Goal: Task Accomplishment & Management: Complete application form

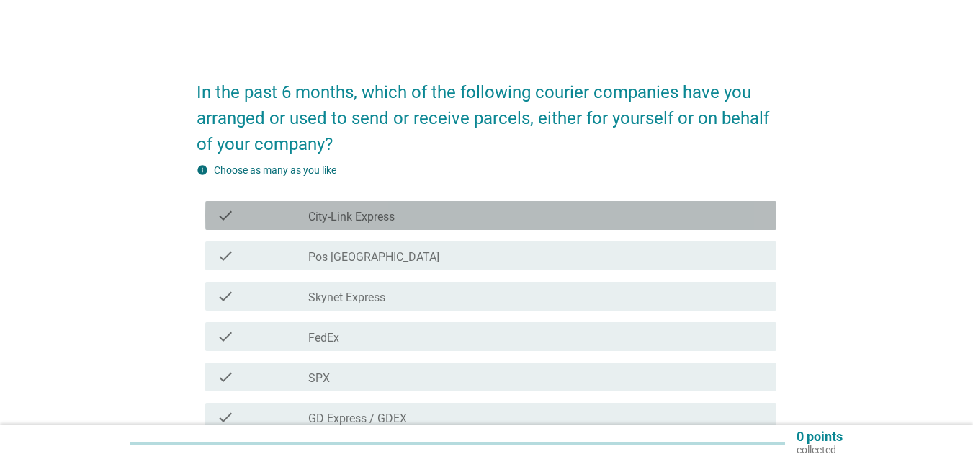
click at [414, 226] on div "check check_box_outline_blank City-Link Express" at bounding box center [490, 215] width 571 height 29
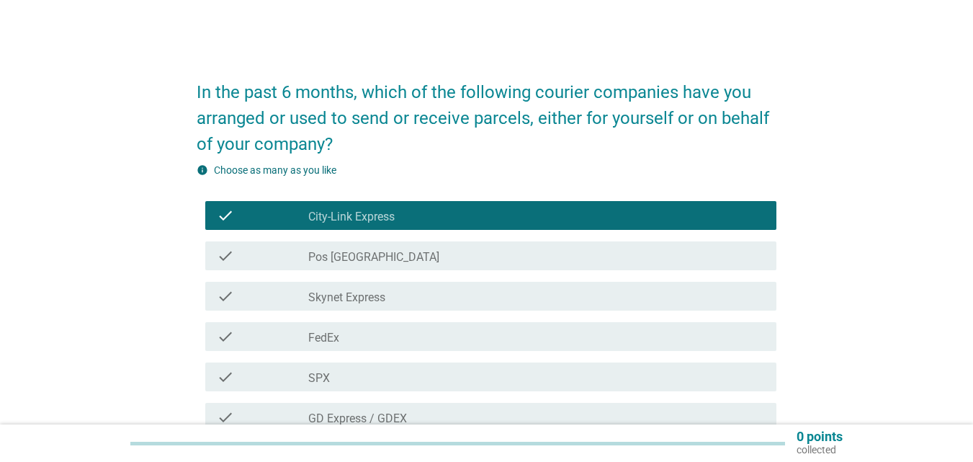
click at [396, 254] on div "check_box_outline_blank Pos [GEOGRAPHIC_DATA]" at bounding box center [536, 255] width 457 height 17
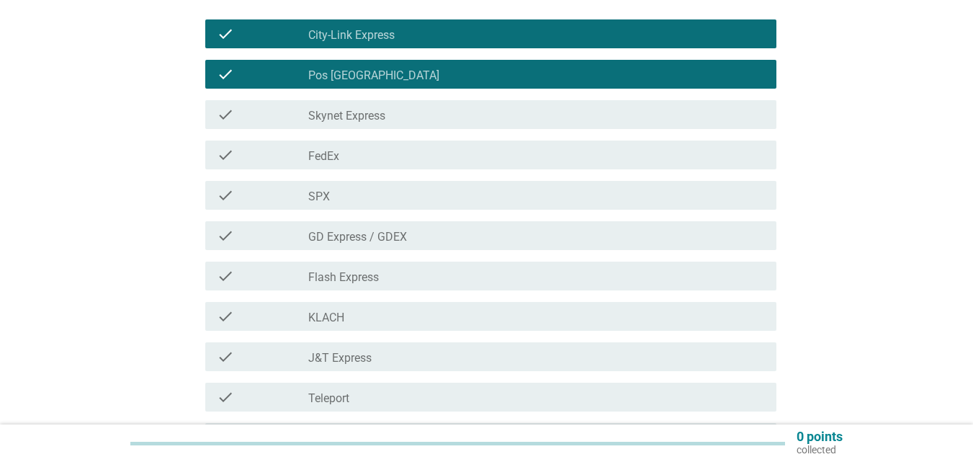
scroll to position [216, 0]
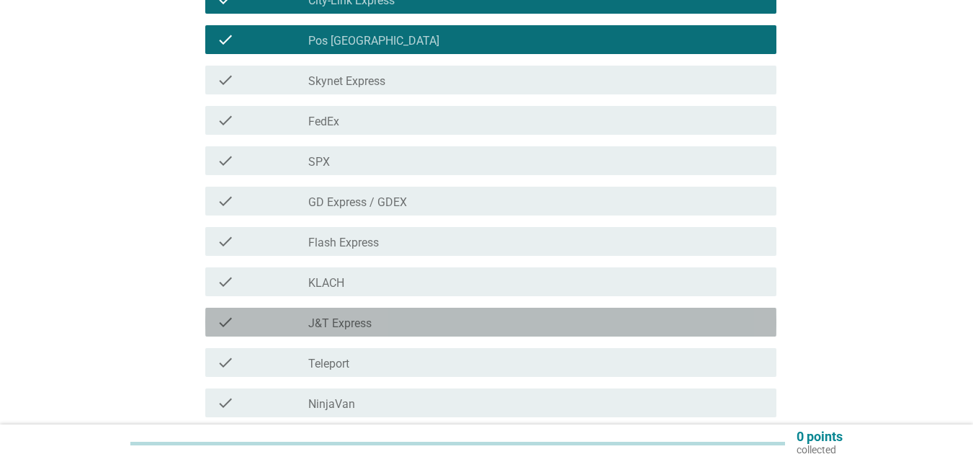
click at [397, 326] on div "check_box_outline_blank J&T Express" at bounding box center [536, 321] width 457 height 17
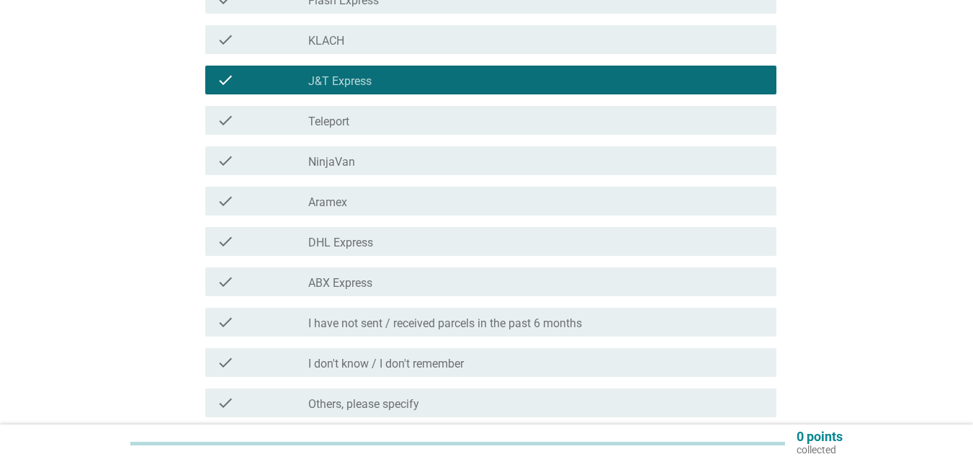
scroll to position [432, 0]
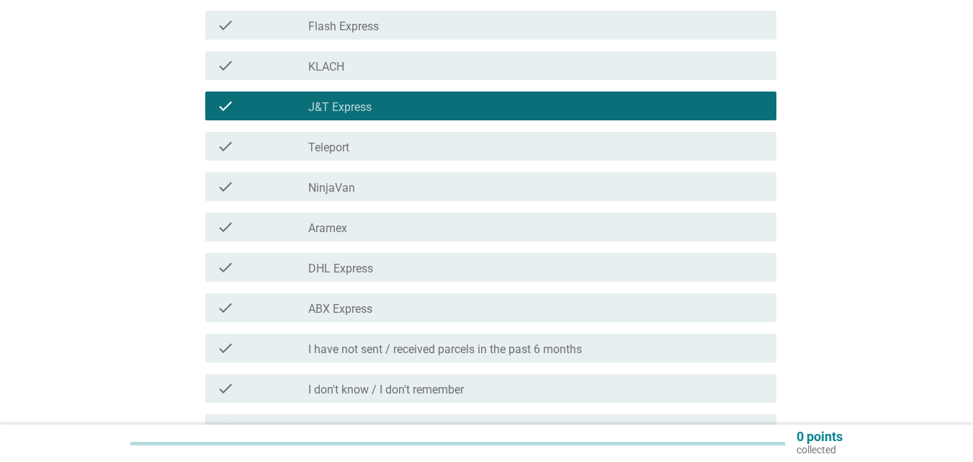
click at [452, 184] on div "check_box_outline_blank NinjaVan" at bounding box center [536, 186] width 457 height 17
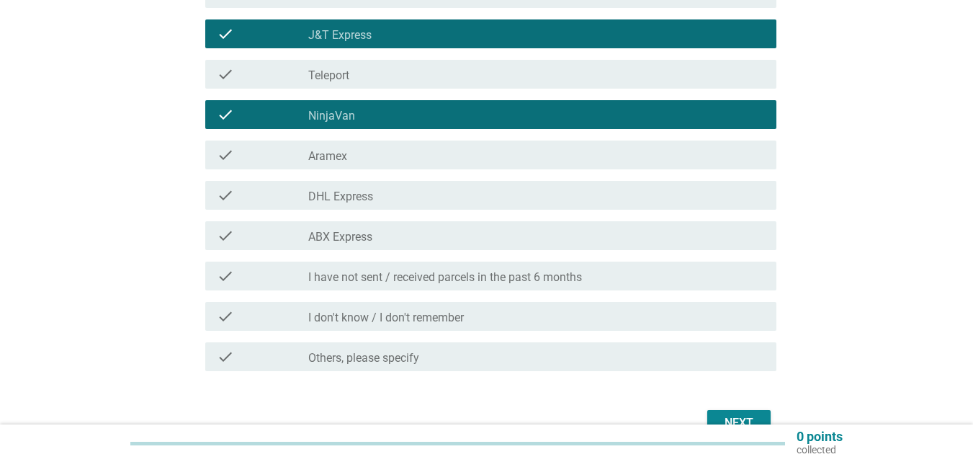
scroll to position [585, 0]
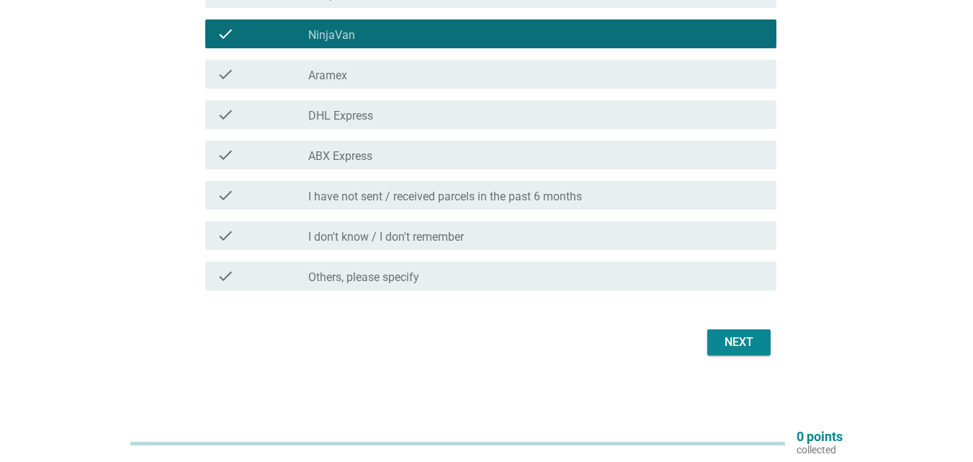
click at [718, 336] on button "Next" at bounding box center [739, 342] width 63 height 26
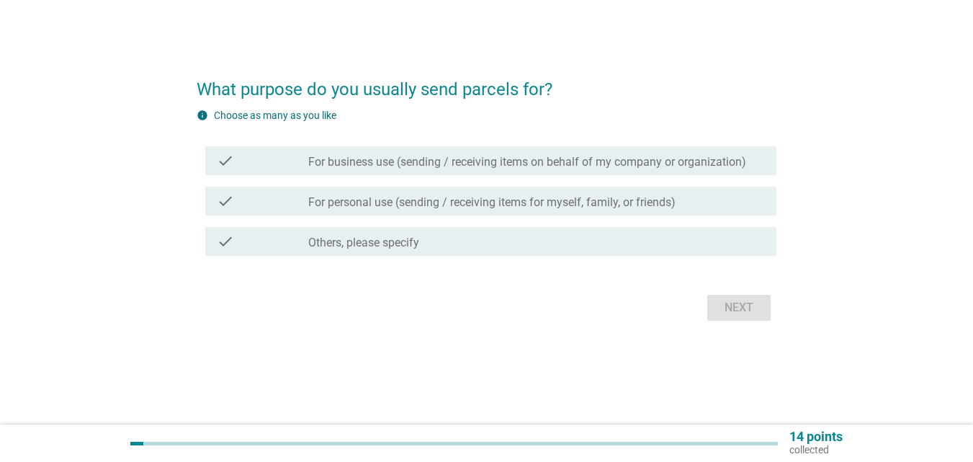
scroll to position [0, 0]
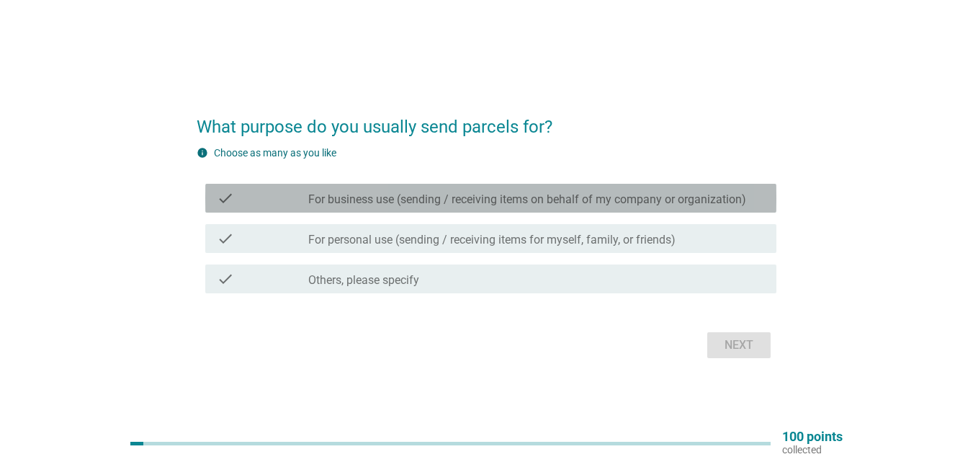
click at [454, 196] on label "For business use (sending / receiving items on behalf of my company or organiza…" at bounding box center [527, 199] width 438 height 14
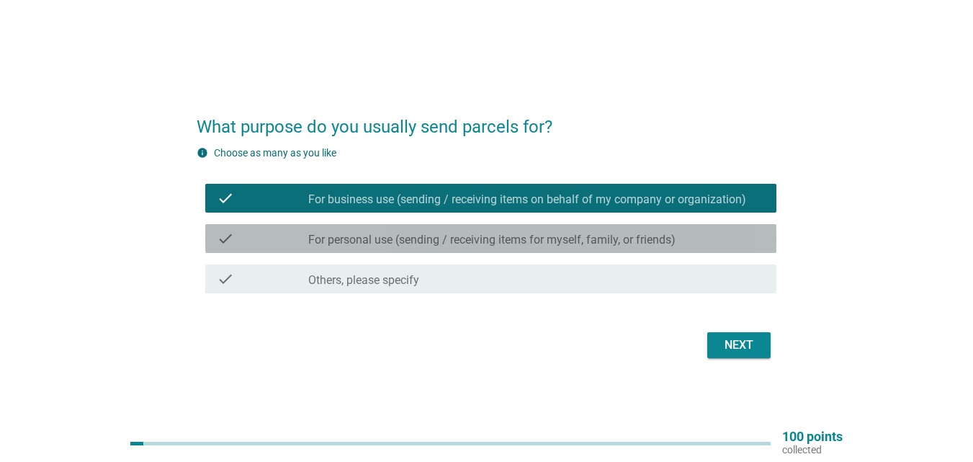
click at [437, 229] on div "check check_box_outline_blank For personal use (sending / receiving items for m…" at bounding box center [490, 238] width 571 height 29
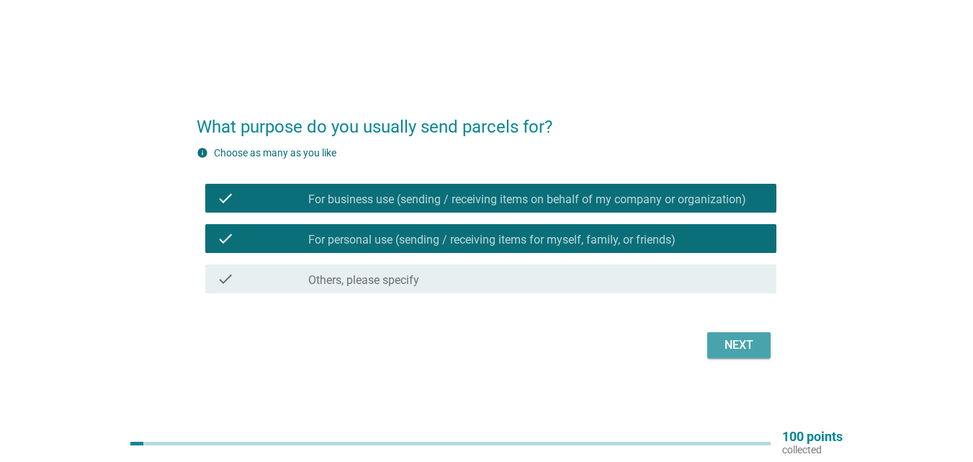
click at [716, 342] on button "Next" at bounding box center [739, 345] width 63 height 26
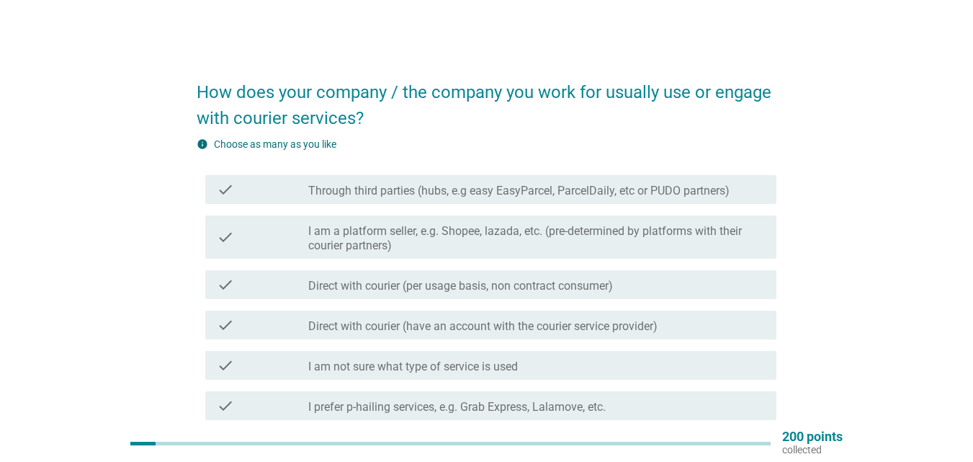
click at [591, 293] on div "check check_box_outline_blank Direct with courier (per usage basis, non contrac…" at bounding box center [490, 284] width 571 height 29
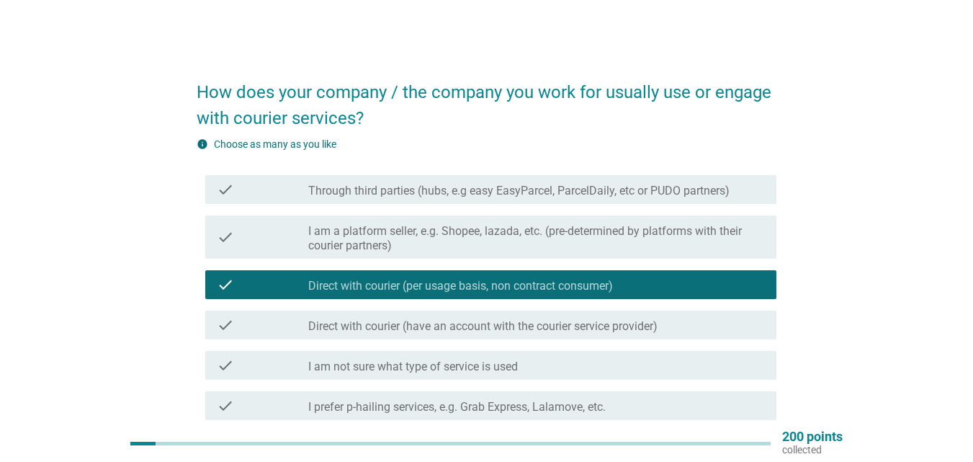
click at [586, 331] on label "Direct with courier (have an account with the courier service provider)" at bounding box center [482, 326] width 349 height 14
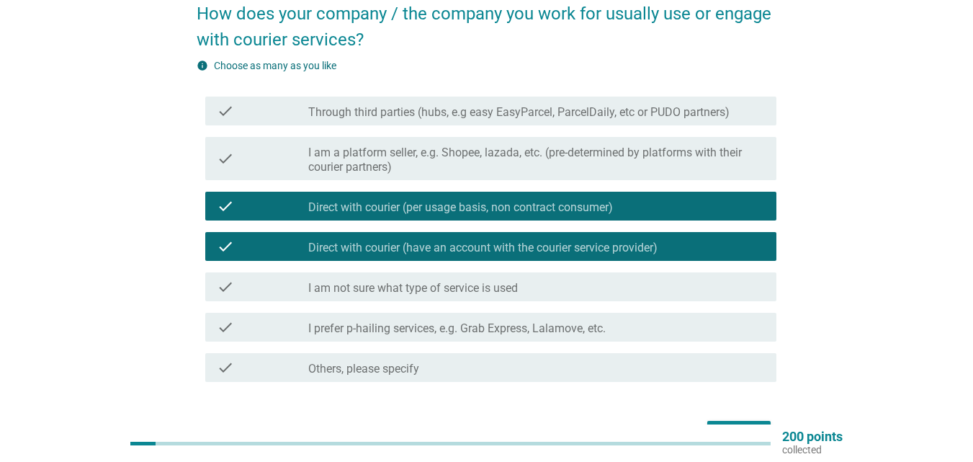
scroll to position [144, 0]
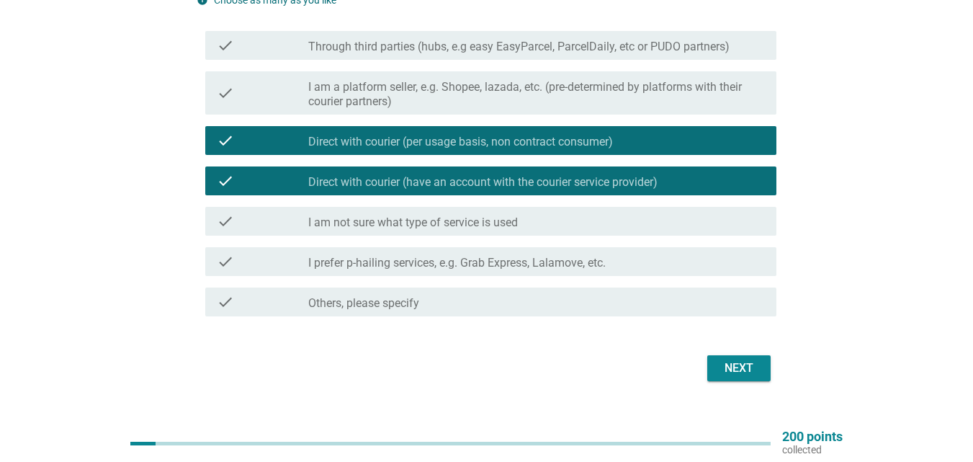
click at [530, 262] on label "I prefer p-hailing services, e.g. Grab Express, Lalamove, etc." at bounding box center [457, 263] width 298 height 14
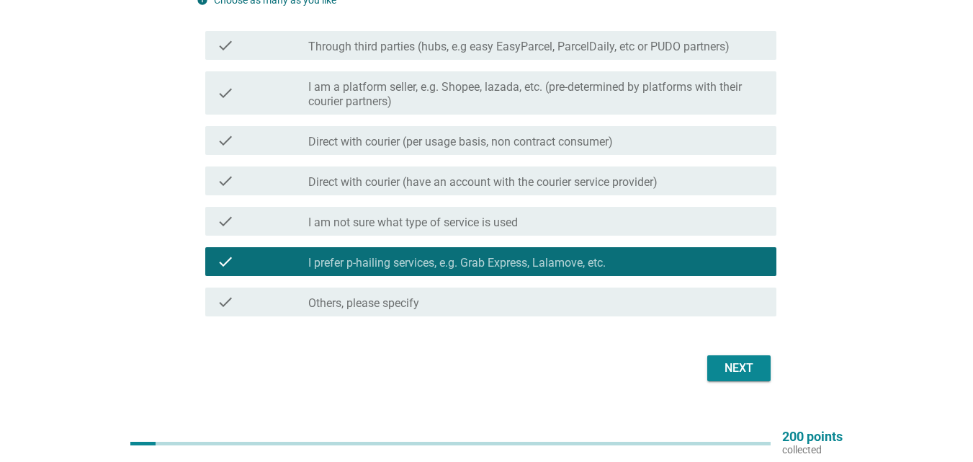
click at [522, 153] on div "check check_box_outline_blank Direct with courier (per usage basis, non contrac…" at bounding box center [490, 140] width 571 height 29
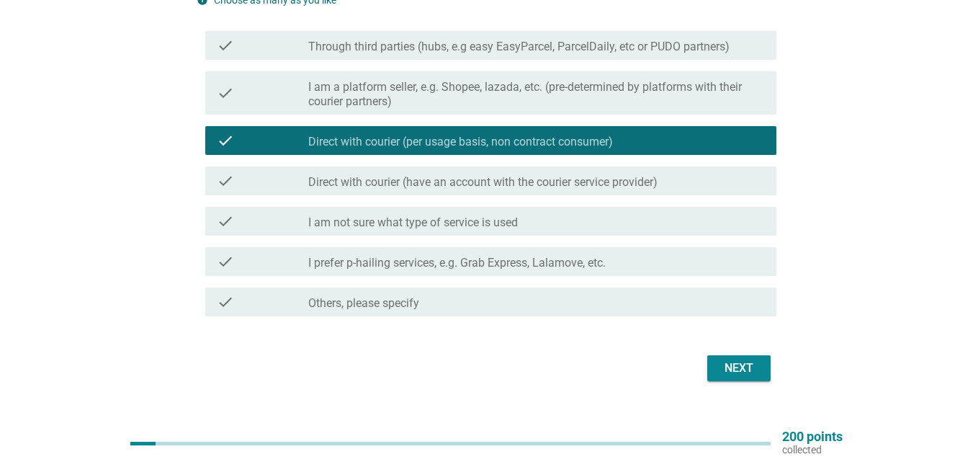
click at [628, 187] on label "Direct with courier (have an account with the courier service provider)" at bounding box center [482, 182] width 349 height 14
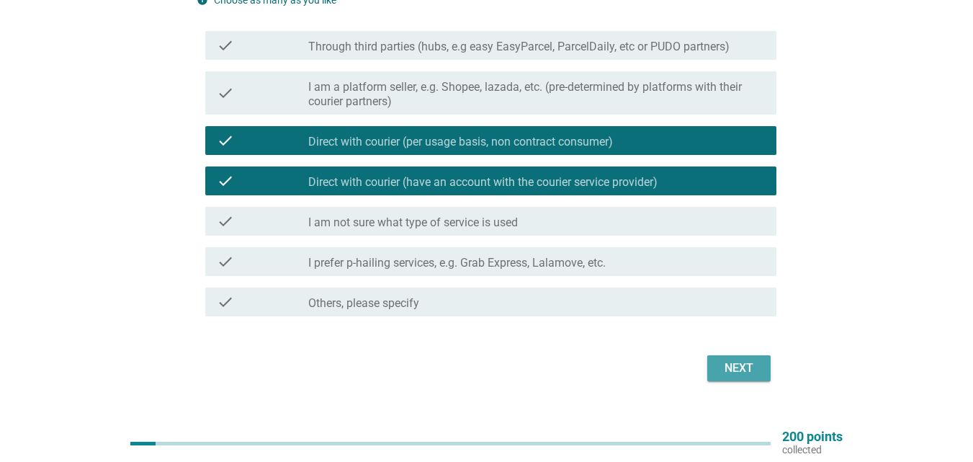
click at [749, 360] on div "Next" at bounding box center [739, 368] width 40 height 17
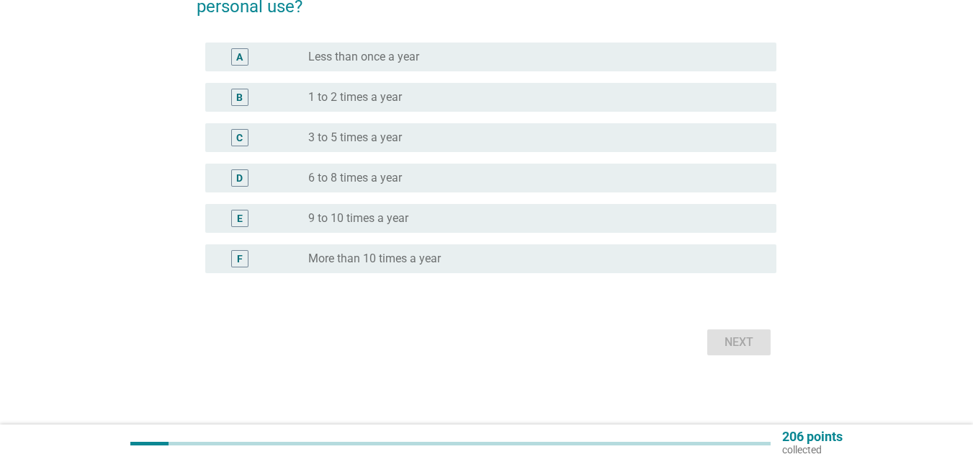
scroll to position [0, 0]
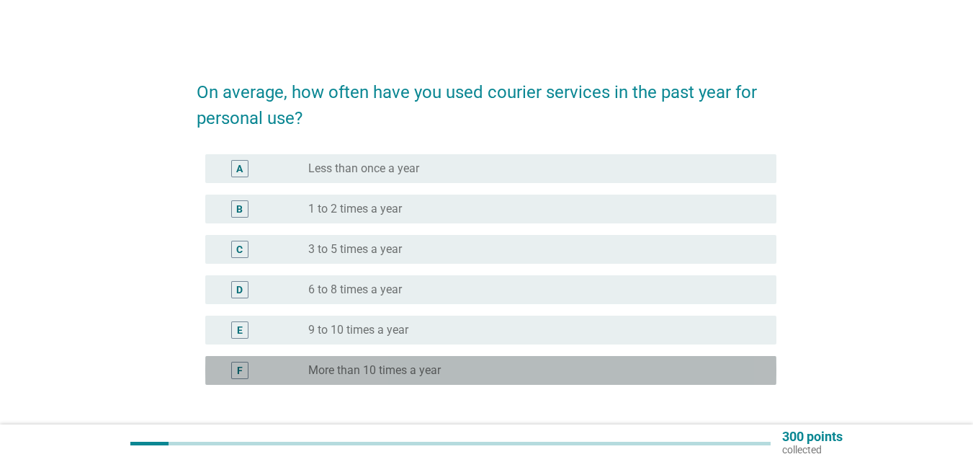
drag, startPoint x: 422, startPoint y: 371, endPoint x: 447, endPoint y: 371, distance: 25.2
click at [423, 371] on label "More than 10 times a year" at bounding box center [374, 370] width 133 height 14
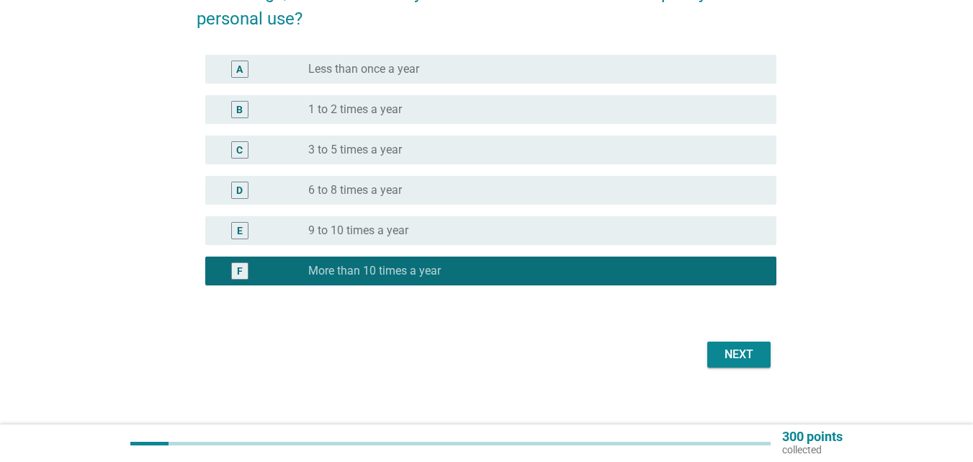
scroll to position [112, 0]
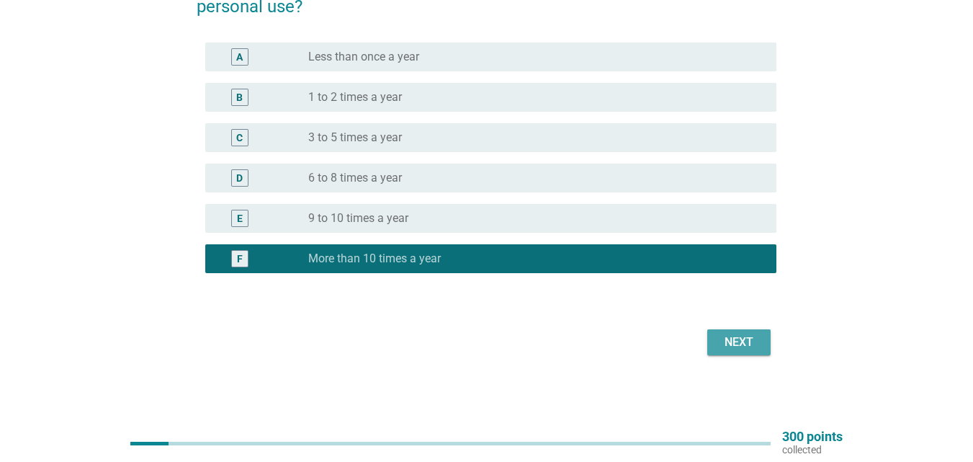
click at [747, 344] on div "Next" at bounding box center [739, 342] width 40 height 17
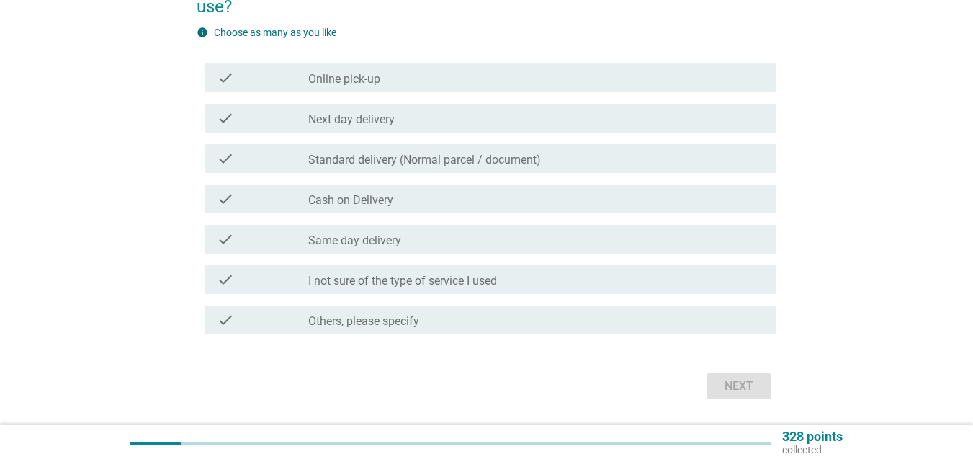
scroll to position [0, 0]
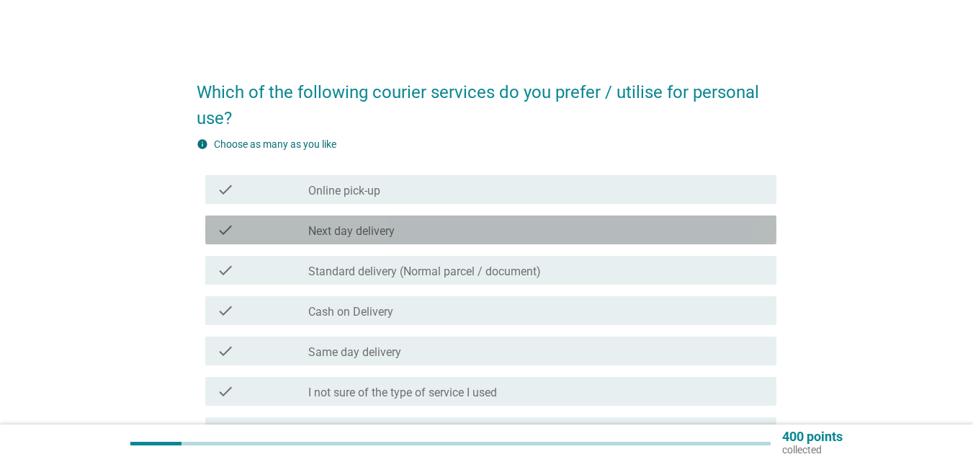
click at [483, 226] on div "check_box_outline_blank Next day delivery" at bounding box center [536, 229] width 457 height 17
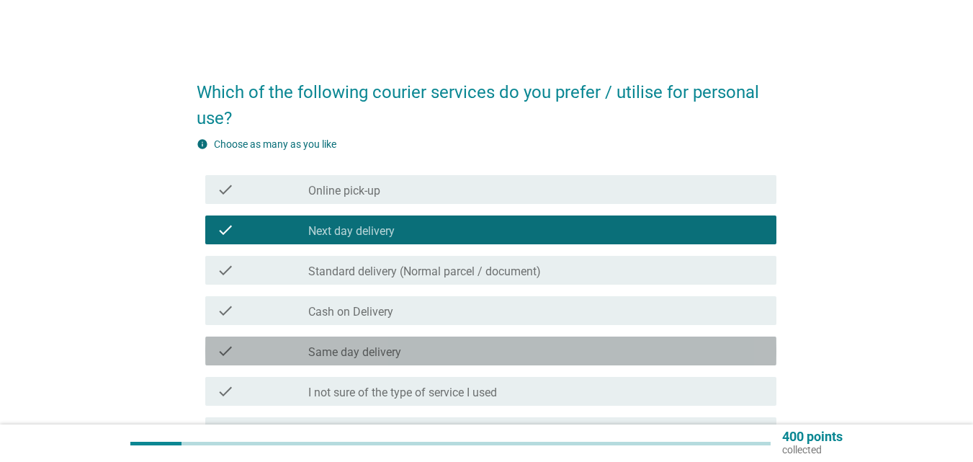
click at [532, 357] on div "check_box_outline_blank Same day delivery" at bounding box center [536, 350] width 457 height 17
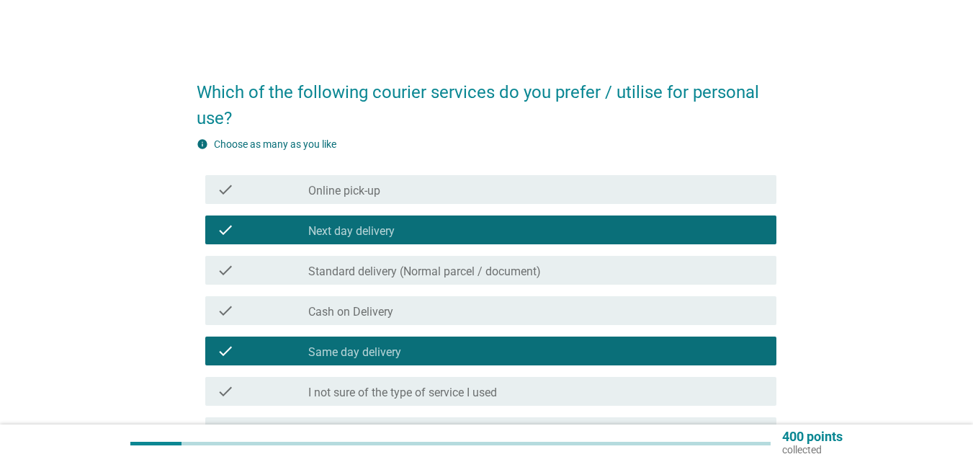
click at [493, 311] on div "check_box_outline_blank Cash on Delivery" at bounding box center [536, 310] width 457 height 17
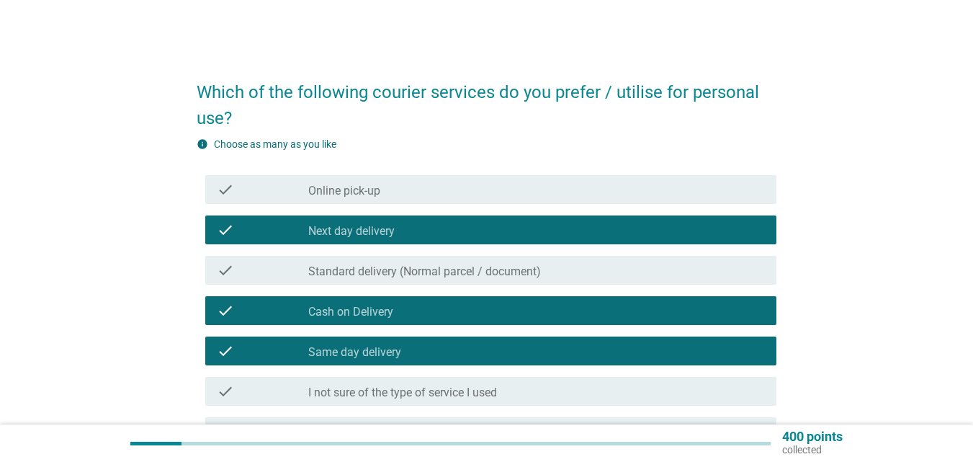
click at [499, 279] on div "check check_box_outline_blank Standard delivery (Normal parcel / document)" at bounding box center [490, 270] width 571 height 29
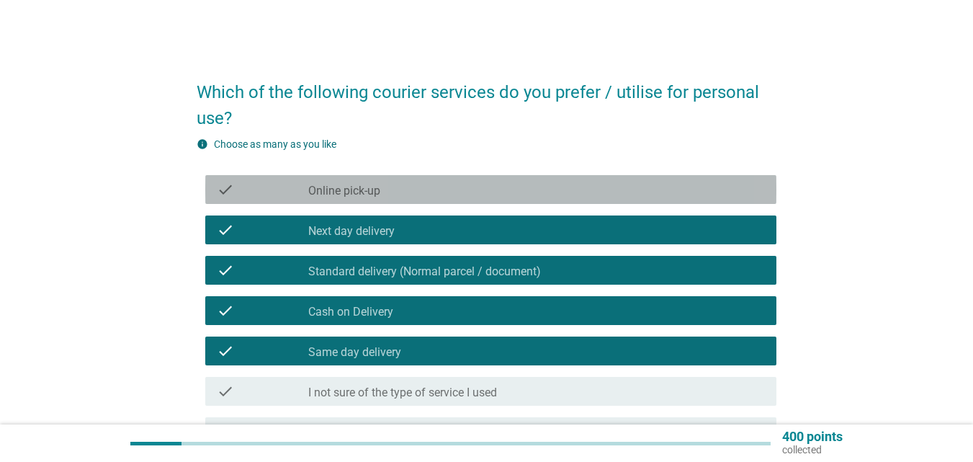
click at [481, 187] on div "check_box_outline_blank Online pick-up" at bounding box center [536, 189] width 457 height 17
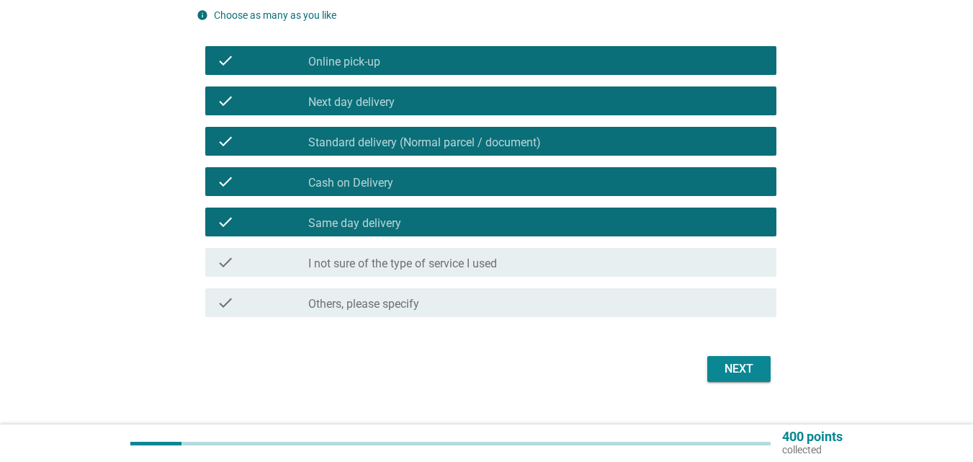
scroll to position [144, 0]
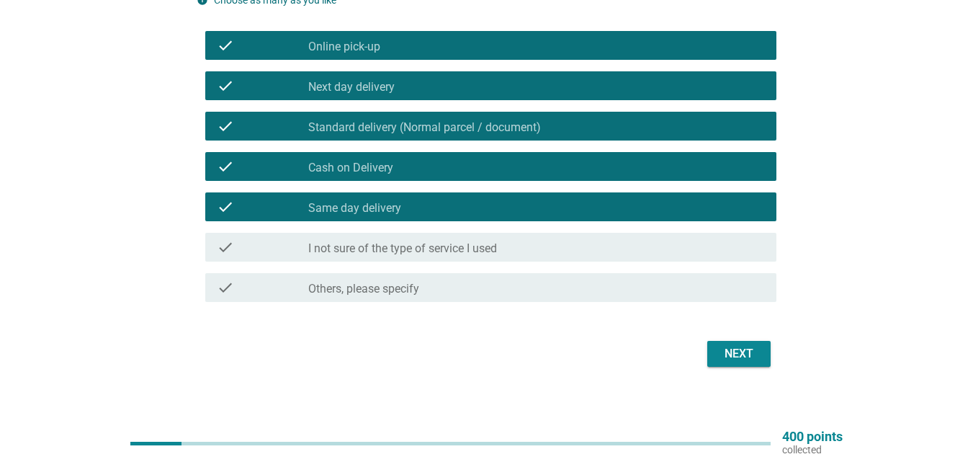
click at [728, 353] on div "Next" at bounding box center [739, 353] width 40 height 17
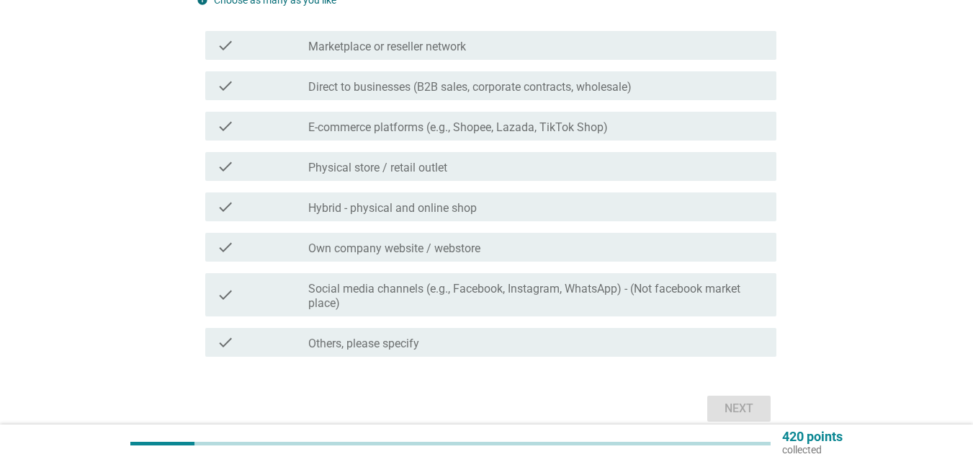
scroll to position [0, 0]
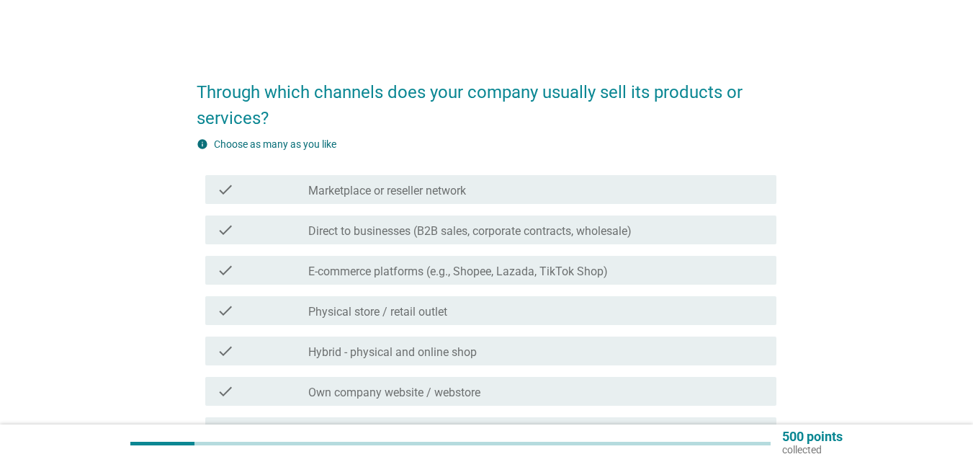
click at [558, 352] on div "check_box_outline_blank Hybrid - physical and online shop" at bounding box center [536, 350] width 457 height 17
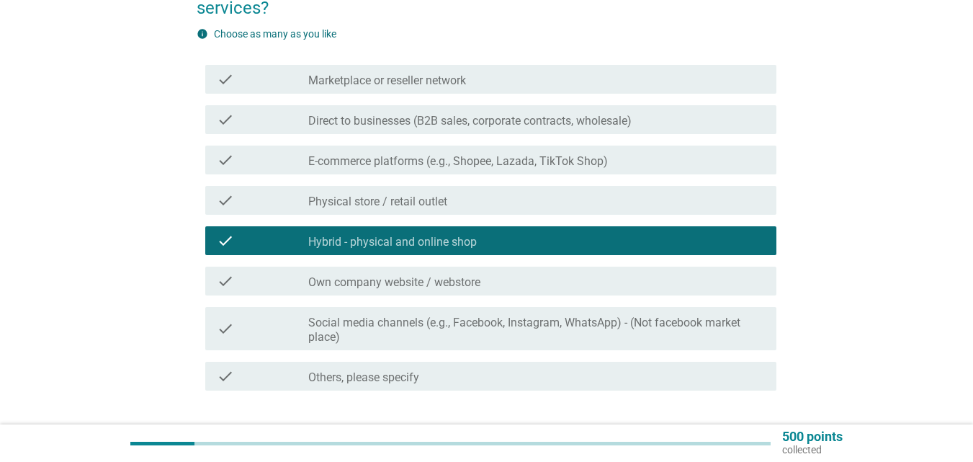
scroll to position [144, 0]
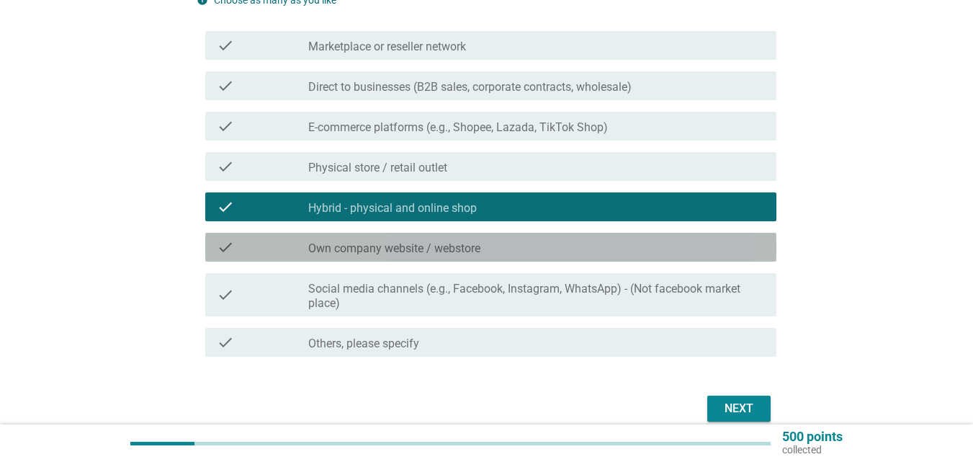
click at [633, 254] on div "check_box_outline_blank Own company website / webstore" at bounding box center [536, 246] width 457 height 17
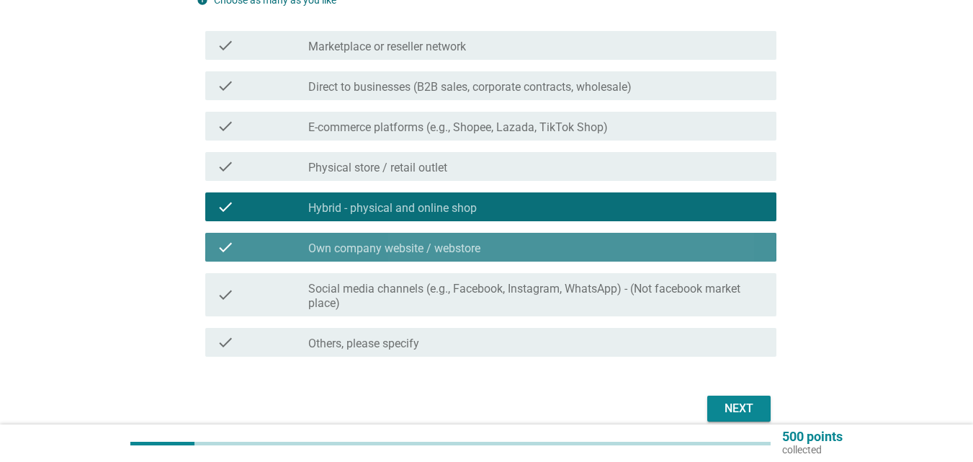
click at [609, 254] on div "check_box_outline_blank Own company website / webstore" at bounding box center [536, 246] width 457 height 17
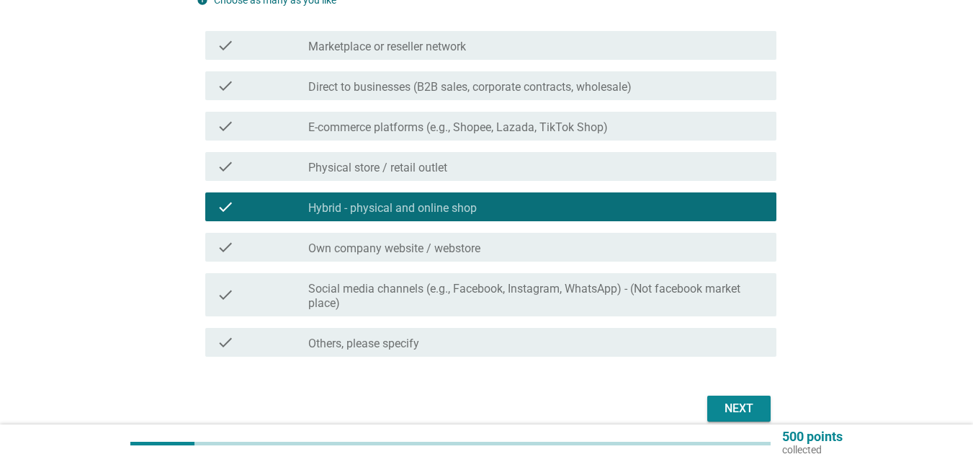
click at [596, 279] on div "check_box_outline_blank Social media channels (e.g., Facebook, Instagram, Whats…" at bounding box center [536, 295] width 457 height 32
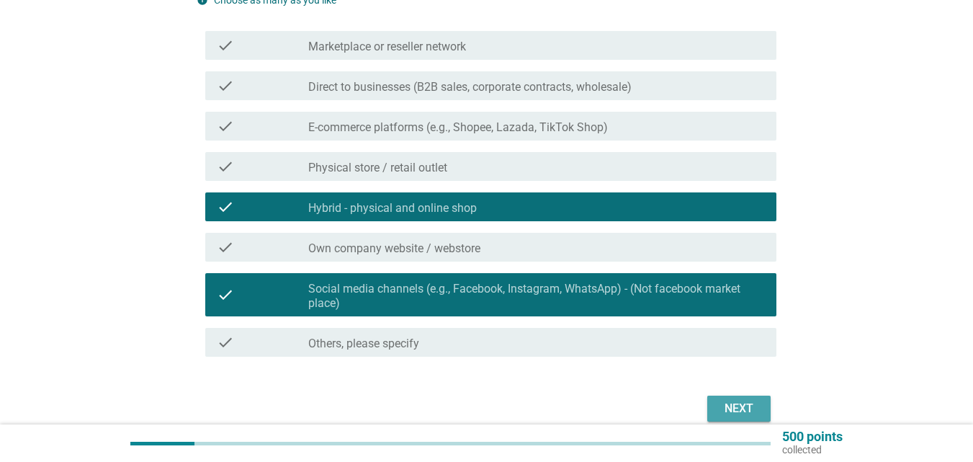
click at [730, 406] on div "Next" at bounding box center [739, 408] width 40 height 17
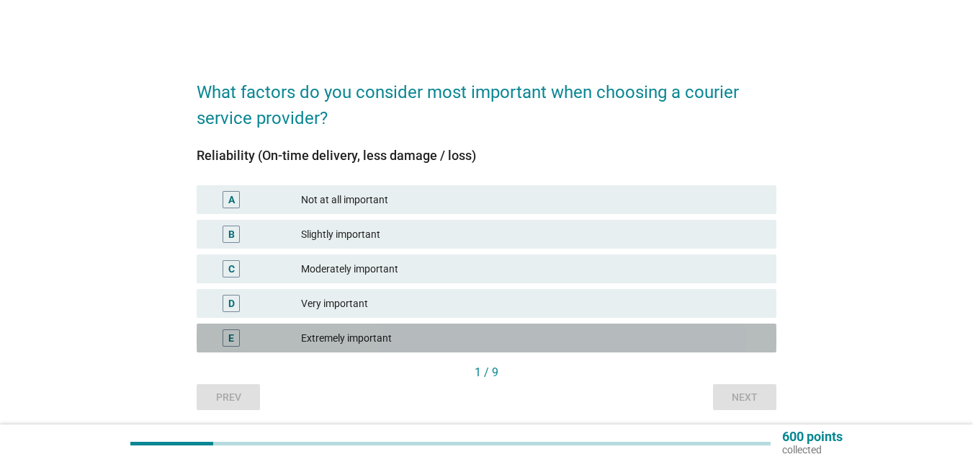
click at [448, 331] on div "Extremely important" at bounding box center [533, 337] width 464 height 17
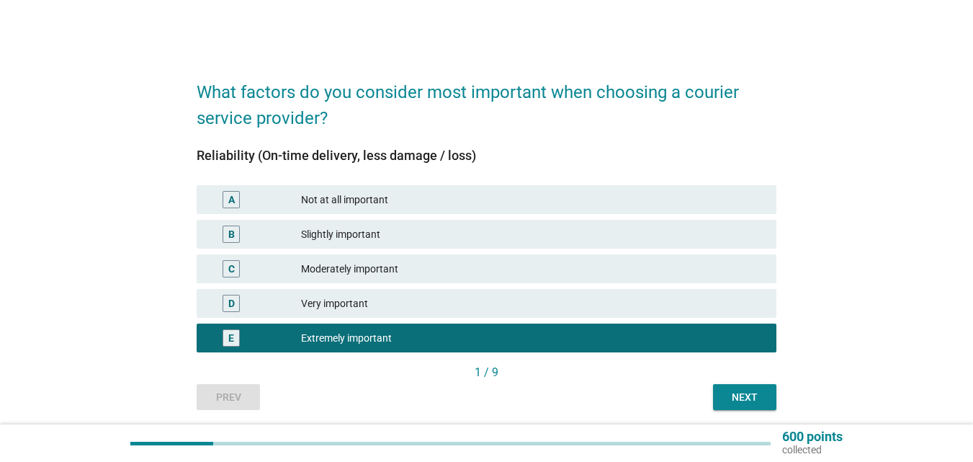
click at [747, 396] on div "Next" at bounding box center [745, 397] width 40 height 15
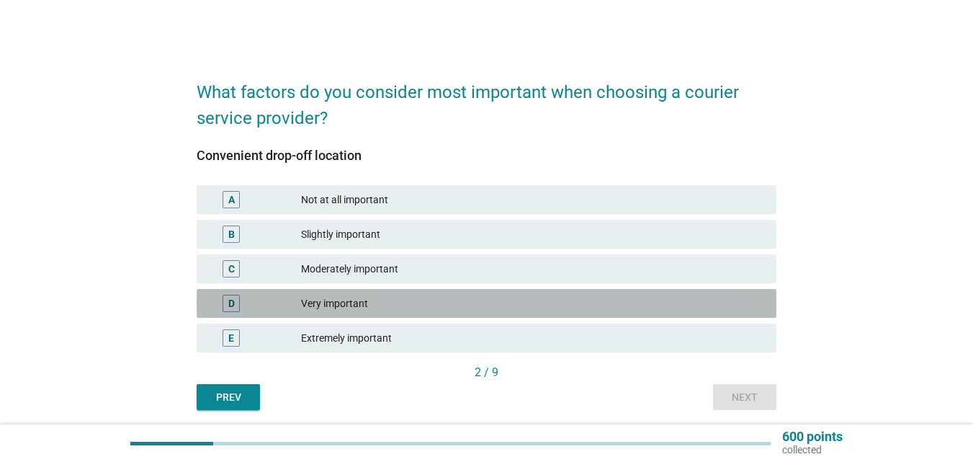
drag, startPoint x: 455, startPoint y: 304, endPoint x: 561, endPoint y: 342, distance: 113.3
click at [456, 304] on div "Very important" at bounding box center [533, 303] width 464 height 17
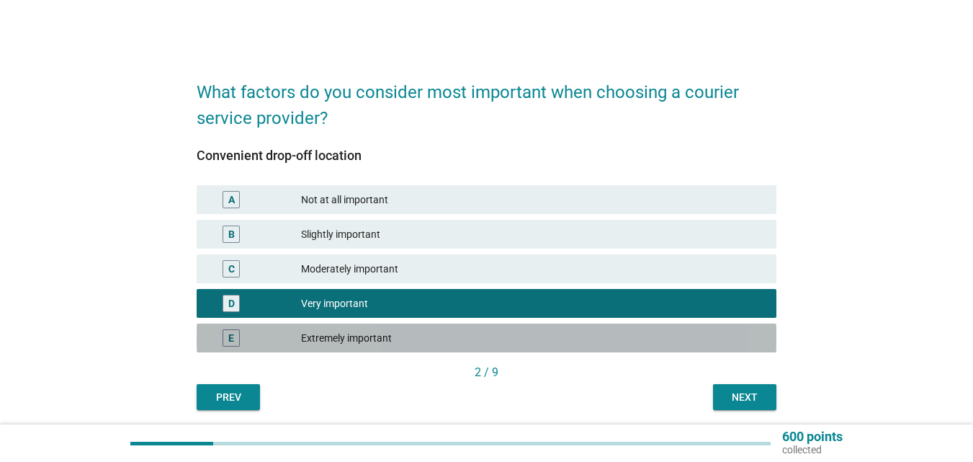
drag, startPoint x: 597, startPoint y: 342, endPoint x: 708, endPoint y: 397, distance: 124.1
click at [610, 340] on div "Extremely important" at bounding box center [533, 337] width 464 height 17
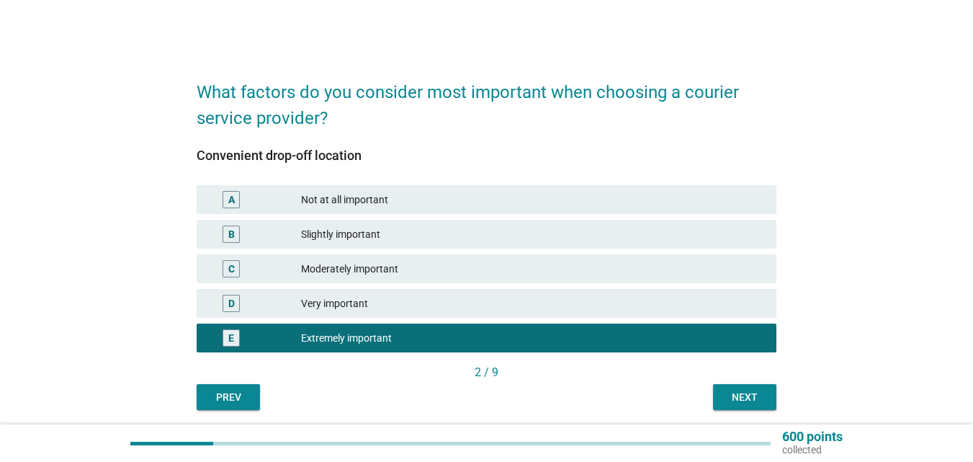
click at [736, 397] on div "Next" at bounding box center [745, 397] width 40 height 15
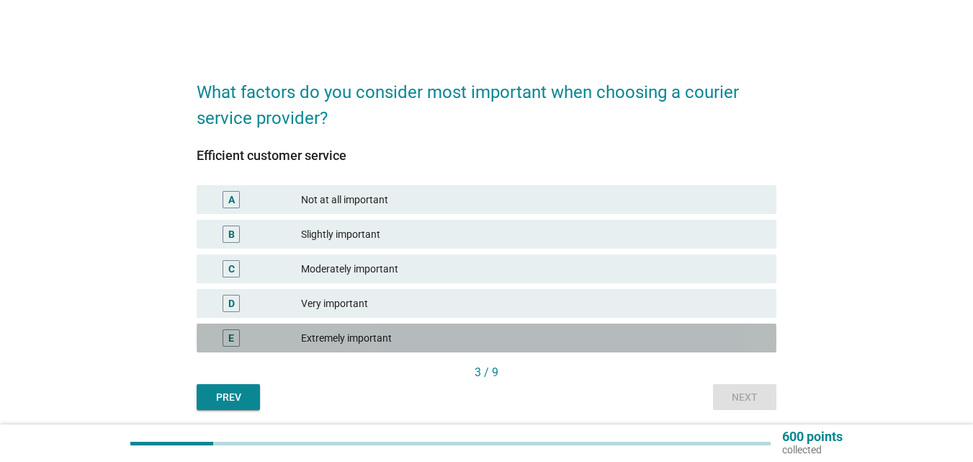
drag, startPoint x: 425, startPoint y: 331, endPoint x: 705, endPoint y: 368, distance: 282.0
click at [429, 333] on div "Extremely important" at bounding box center [533, 337] width 464 height 17
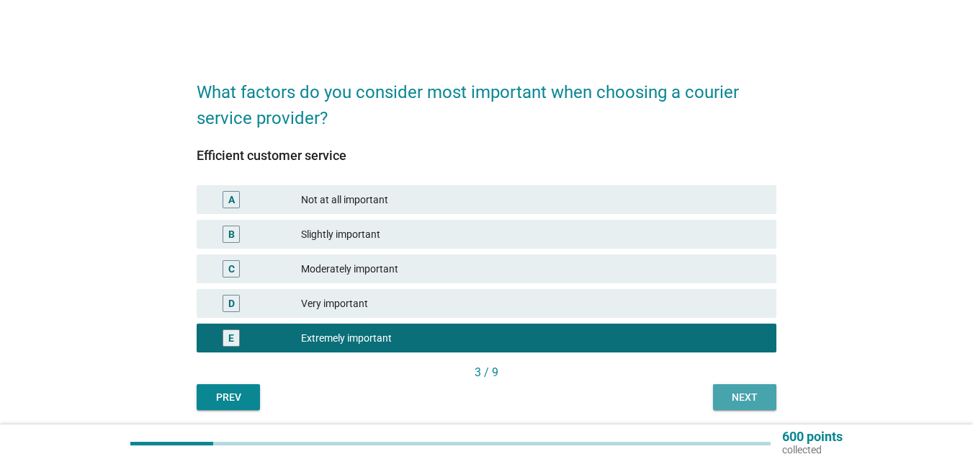
click at [757, 393] on div "Next" at bounding box center [745, 397] width 40 height 15
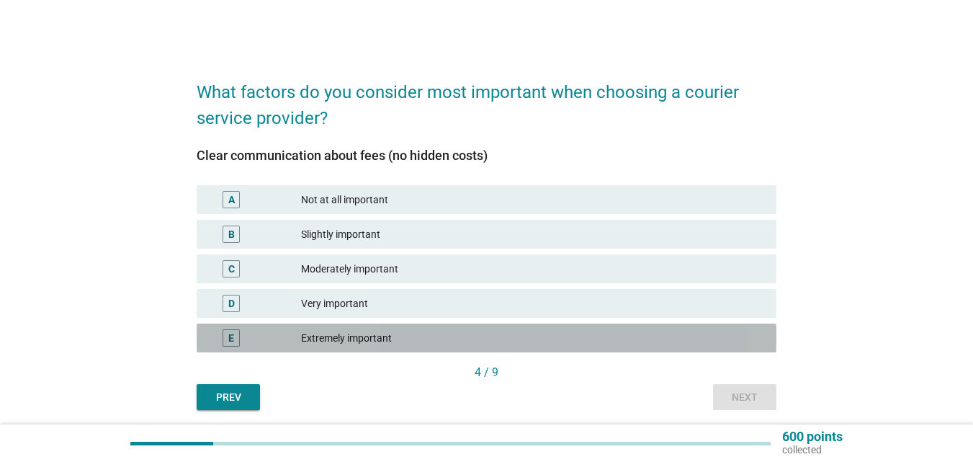
drag, startPoint x: 509, startPoint y: 336, endPoint x: 701, endPoint y: 371, distance: 194.9
click at [517, 336] on div "Extremely important" at bounding box center [533, 337] width 464 height 17
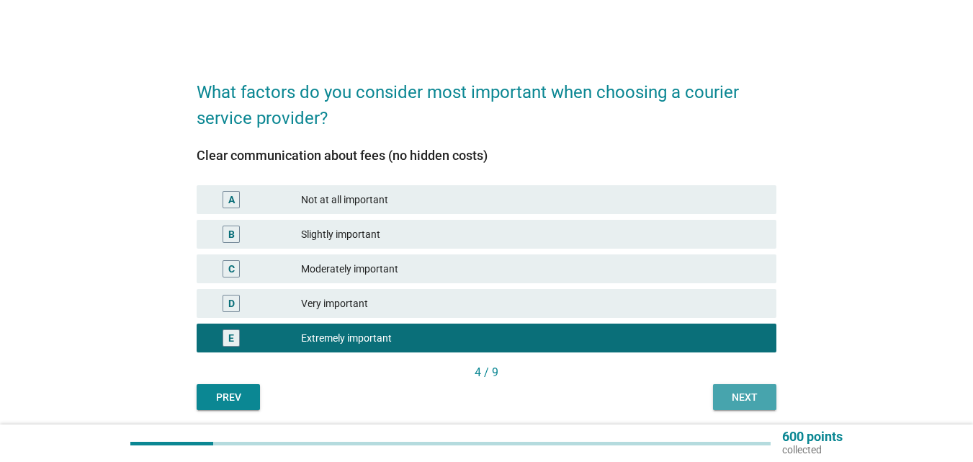
click at [732, 395] on div "Next" at bounding box center [745, 397] width 40 height 15
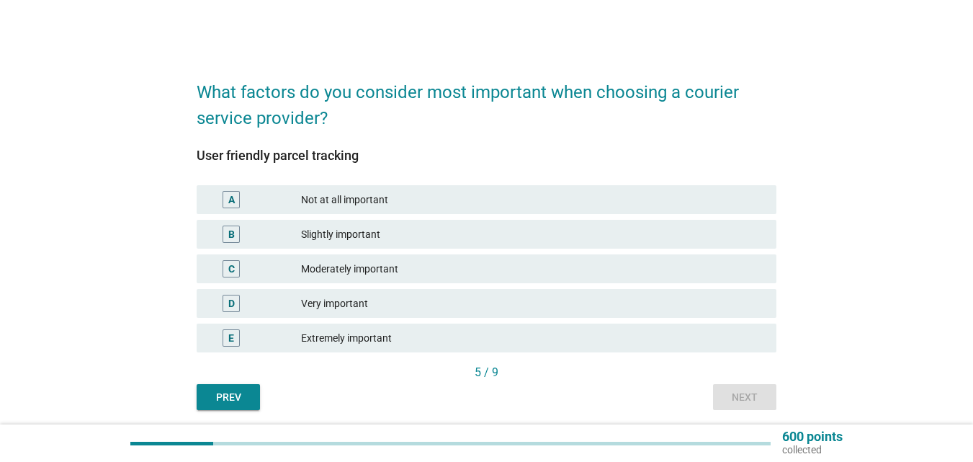
click at [587, 351] on div "E Extremely important" at bounding box center [487, 338] width 580 height 29
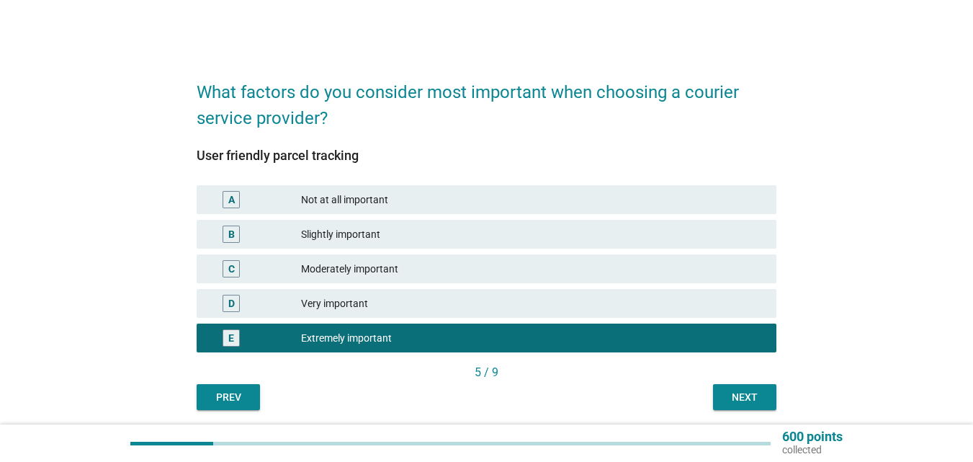
click at [749, 405] on button "Next" at bounding box center [744, 397] width 63 height 26
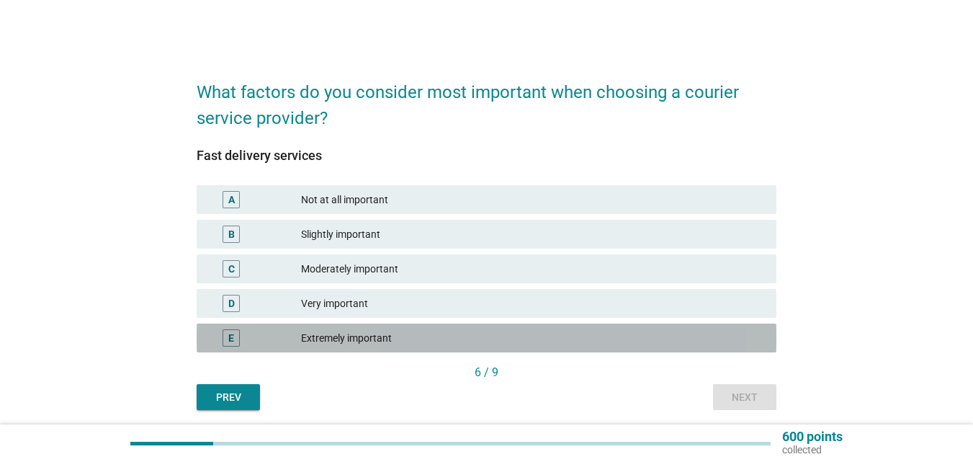
click at [496, 332] on div "Extremely important" at bounding box center [533, 337] width 464 height 17
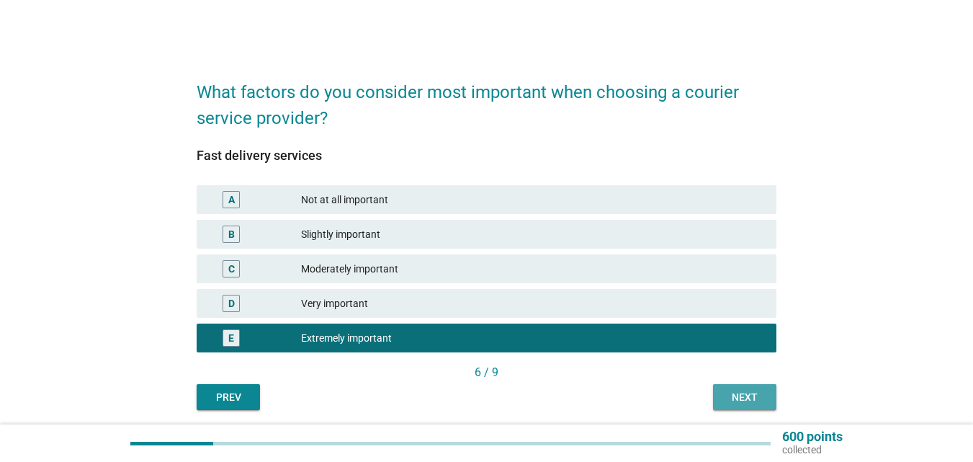
click at [727, 391] on div "Next" at bounding box center [745, 397] width 40 height 15
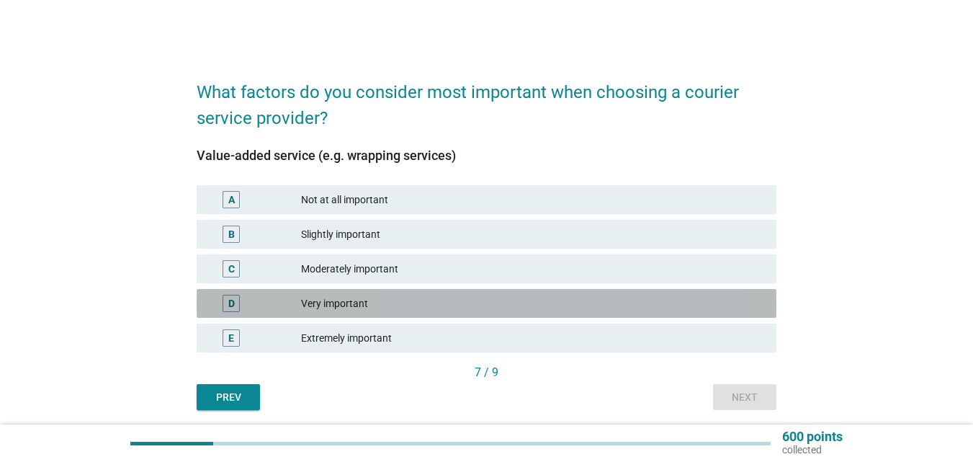
click at [473, 300] on div "Very important" at bounding box center [533, 303] width 464 height 17
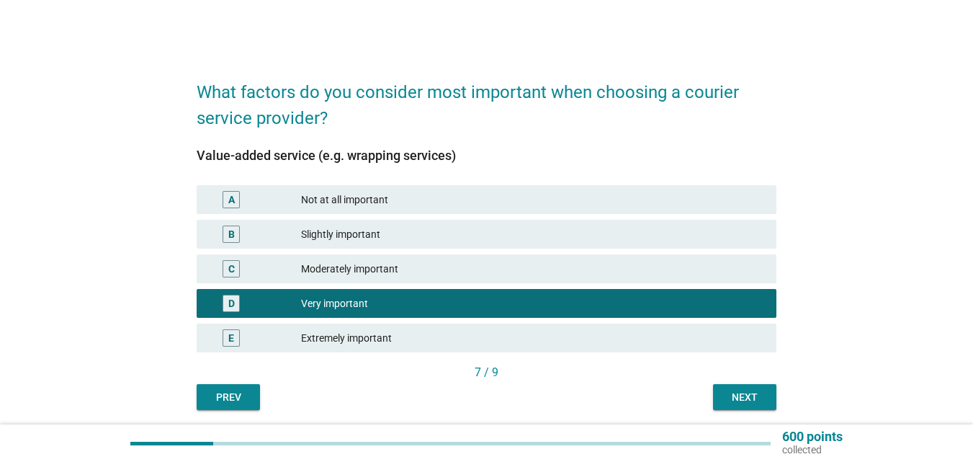
drag, startPoint x: 461, startPoint y: 342, endPoint x: 530, endPoint y: 363, distance: 72.5
click at [462, 343] on div "Extremely important" at bounding box center [533, 337] width 464 height 17
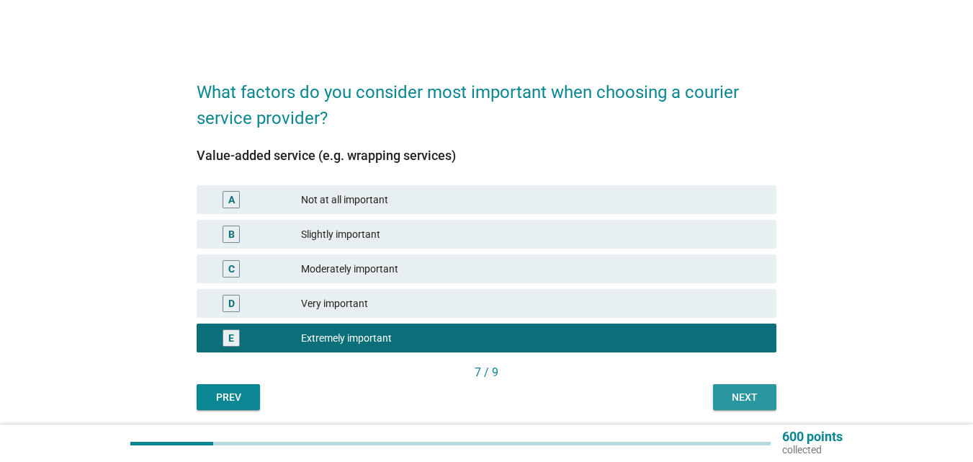
click at [751, 402] on div "Next" at bounding box center [745, 397] width 40 height 15
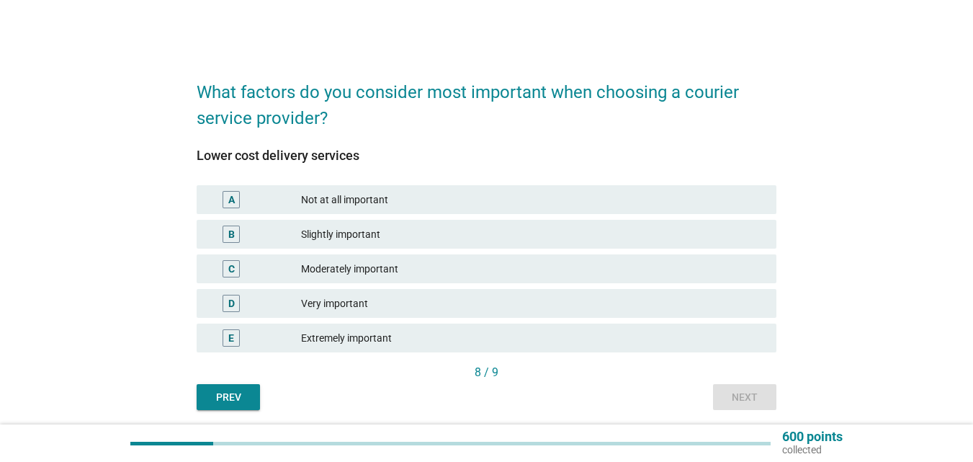
click at [424, 350] on div "E Extremely important" at bounding box center [487, 338] width 580 height 29
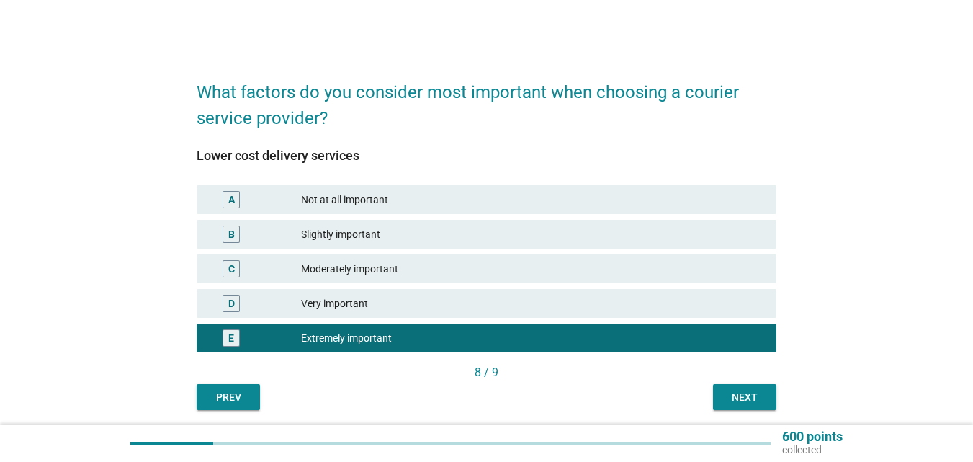
click at [749, 399] on div "Next" at bounding box center [745, 397] width 40 height 15
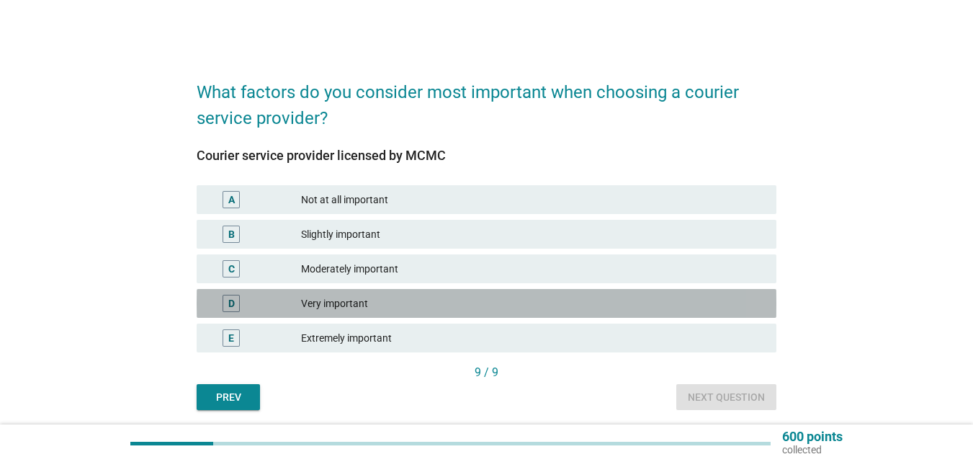
click at [424, 299] on div "Very important" at bounding box center [533, 303] width 464 height 17
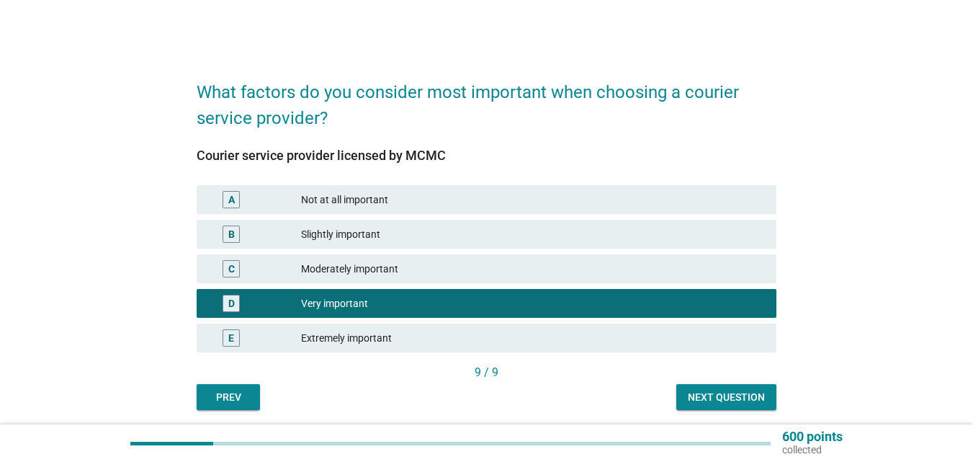
click at [740, 398] on div "Next question" at bounding box center [726, 397] width 77 height 15
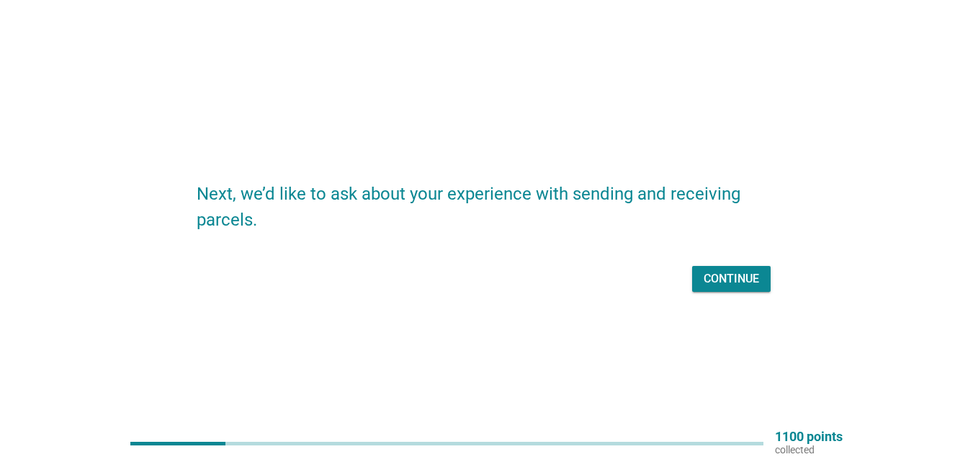
click at [739, 269] on button "Continue" at bounding box center [731, 279] width 79 height 26
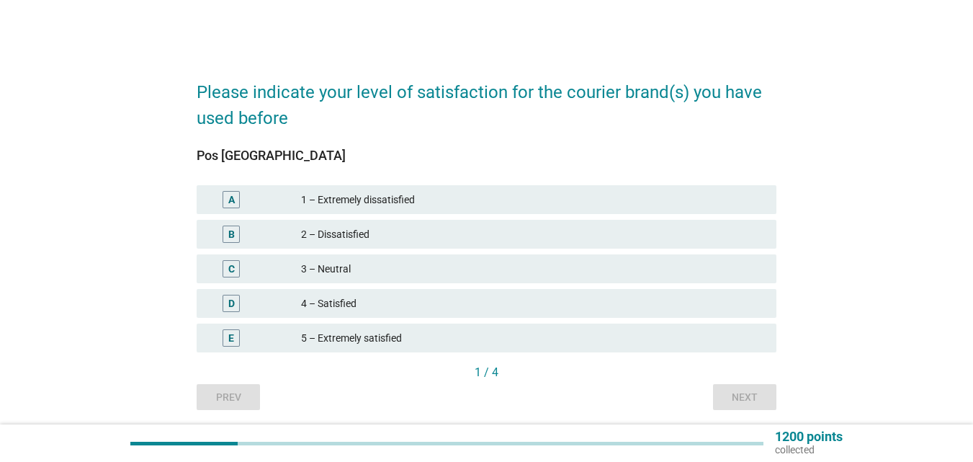
drag, startPoint x: 424, startPoint y: 303, endPoint x: 486, endPoint y: 325, distance: 64.9
click at [437, 303] on div "4 – Satisfied" at bounding box center [533, 303] width 464 height 17
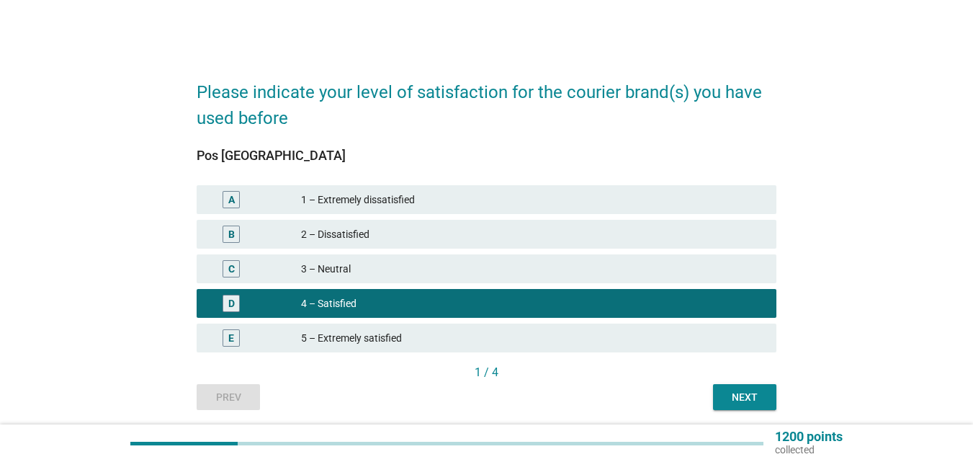
click at [736, 398] on div "Next" at bounding box center [745, 397] width 40 height 15
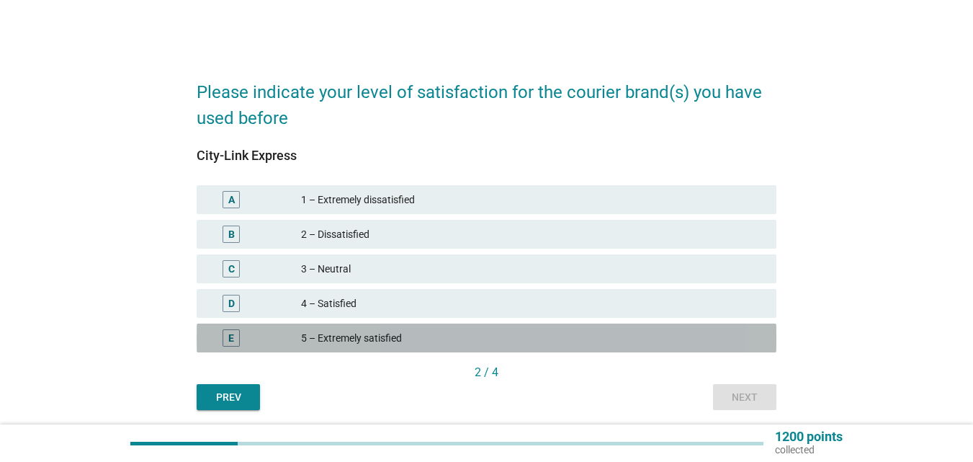
drag, startPoint x: 353, startPoint y: 331, endPoint x: 638, endPoint y: 349, distance: 285.8
click at [355, 331] on div "5 – Extremely satisfied" at bounding box center [533, 337] width 464 height 17
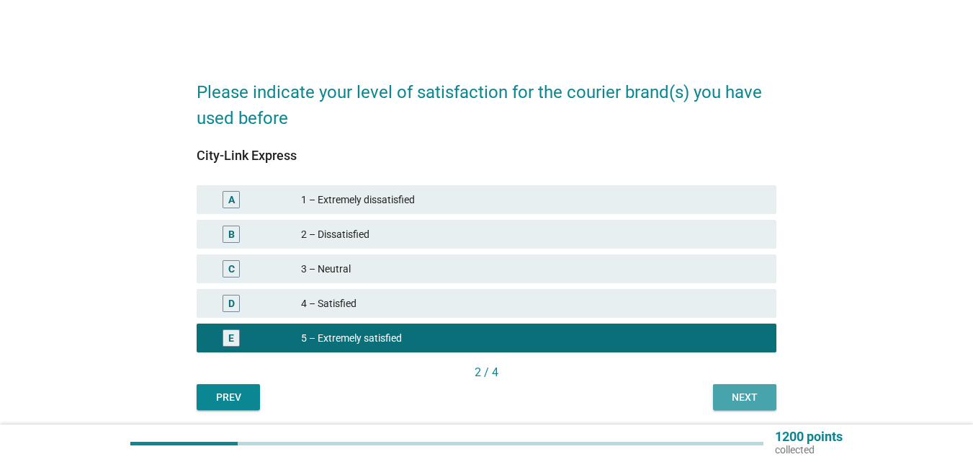
click at [735, 393] on div "Next" at bounding box center [745, 397] width 40 height 15
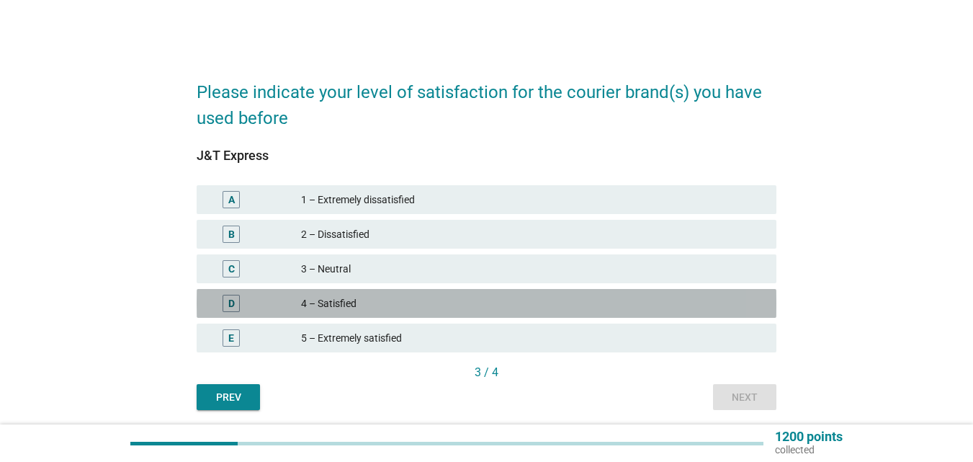
click at [382, 308] on div "4 – Satisfied" at bounding box center [533, 303] width 464 height 17
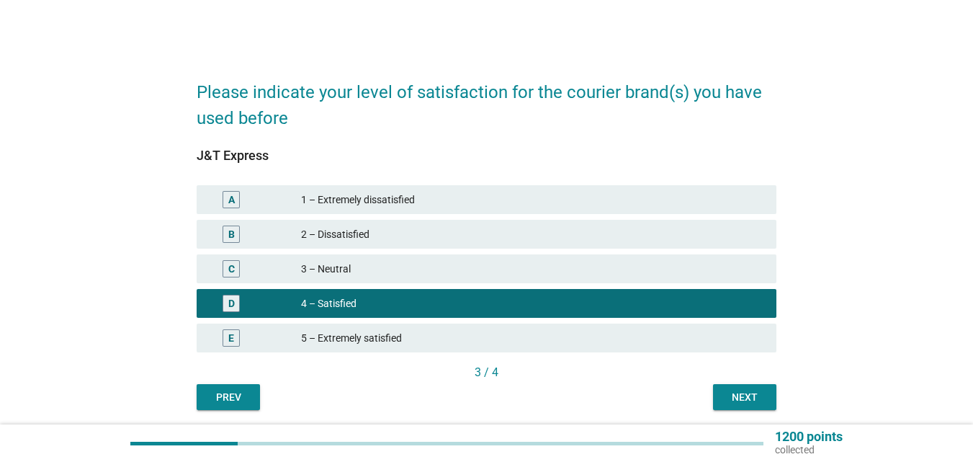
click at [744, 393] on div "Next" at bounding box center [745, 397] width 40 height 15
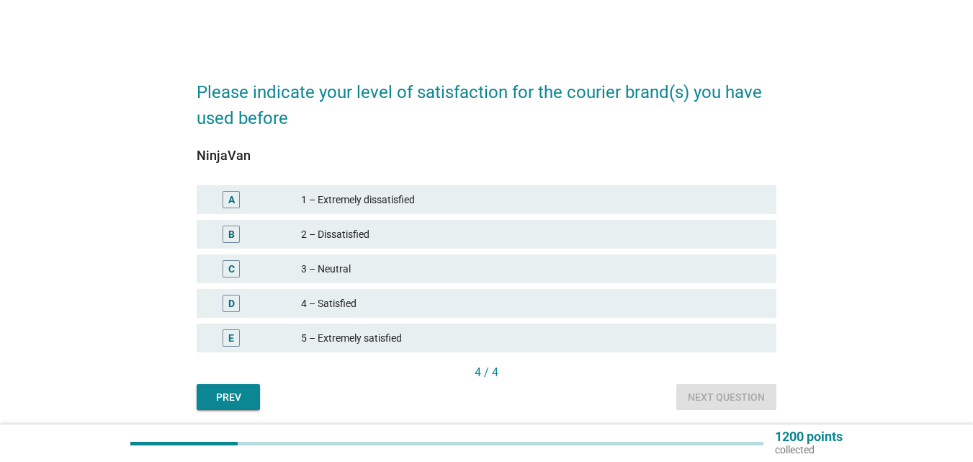
click at [384, 303] on div "4 – Satisfied" at bounding box center [533, 303] width 464 height 17
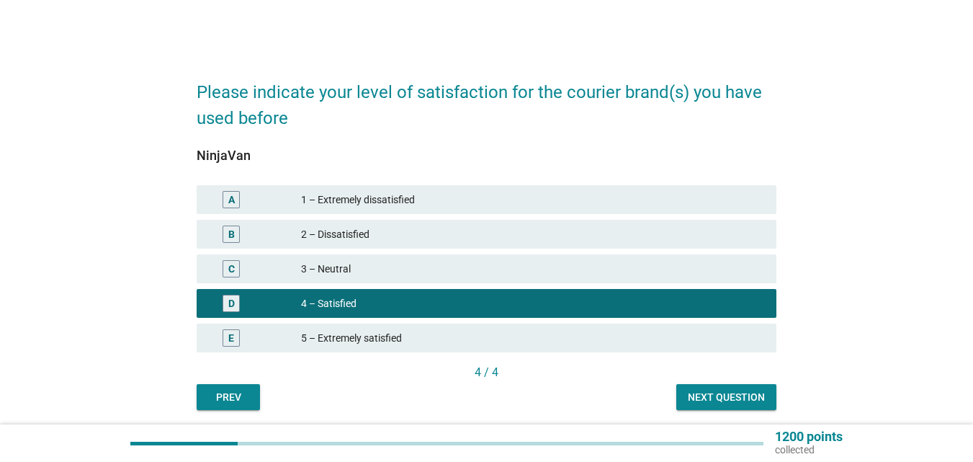
click at [718, 403] on div "Next question" at bounding box center [726, 397] width 77 height 15
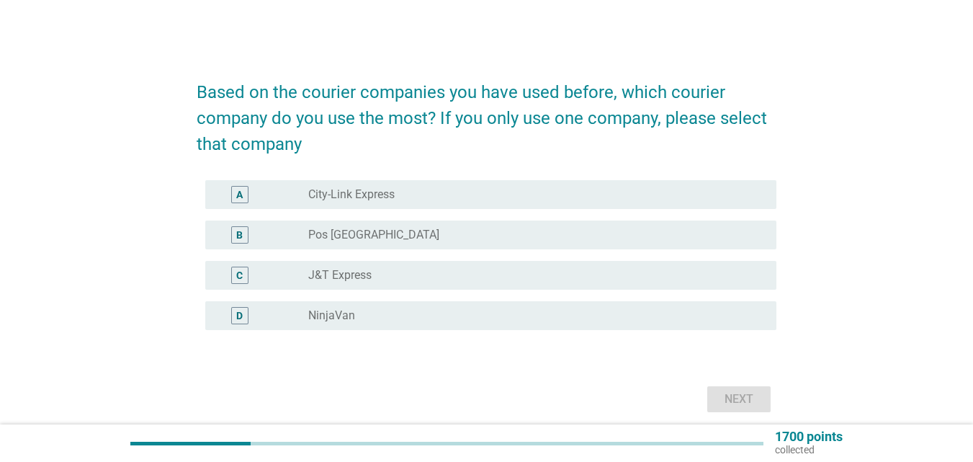
drag, startPoint x: 450, startPoint y: 282, endPoint x: 491, endPoint y: 294, distance: 42.7
click at [453, 282] on div "radio_button_unchecked J&T Express" at bounding box center [536, 275] width 457 height 17
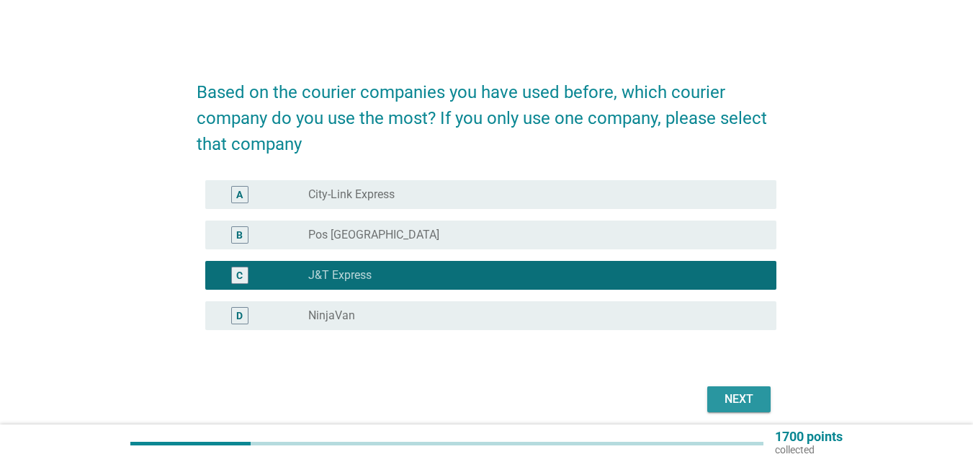
click at [738, 401] on div "Next" at bounding box center [739, 399] width 40 height 17
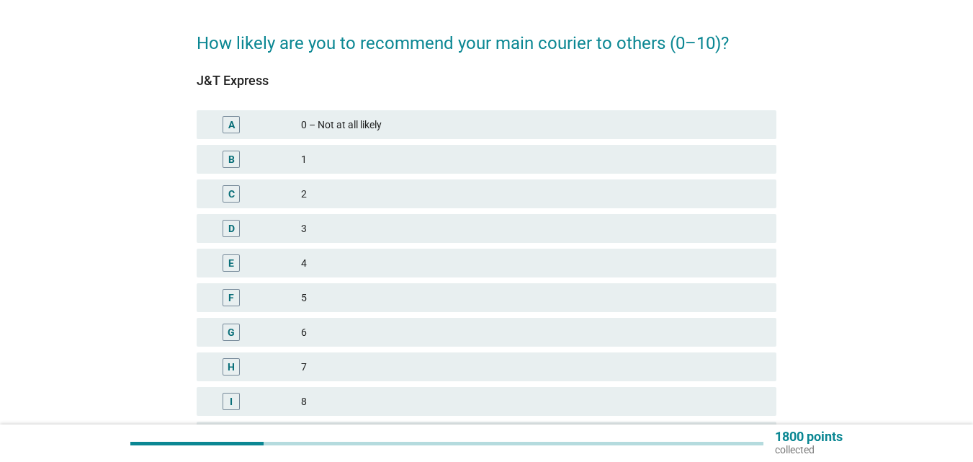
scroll to position [72, 0]
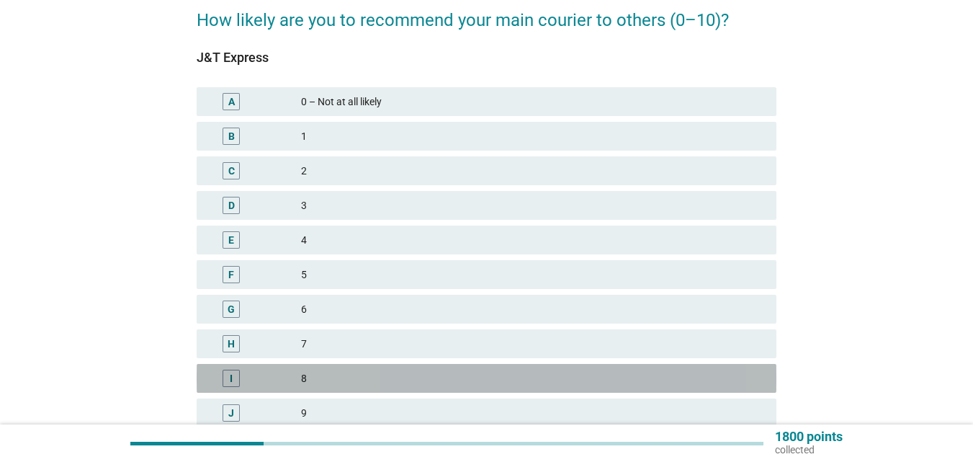
click at [409, 378] on div "8" at bounding box center [533, 378] width 464 height 17
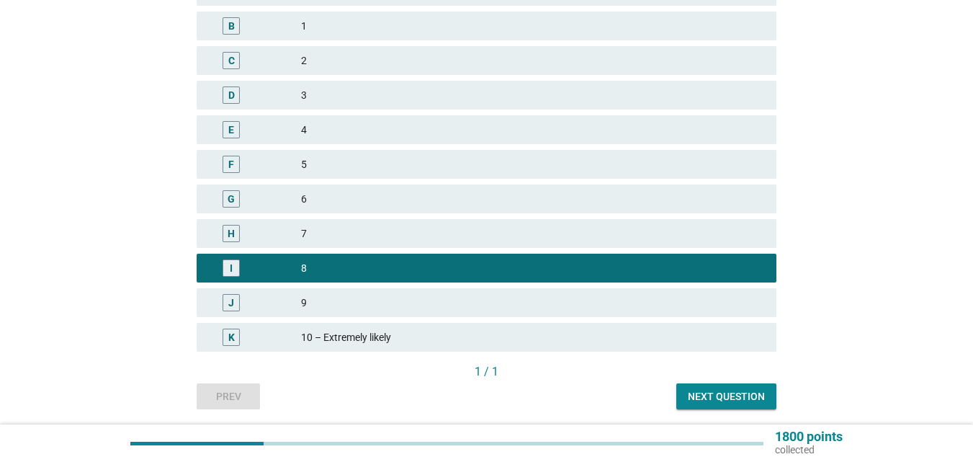
scroll to position [216, 0]
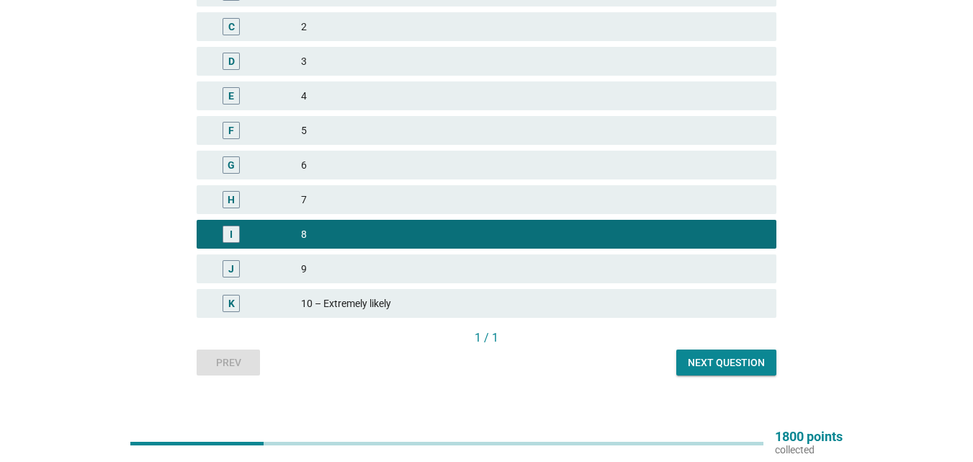
click at [731, 352] on button "Next question" at bounding box center [727, 362] width 100 height 26
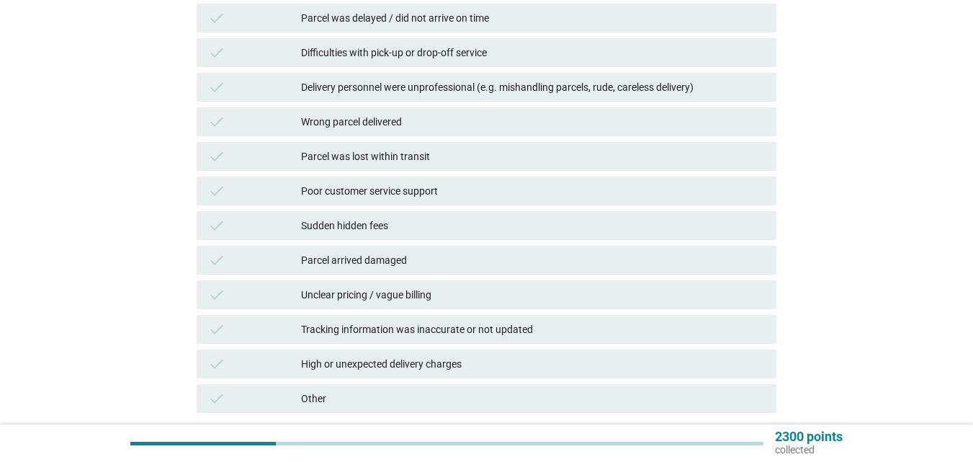
click at [514, 358] on div "High or unexpected delivery charges" at bounding box center [533, 363] width 464 height 17
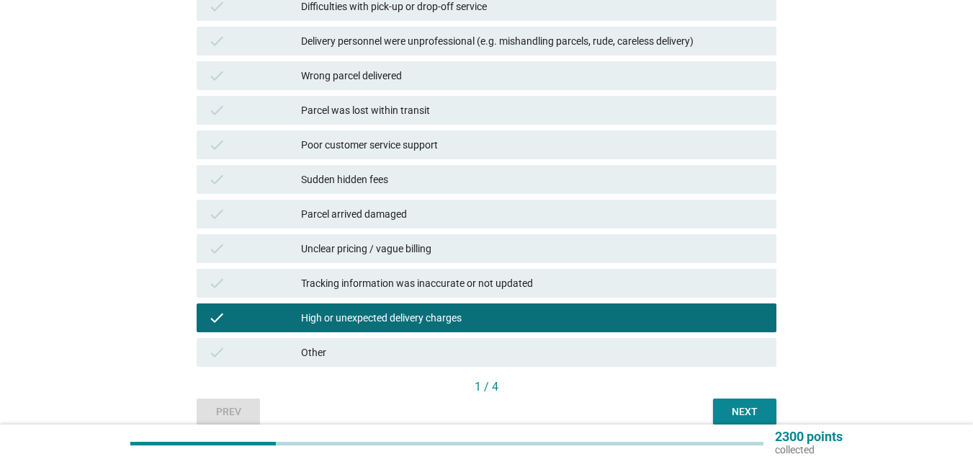
scroll to position [288, 0]
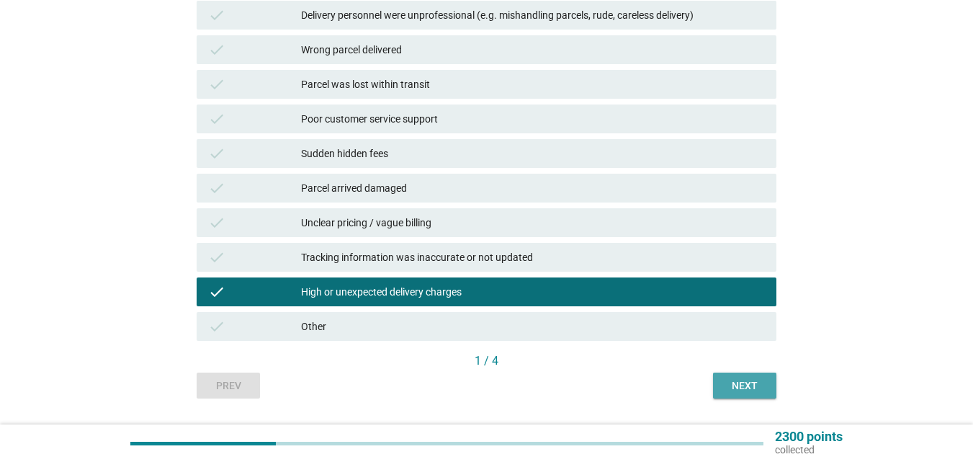
click at [762, 385] on div "Next" at bounding box center [745, 385] width 40 height 15
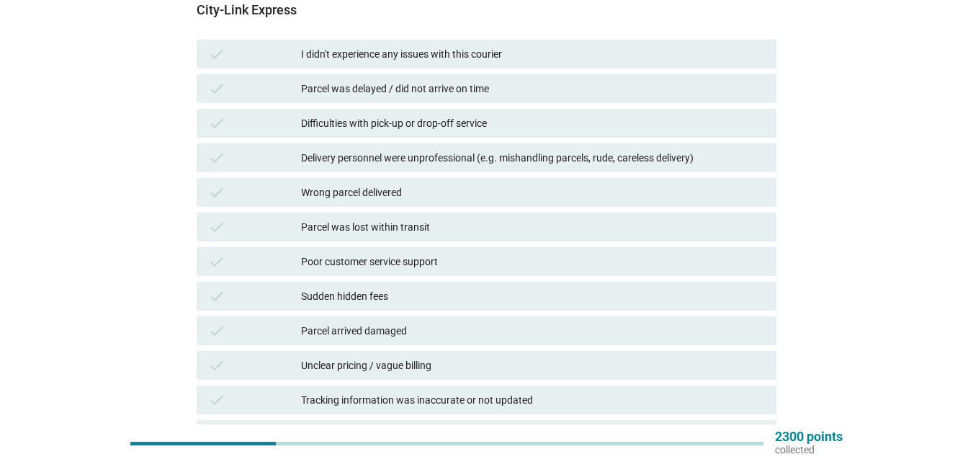
scroll to position [111, 0]
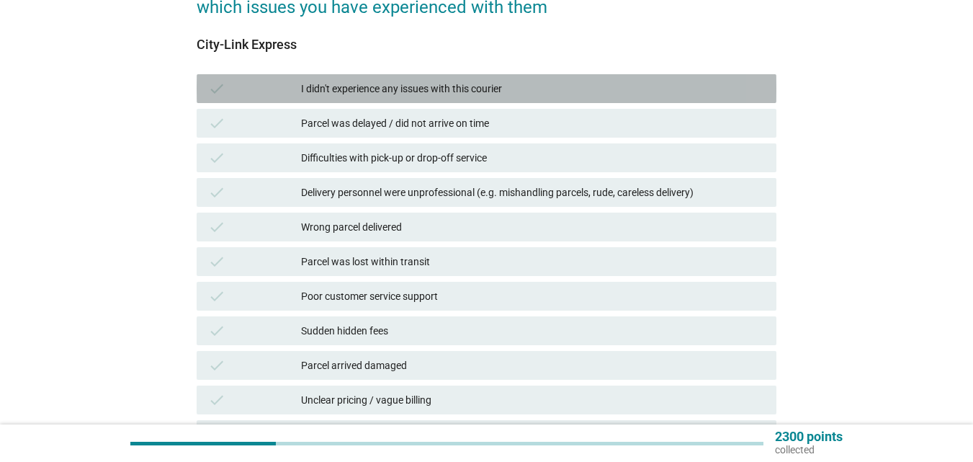
click at [473, 84] on div "I didn't experience any issues with this courier" at bounding box center [533, 88] width 464 height 17
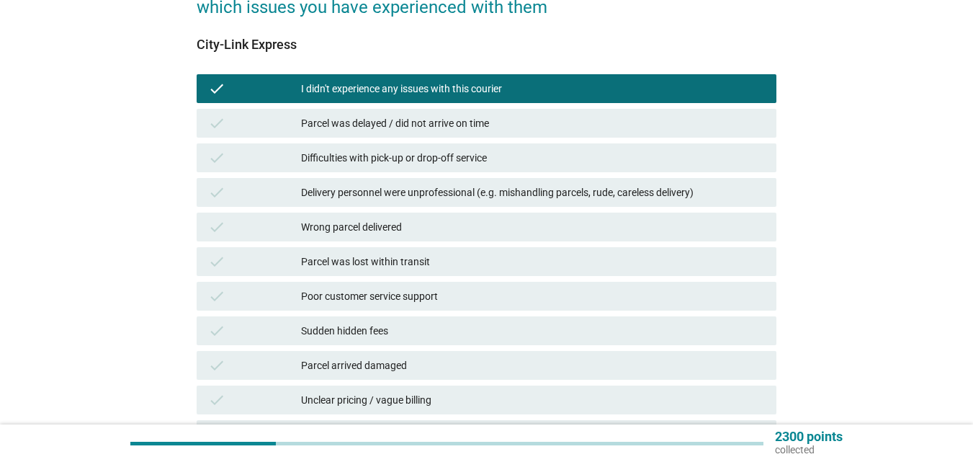
scroll to position [327, 0]
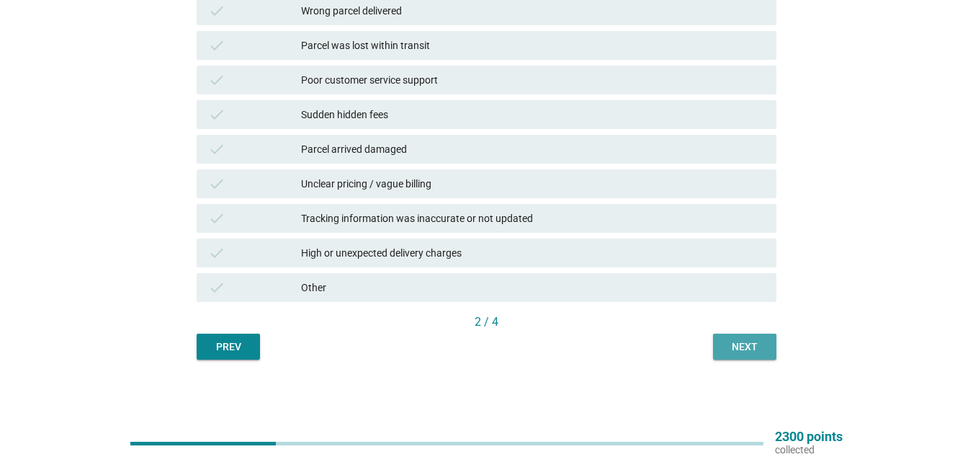
click at [730, 342] on div "Next" at bounding box center [745, 346] width 40 height 15
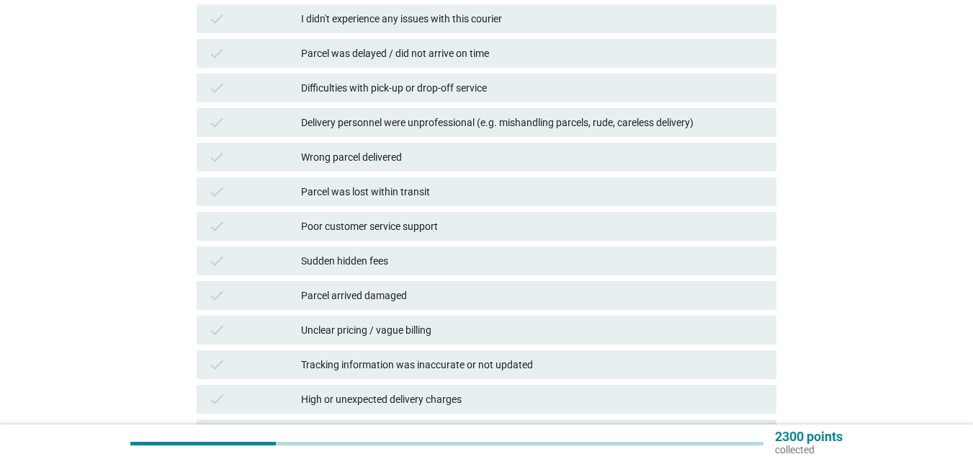
scroll to position [0, 0]
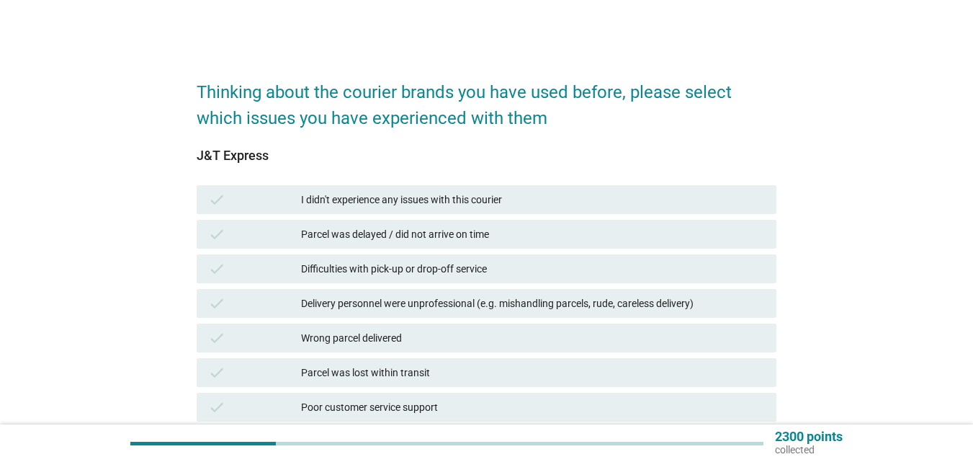
click at [538, 211] on div "check I didn't experience any issues with this courier" at bounding box center [487, 199] width 580 height 29
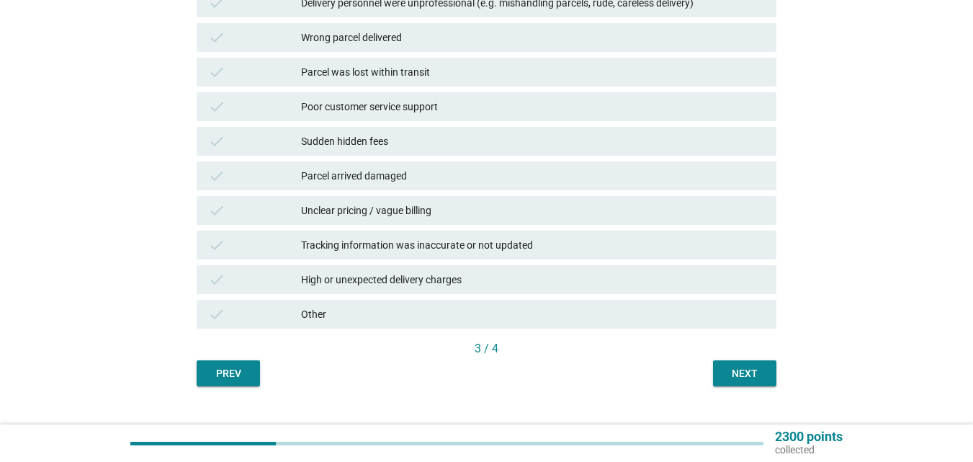
scroll to position [327, 0]
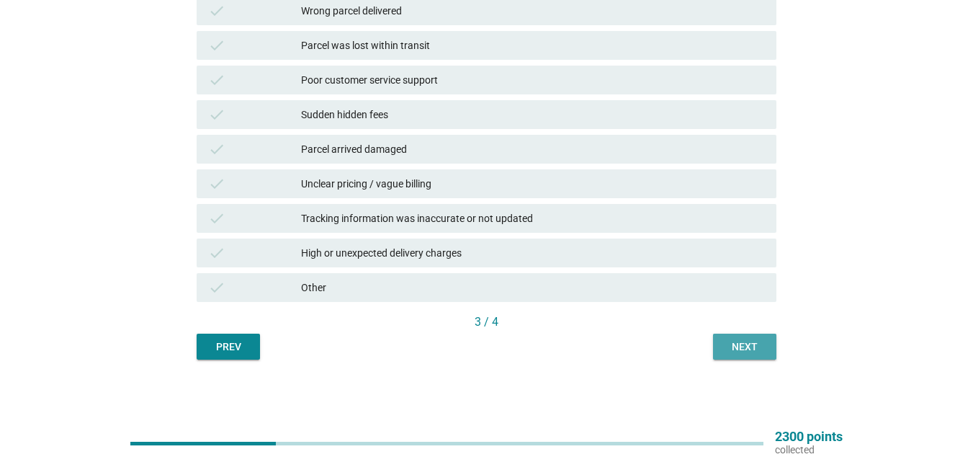
click at [763, 349] on div "Next" at bounding box center [745, 346] width 40 height 15
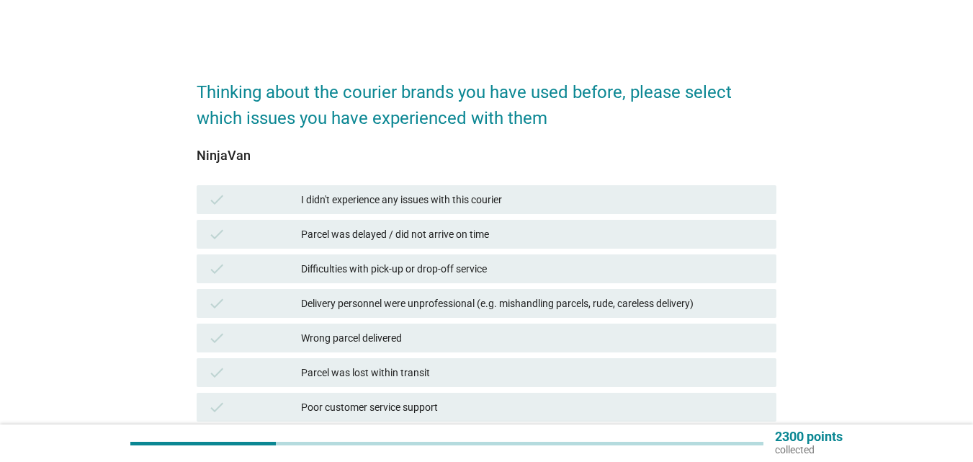
scroll to position [72, 0]
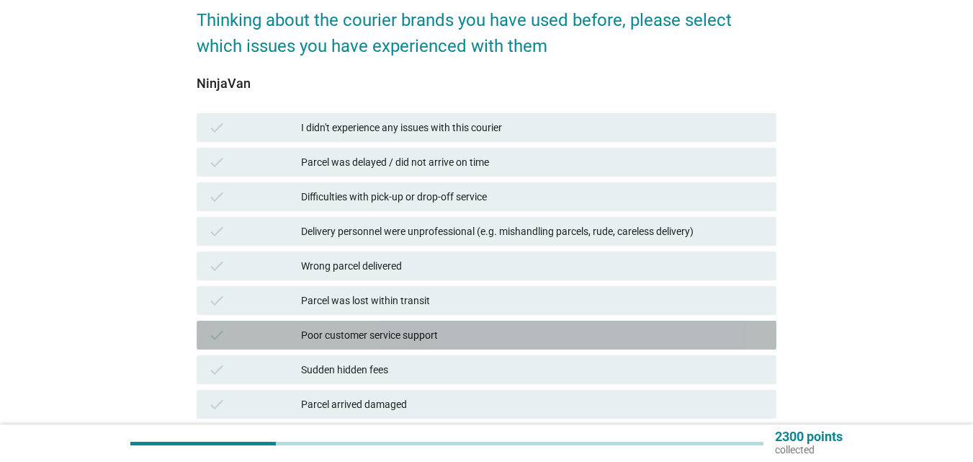
click at [544, 343] on div "Poor customer service support" at bounding box center [533, 334] width 464 height 17
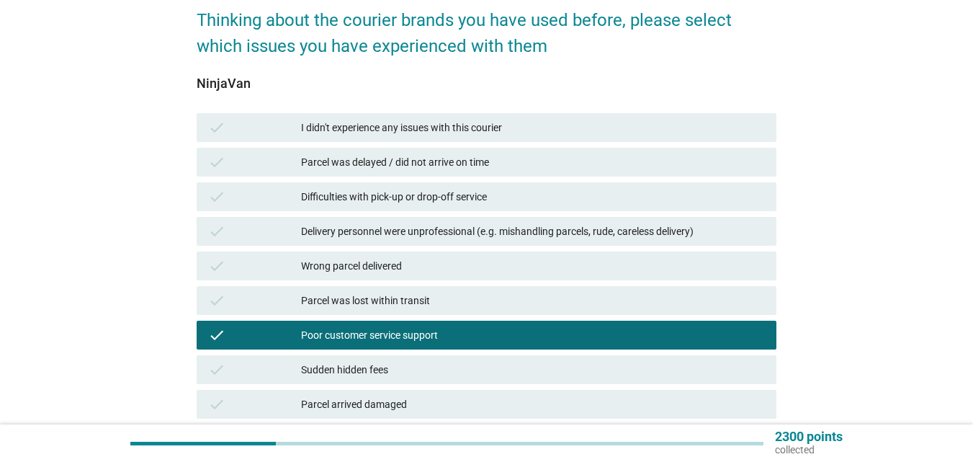
click at [540, 358] on div "check Sudden hidden fees" at bounding box center [487, 369] width 580 height 29
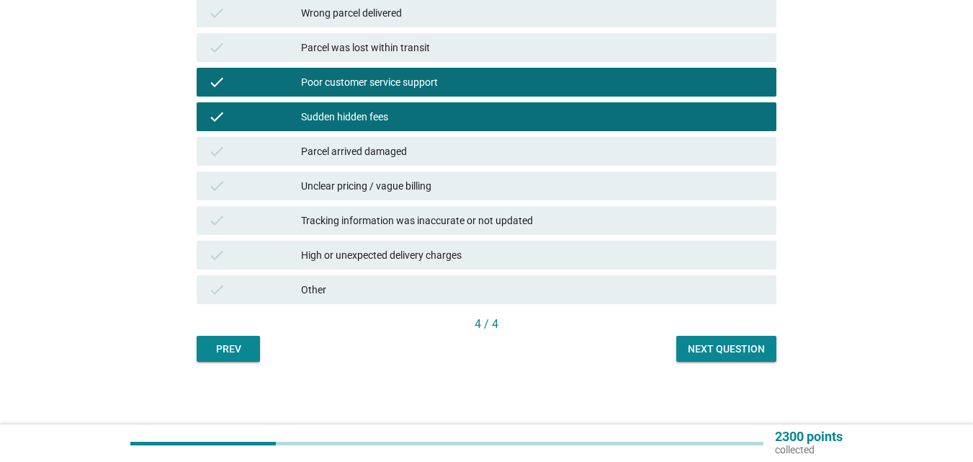
scroll to position [327, 0]
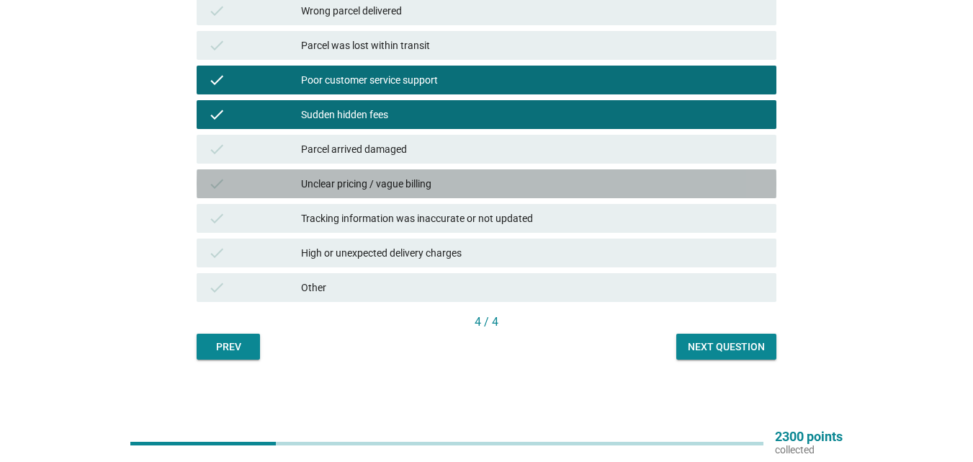
click at [617, 189] on div "Unclear pricing / vague billing" at bounding box center [533, 183] width 464 height 17
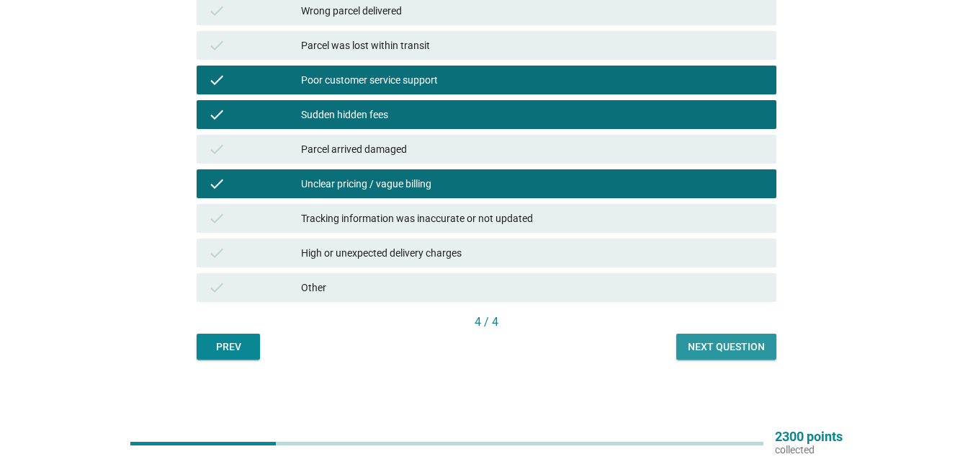
click at [711, 354] on div "Next question" at bounding box center [726, 346] width 77 height 15
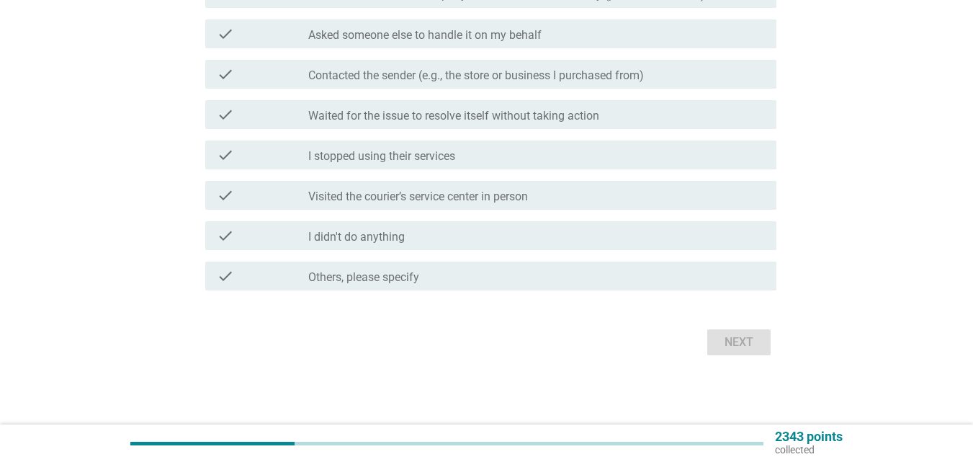
scroll to position [0, 0]
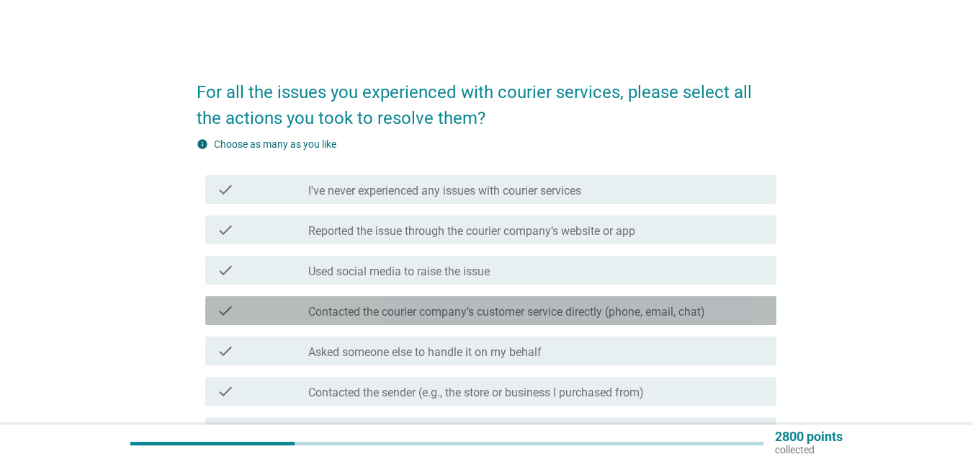
click at [564, 318] on label "Contacted the courier company’s customer service directly (phone, email, chat)" at bounding box center [506, 312] width 397 height 14
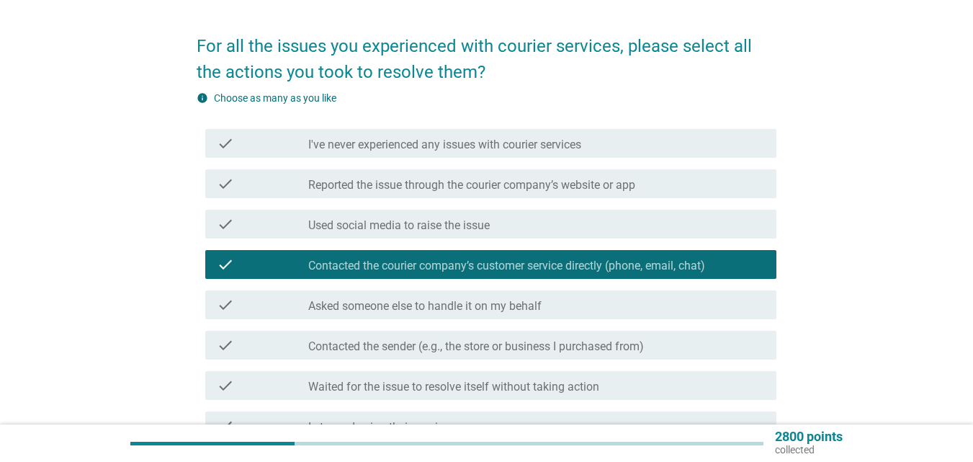
scroll to position [72, 0]
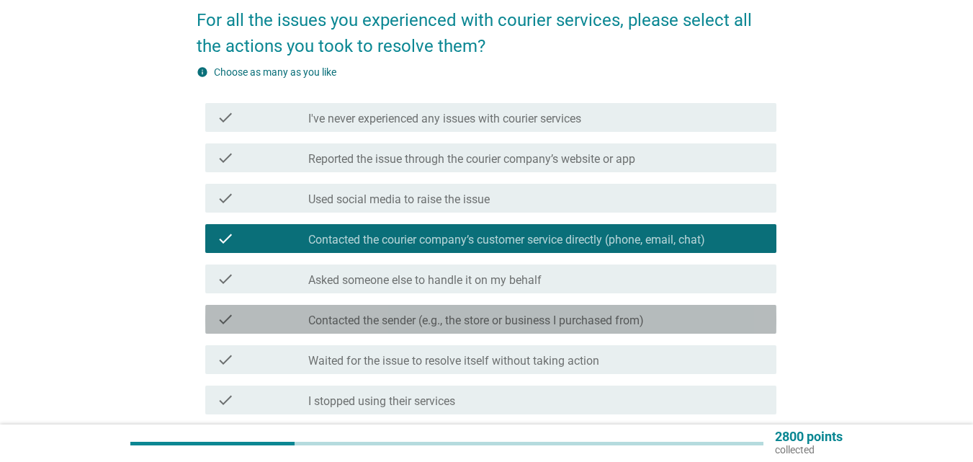
click at [533, 326] on label "Contacted the sender (e.g., the store or business I purchased from)" at bounding box center [476, 320] width 336 height 14
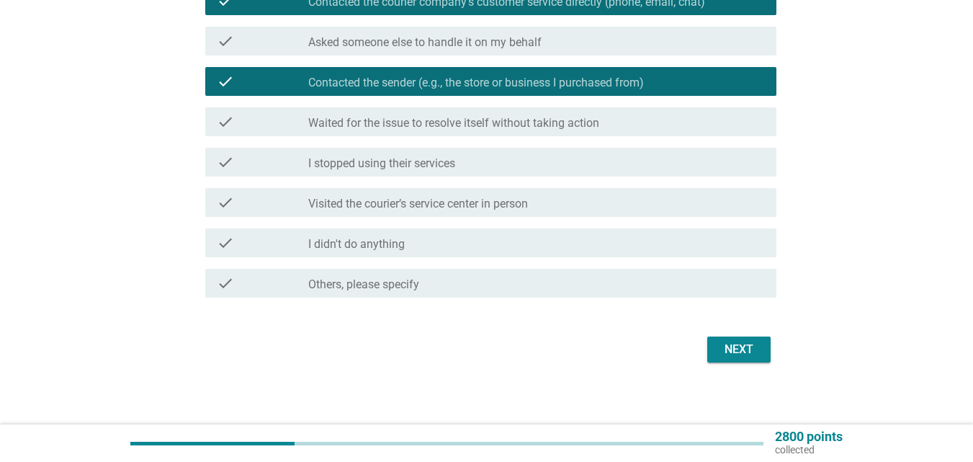
scroll to position [317, 0]
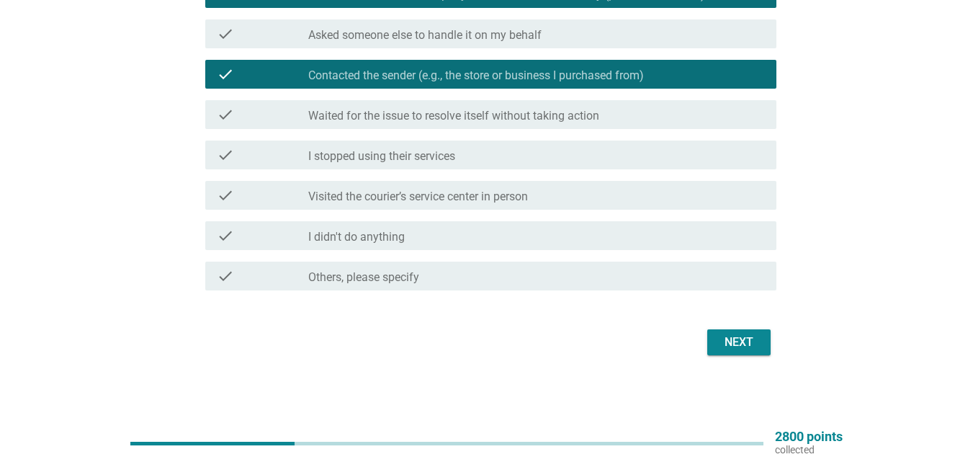
click at [718, 348] on button "Next" at bounding box center [739, 342] width 63 height 26
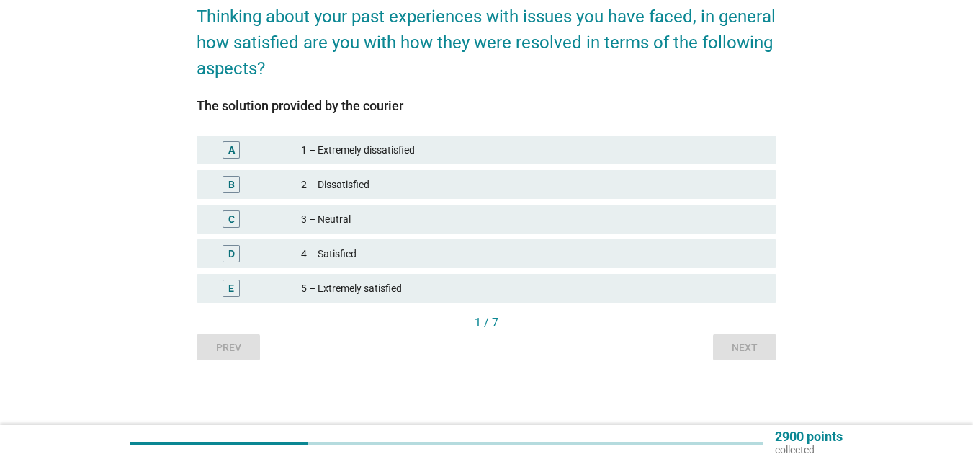
scroll to position [76, 0]
drag, startPoint x: 361, startPoint y: 257, endPoint x: 397, endPoint y: 262, distance: 36.3
click at [362, 257] on div "4 – Satisfied" at bounding box center [533, 252] width 464 height 17
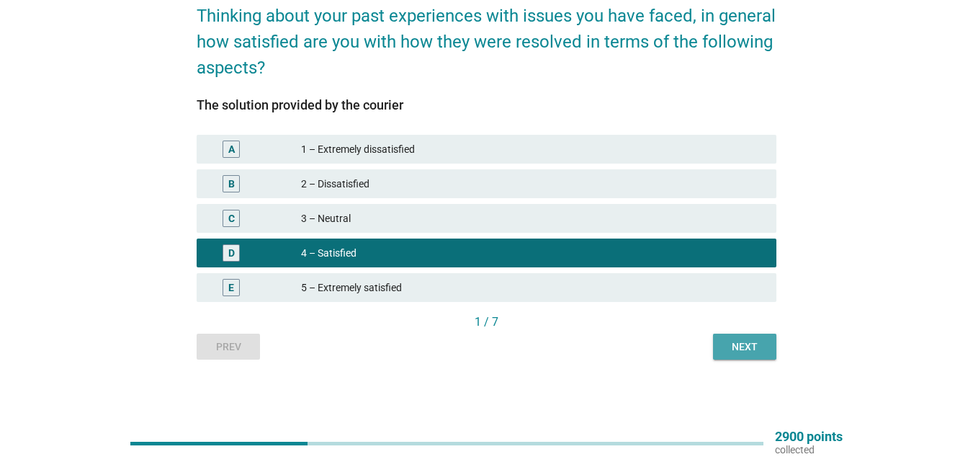
click at [744, 354] on button "Next" at bounding box center [744, 347] width 63 height 26
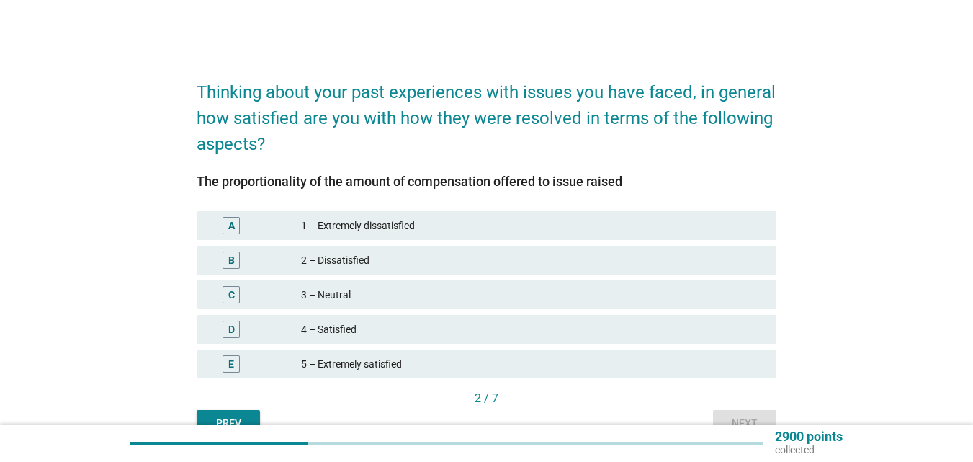
click at [360, 324] on div "4 – Satisfied" at bounding box center [533, 329] width 464 height 17
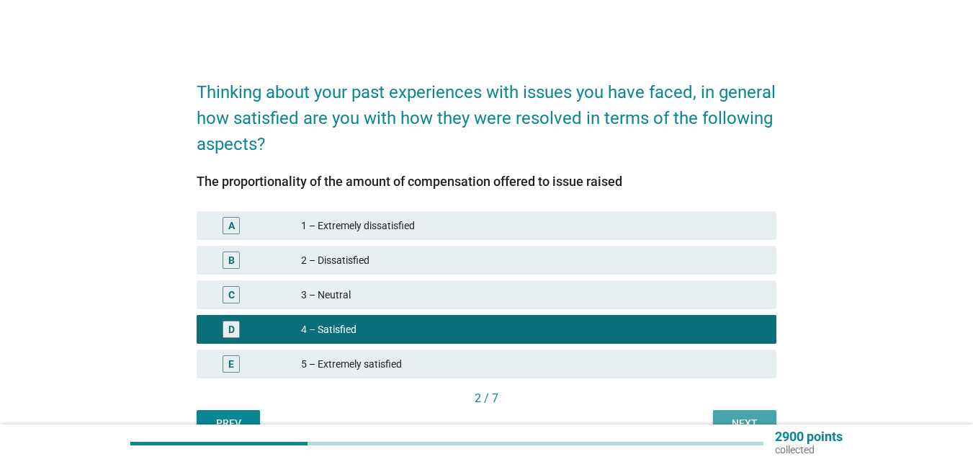
click at [746, 416] on div "Next" at bounding box center [745, 423] width 40 height 15
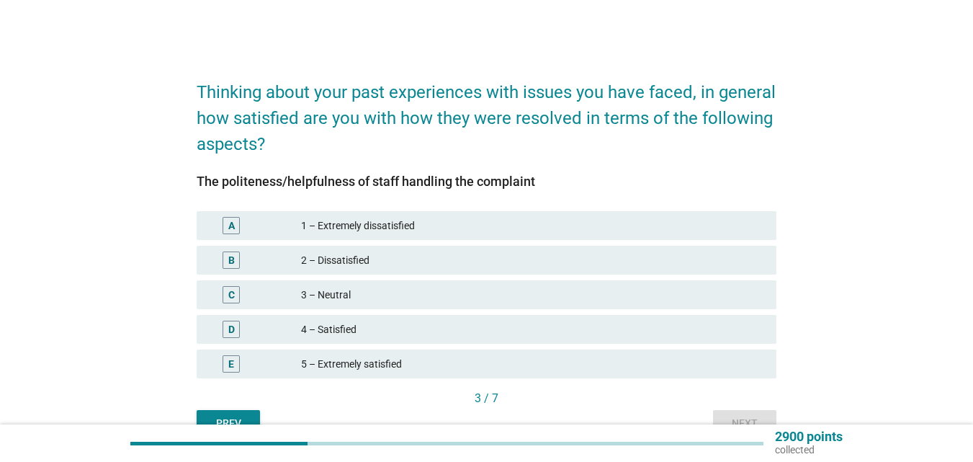
click at [385, 334] on div "4 – Satisfied" at bounding box center [533, 329] width 464 height 17
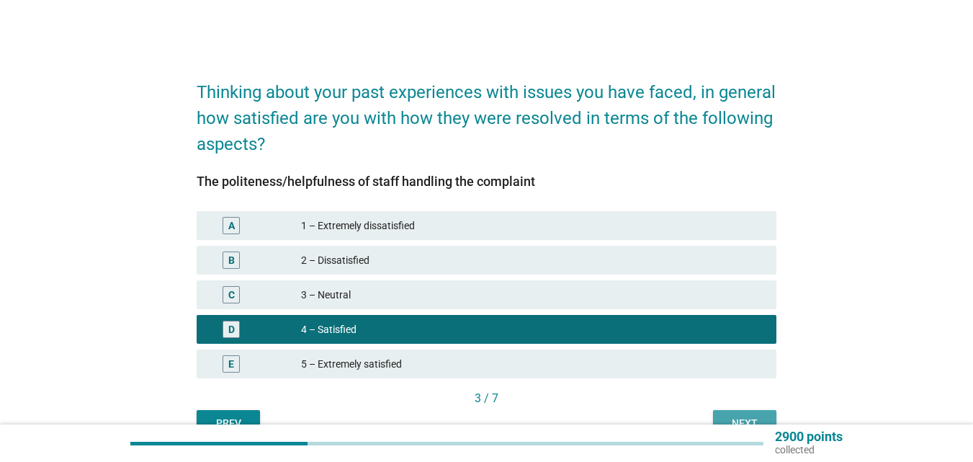
click at [732, 422] on div "Next" at bounding box center [745, 423] width 40 height 15
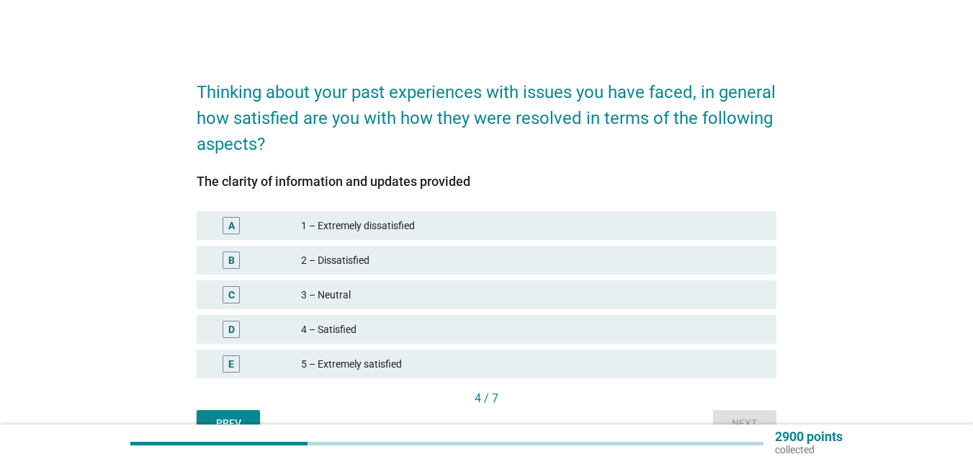
click at [422, 338] on div "D 4 – Satisfied" at bounding box center [487, 329] width 580 height 29
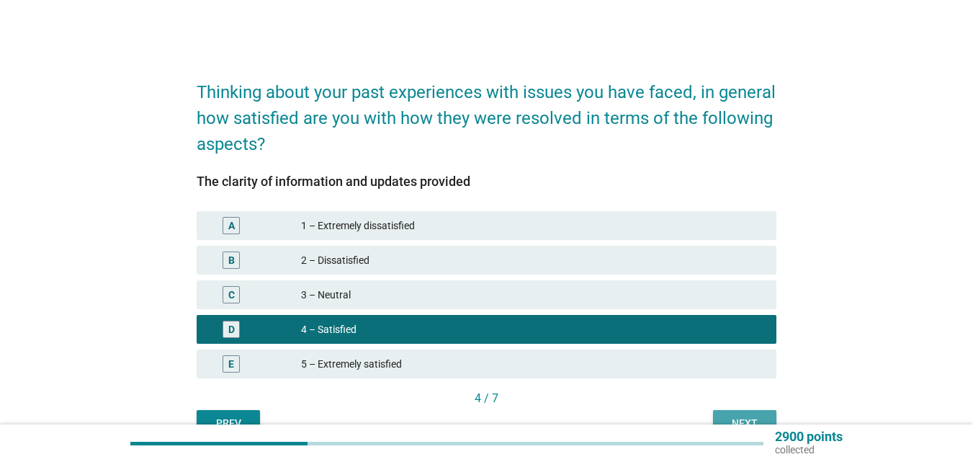
click at [731, 417] on div "Next" at bounding box center [745, 423] width 40 height 15
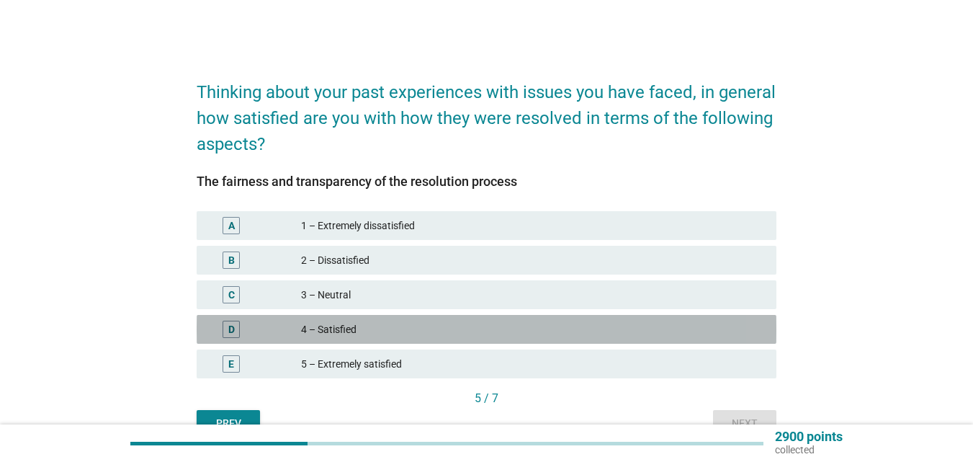
click at [506, 336] on div "4 – Satisfied" at bounding box center [533, 329] width 464 height 17
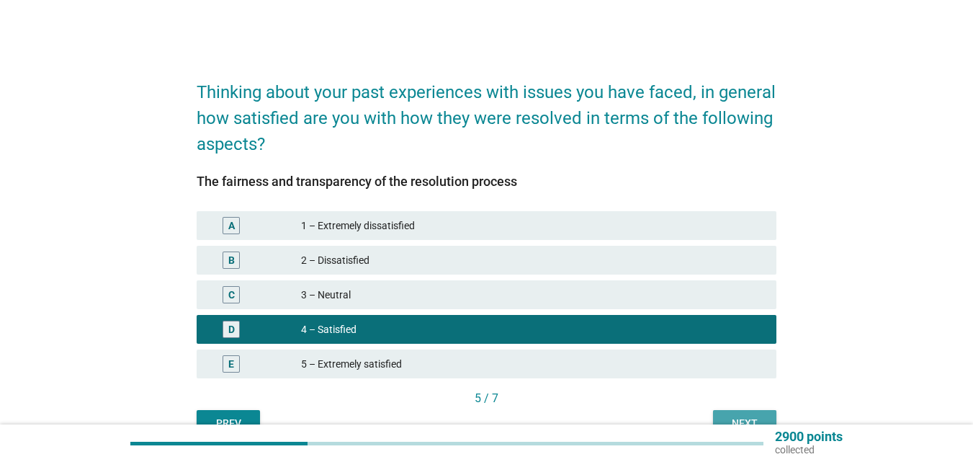
click at [749, 421] on div "Next" at bounding box center [745, 423] width 40 height 15
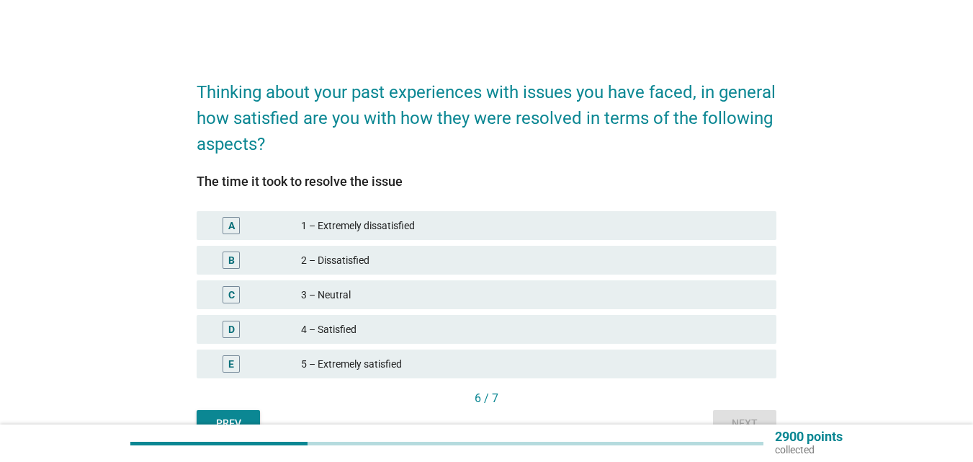
click at [419, 339] on div "D 4 – Satisfied" at bounding box center [487, 329] width 580 height 29
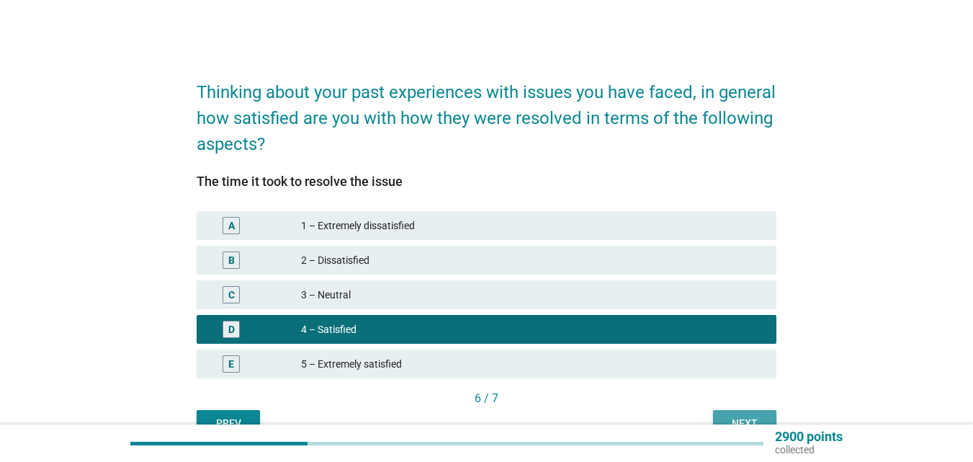
click at [741, 415] on button "Next" at bounding box center [744, 423] width 63 height 26
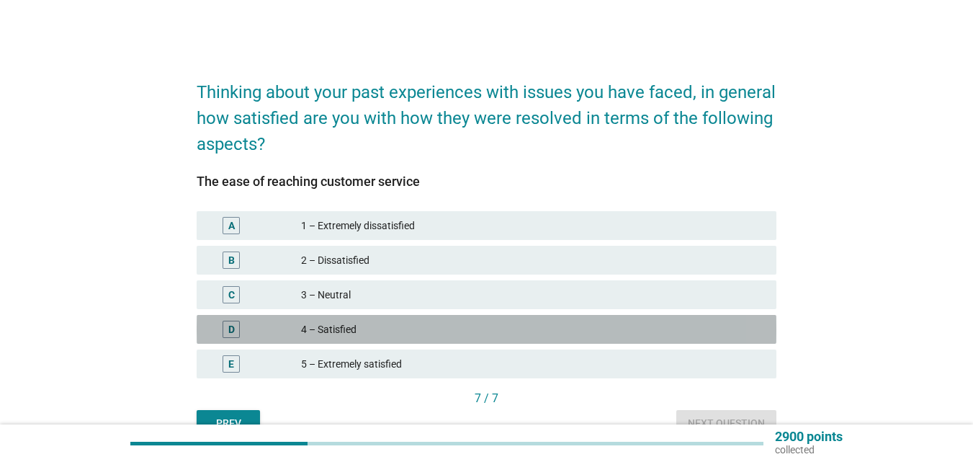
click at [388, 334] on div "4 – Satisfied" at bounding box center [533, 329] width 464 height 17
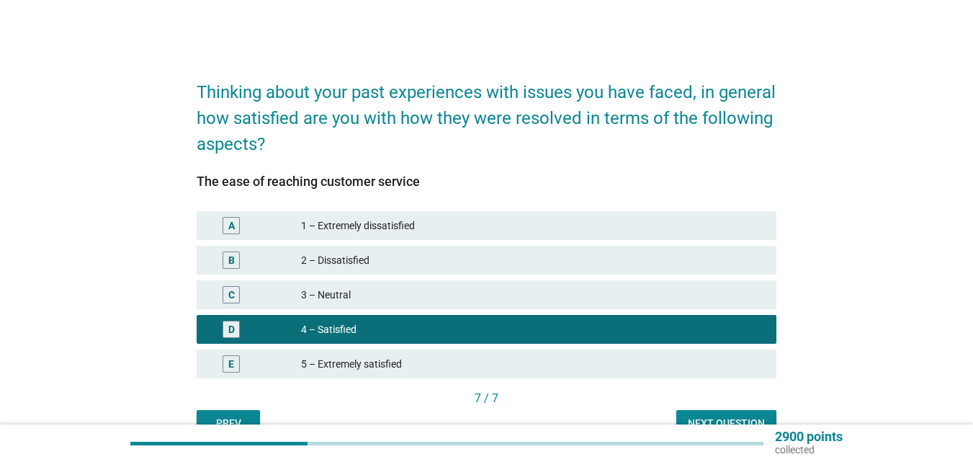
click at [692, 419] on div "Next question" at bounding box center [726, 423] width 77 height 15
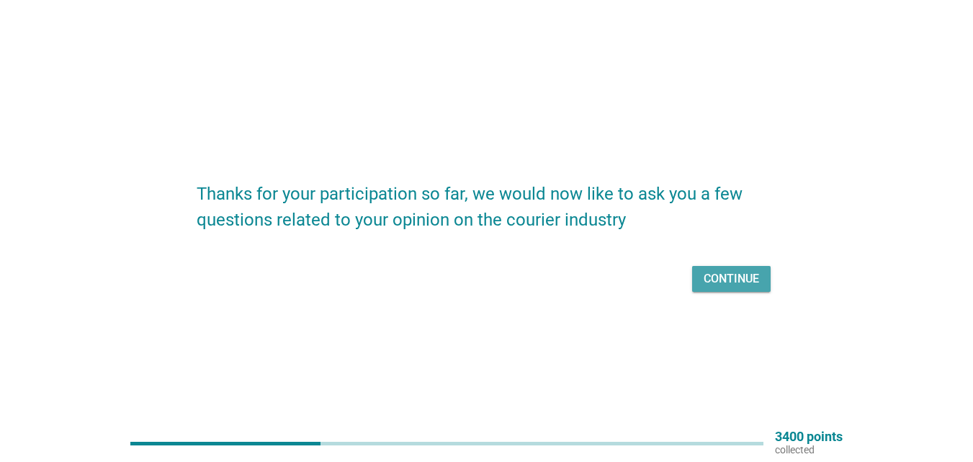
click at [751, 276] on div "Continue" at bounding box center [731, 278] width 55 height 17
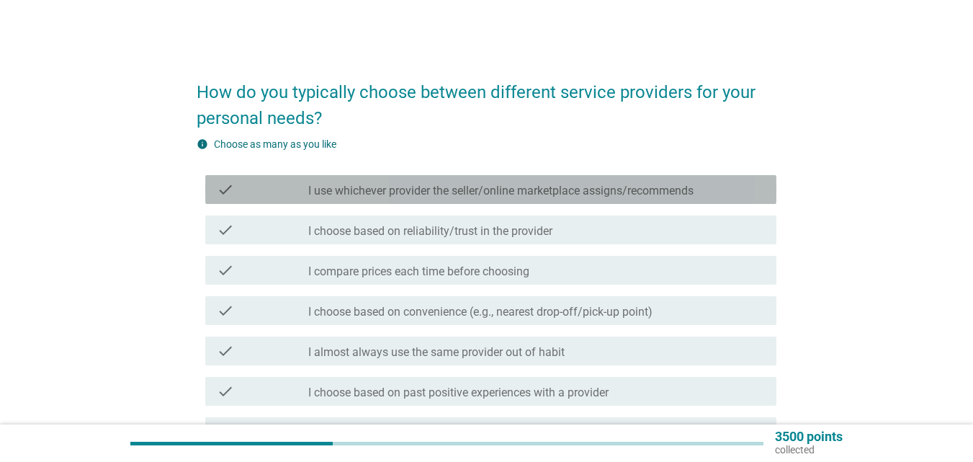
click at [496, 184] on label "I use whichever provider the seller/online marketplace assigns/recommends" at bounding box center [500, 191] width 385 height 14
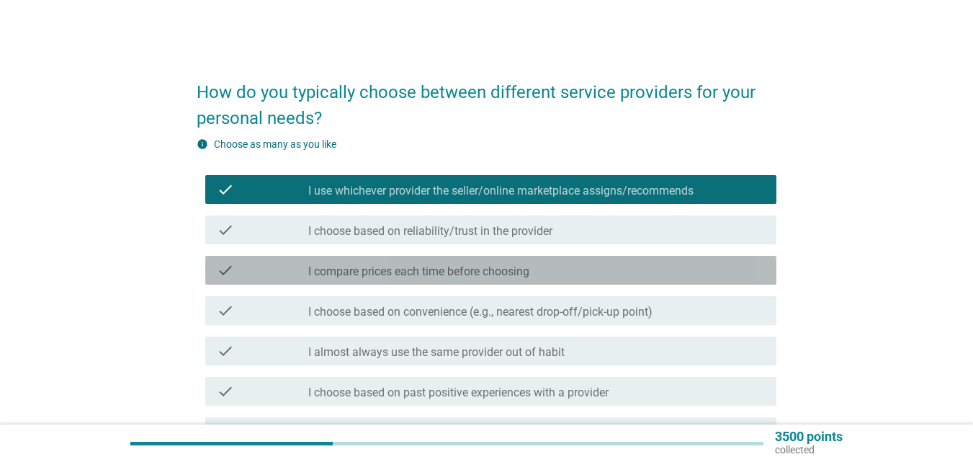
click at [543, 279] on div "check check_box_outline_blank I compare prices each time before choosing" at bounding box center [490, 270] width 571 height 29
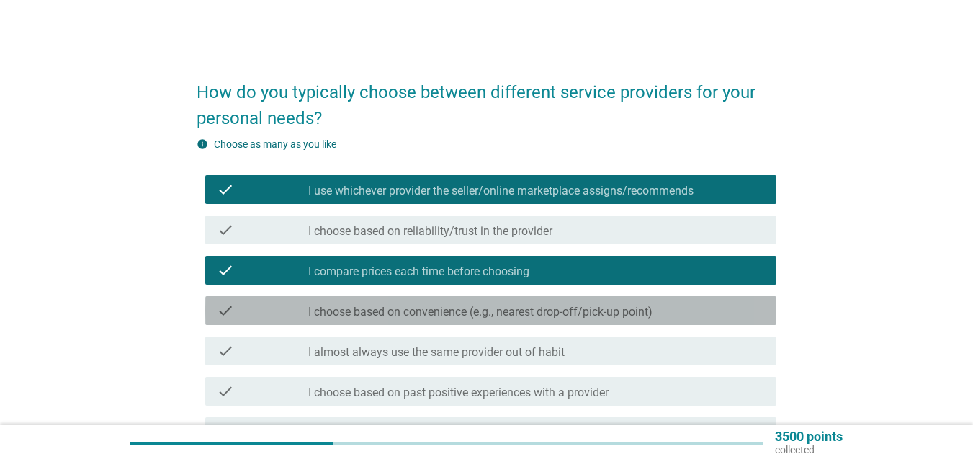
click at [585, 314] on label "I choose based on convenience (e.g., nearest drop-off/pick-up point)" at bounding box center [480, 312] width 344 height 14
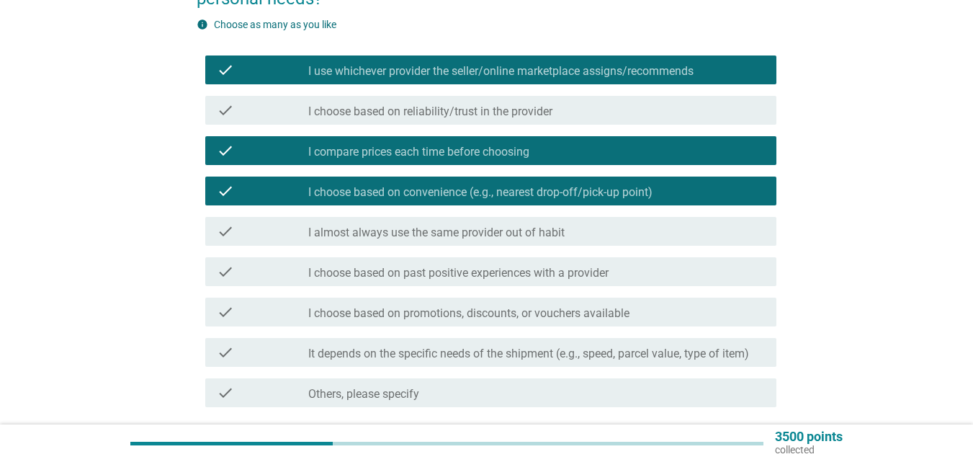
scroll to position [144, 0]
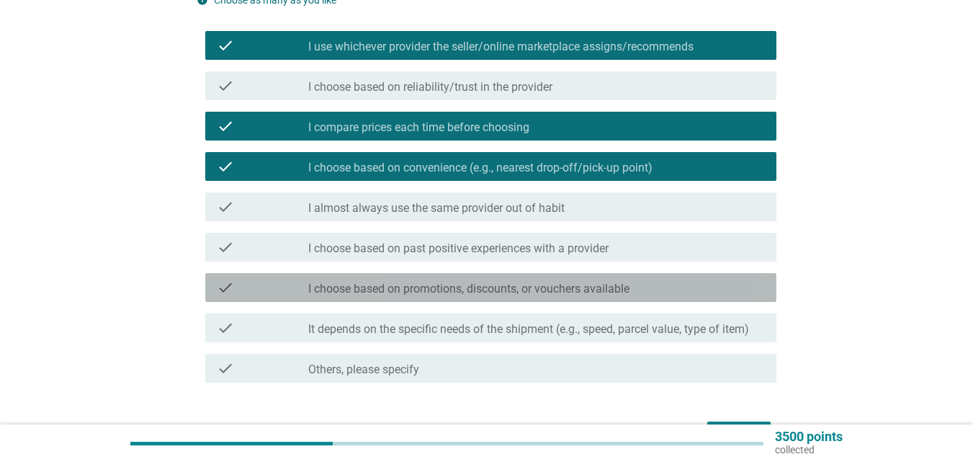
click at [604, 285] on label "I choose based on promotions, discounts, or vouchers available" at bounding box center [468, 289] width 321 height 14
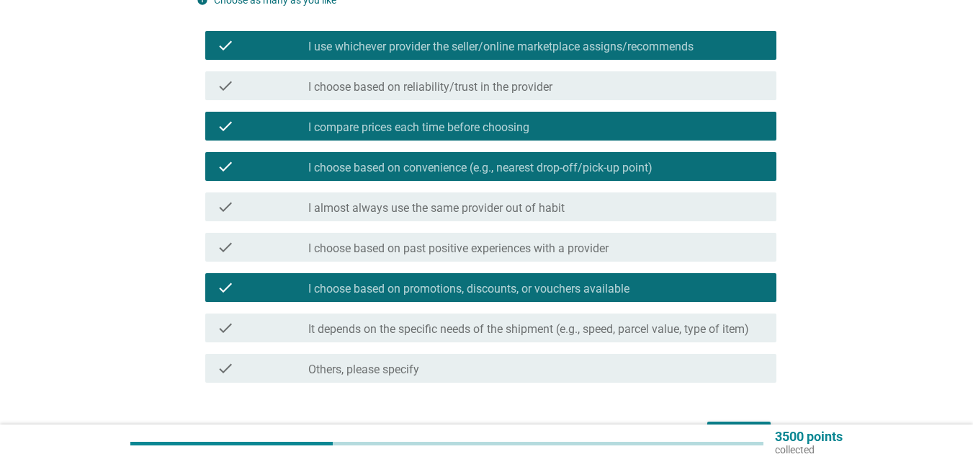
scroll to position [216, 0]
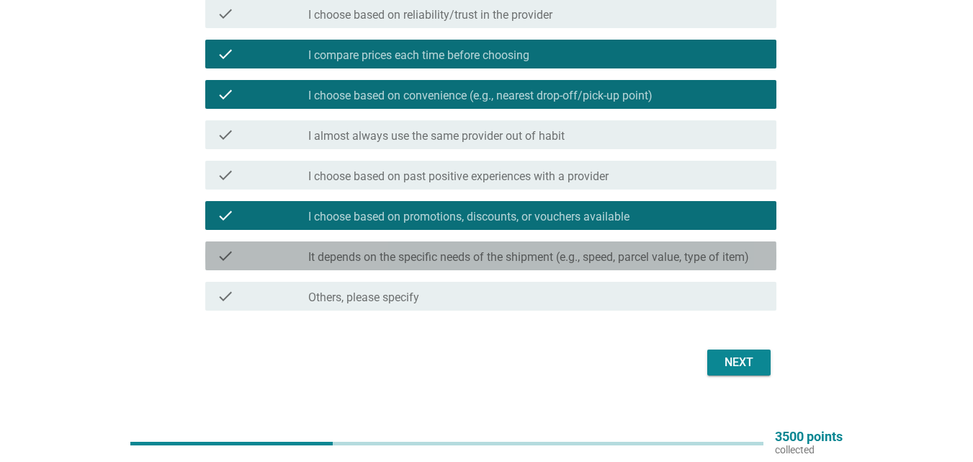
click at [661, 263] on label "It depends on the specific needs of the shipment (e.g., speed, parcel value, ty…" at bounding box center [528, 257] width 441 height 14
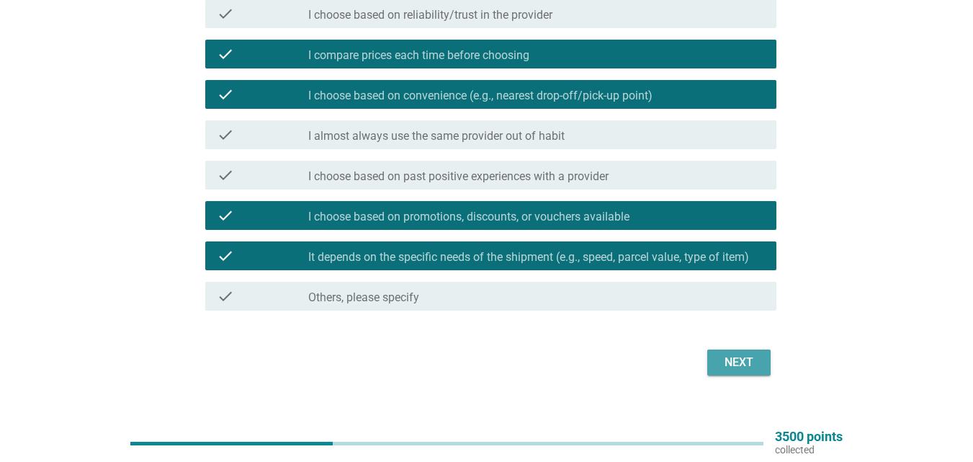
click at [740, 365] on div "Next" at bounding box center [739, 362] width 40 height 17
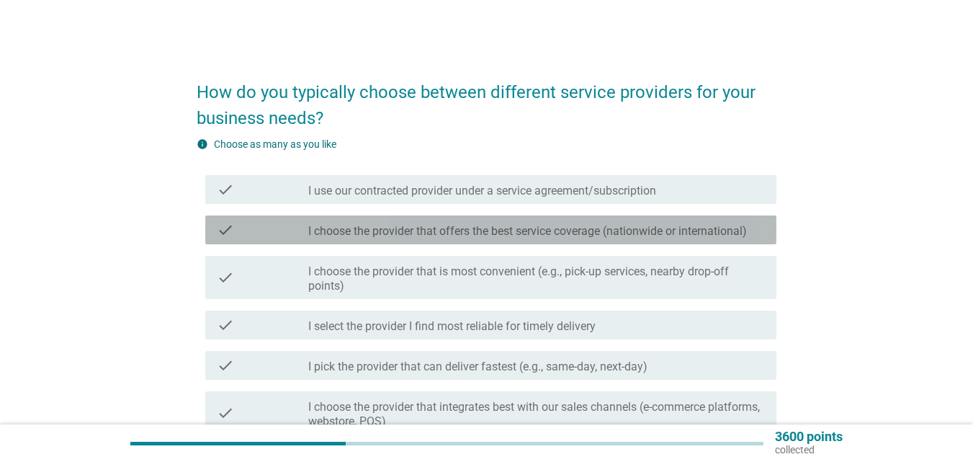
click at [525, 228] on label "I choose the provider that offers the best service coverage (nationwide or inte…" at bounding box center [527, 231] width 439 height 14
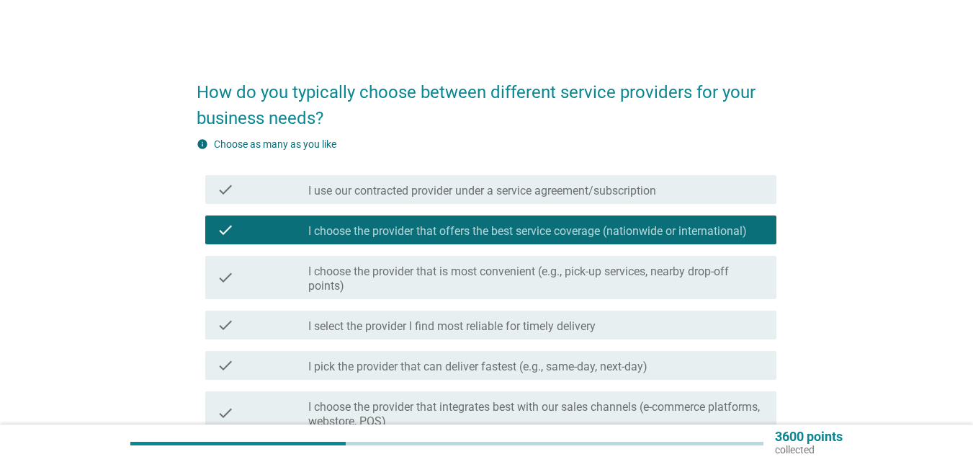
click at [494, 285] on label "I choose the provider that is most convenient (e.g., pick-up services, nearby d…" at bounding box center [536, 278] width 457 height 29
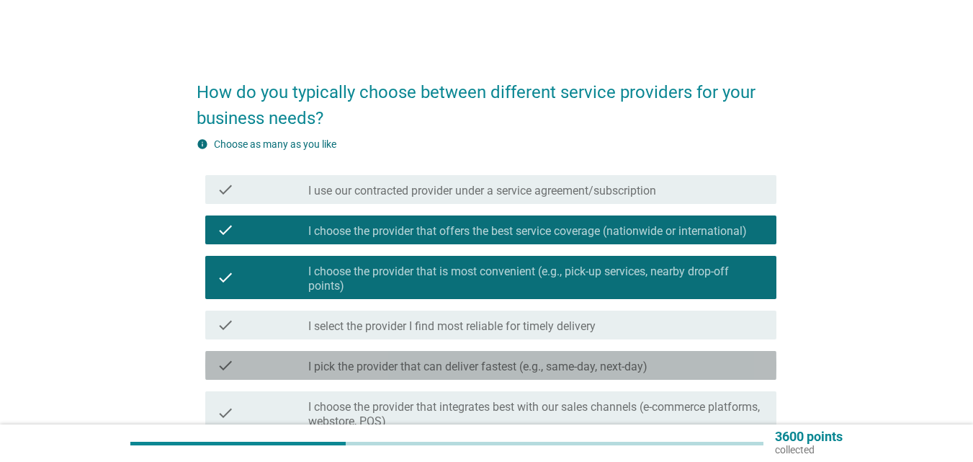
click at [516, 359] on div "check_box_outline_blank I pick the provider that can deliver fastest (e.g., sam…" at bounding box center [536, 365] width 457 height 17
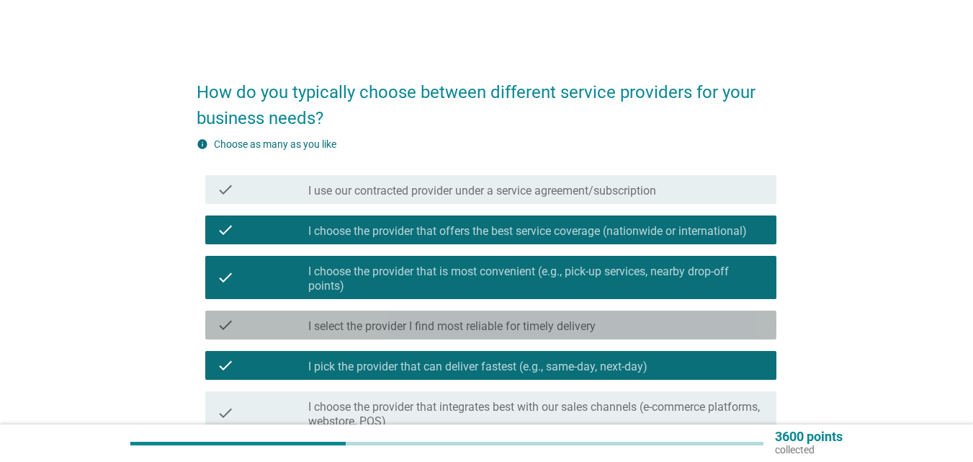
click at [527, 322] on label "I select the provider I find most reliable for timely delivery" at bounding box center [451, 326] width 287 height 14
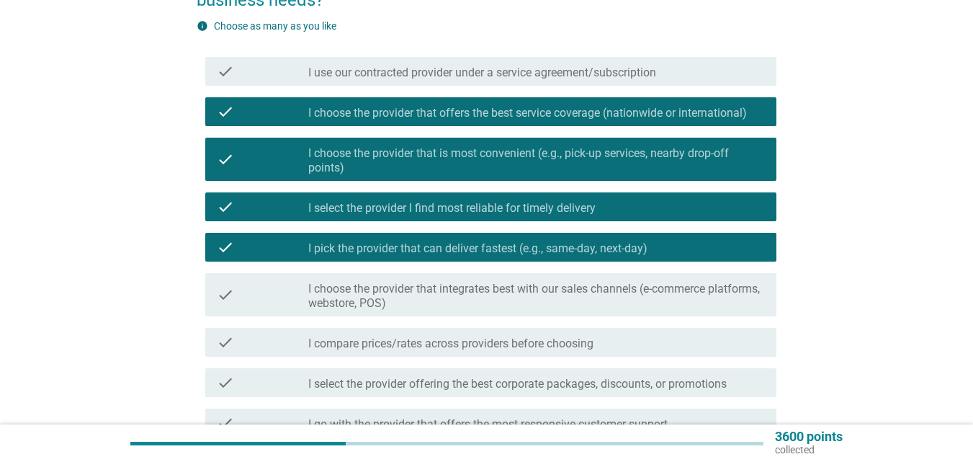
scroll to position [144, 0]
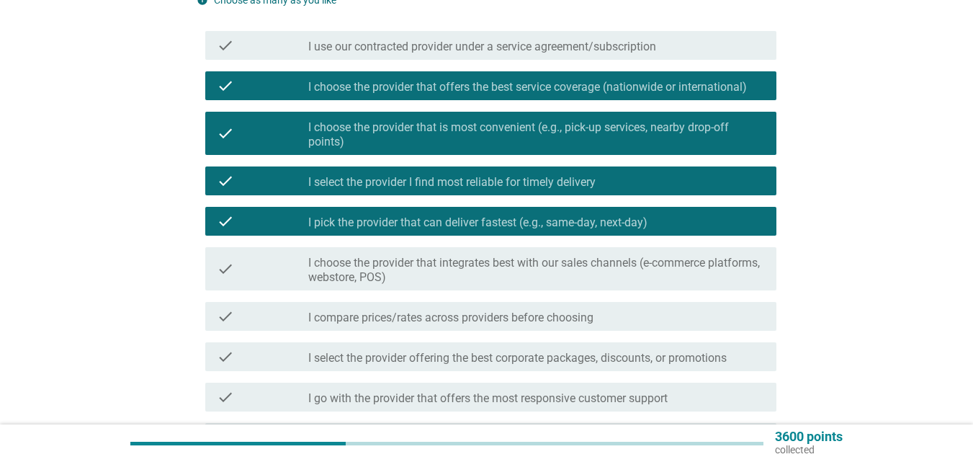
click at [532, 329] on div "check check_box_outline_blank I compare prices/rates across providers before ch…" at bounding box center [490, 316] width 571 height 29
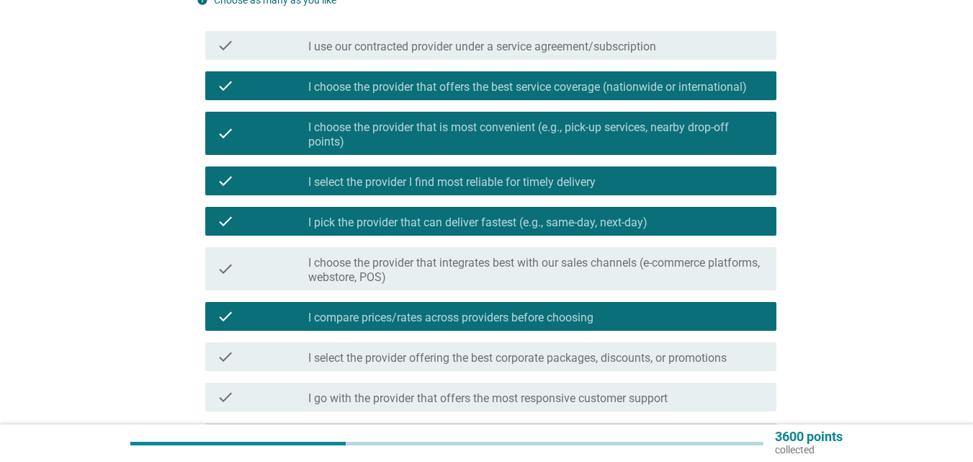
click at [535, 361] on label "I select the provider offering the best corporate packages, discounts, or promo…" at bounding box center [517, 358] width 419 height 14
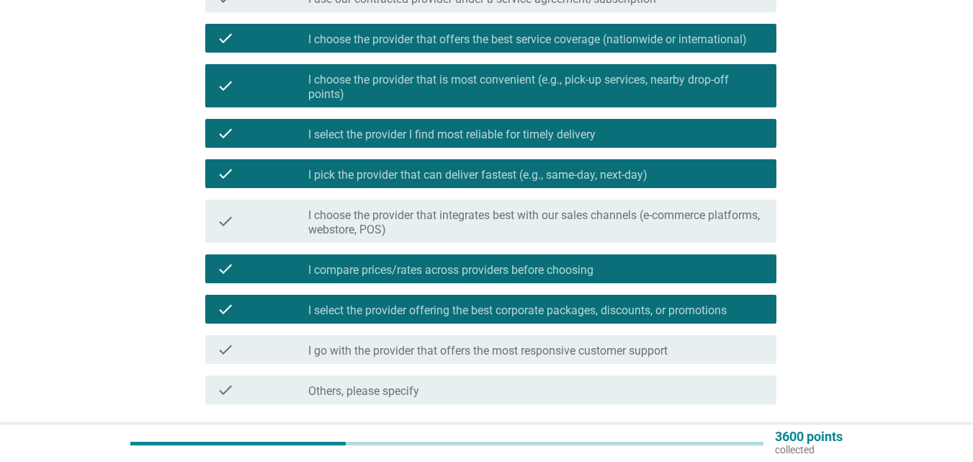
scroll to position [216, 0]
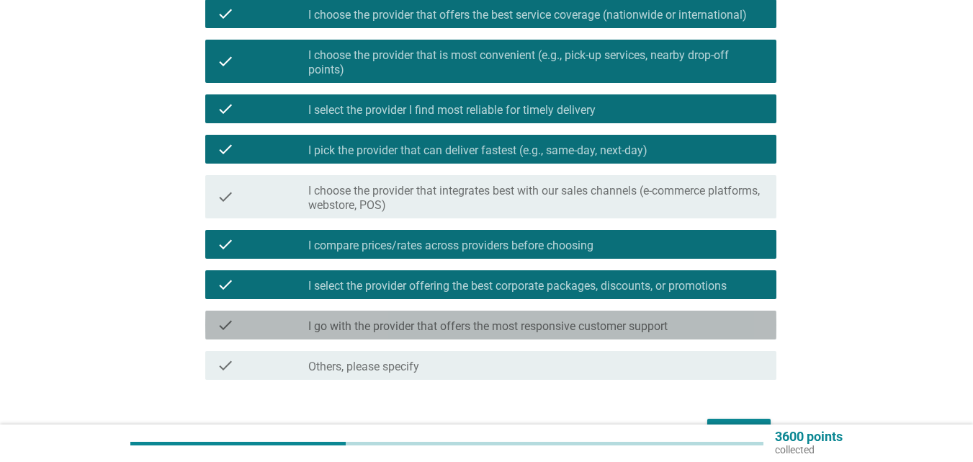
click at [615, 334] on div "check check_box_outline_blank I go with the provider that offers the most respo…" at bounding box center [490, 325] width 571 height 29
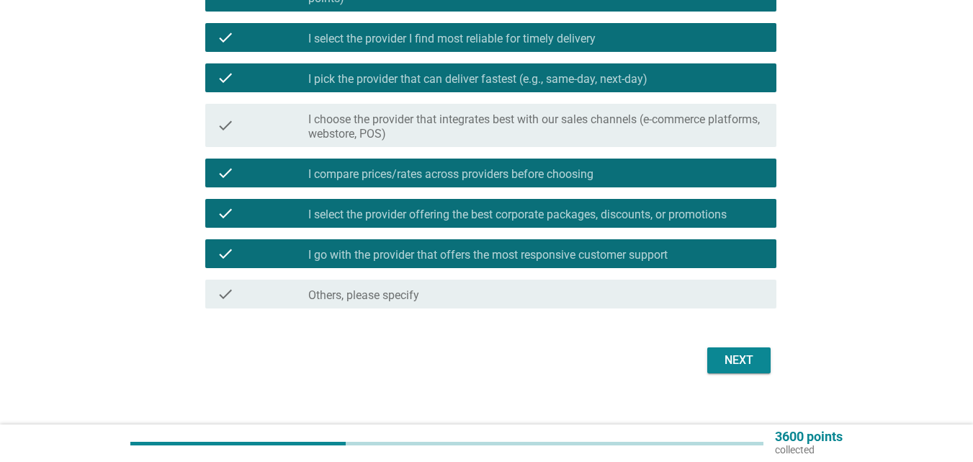
scroll to position [288, 0]
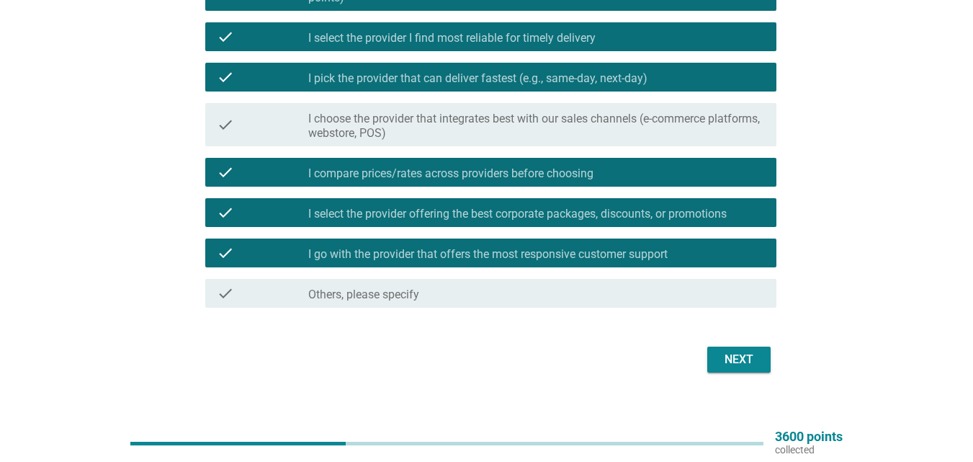
click at [731, 355] on div "Next" at bounding box center [739, 359] width 40 height 17
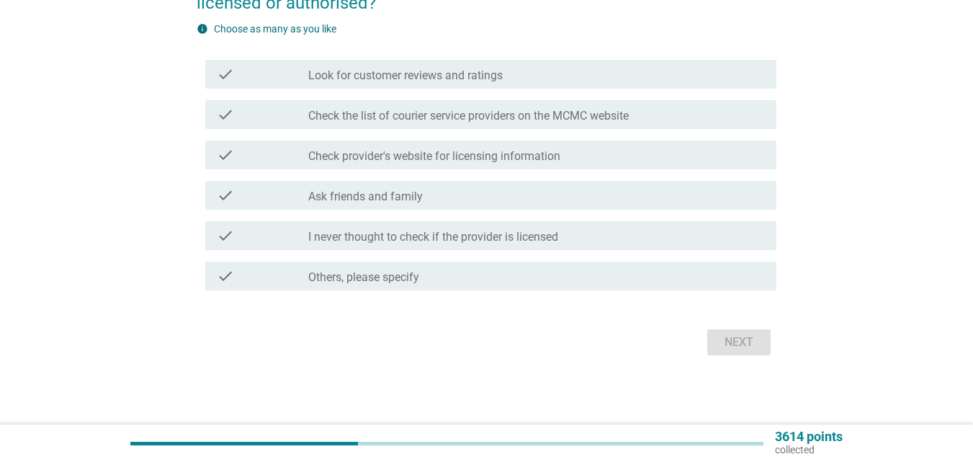
scroll to position [0, 0]
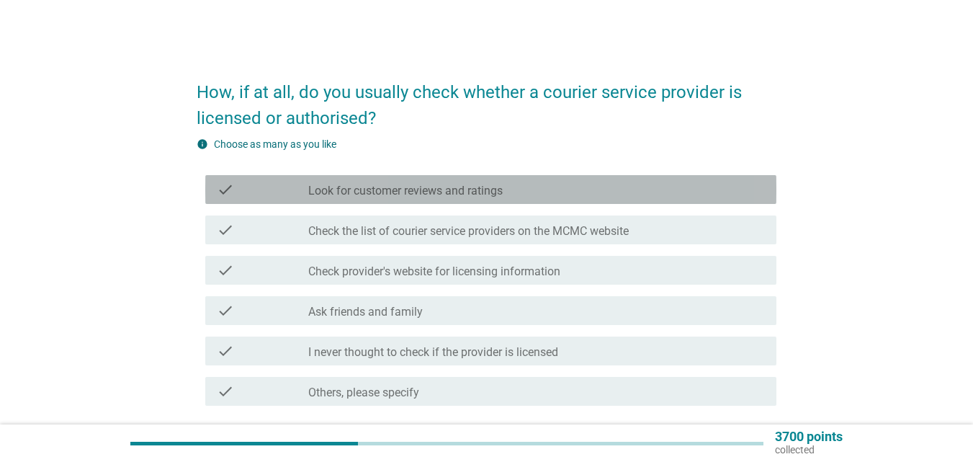
click at [489, 198] on div "check check_box_outline_blank Look for customer reviews and ratings" at bounding box center [490, 189] width 571 height 29
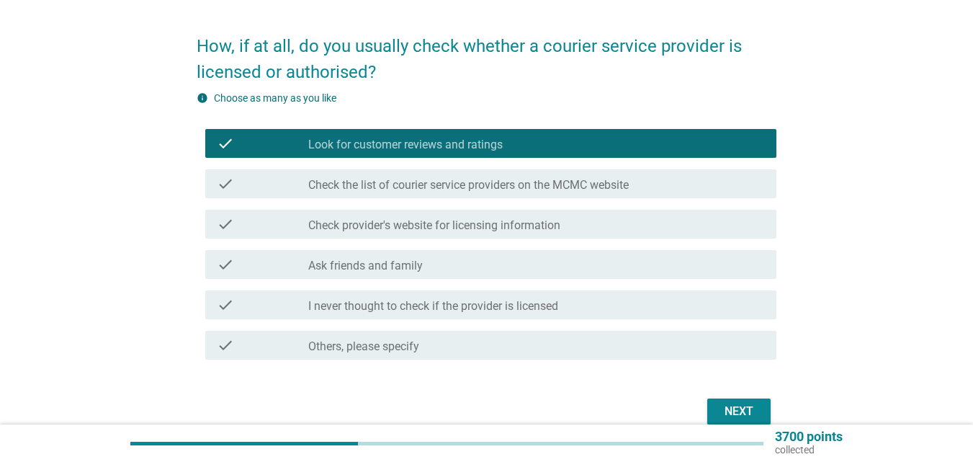
scroll to position [72, 0]
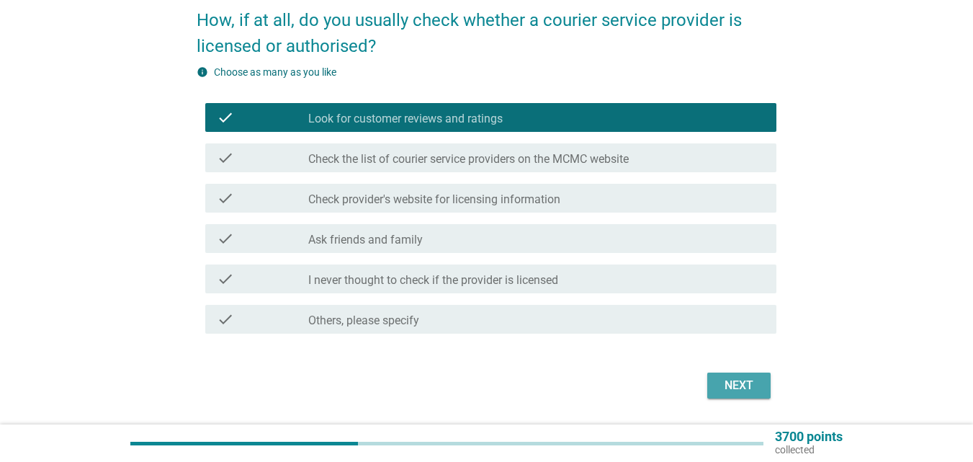
click at [727, 376] on button "Next" at bounding box center [739, 386] width 63 height 26
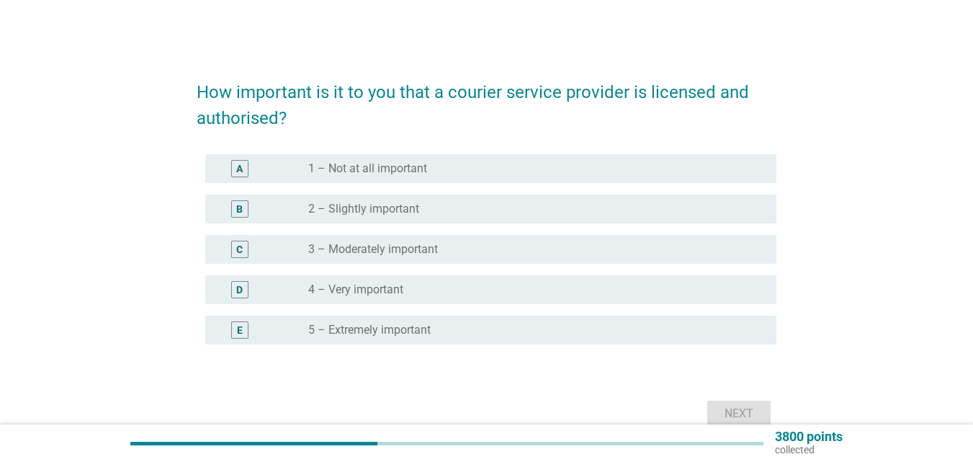
click at [406, 288] on div "radio_button_unchecked 4 – Very important" at bounding box center [530, 289] width 445 height 14
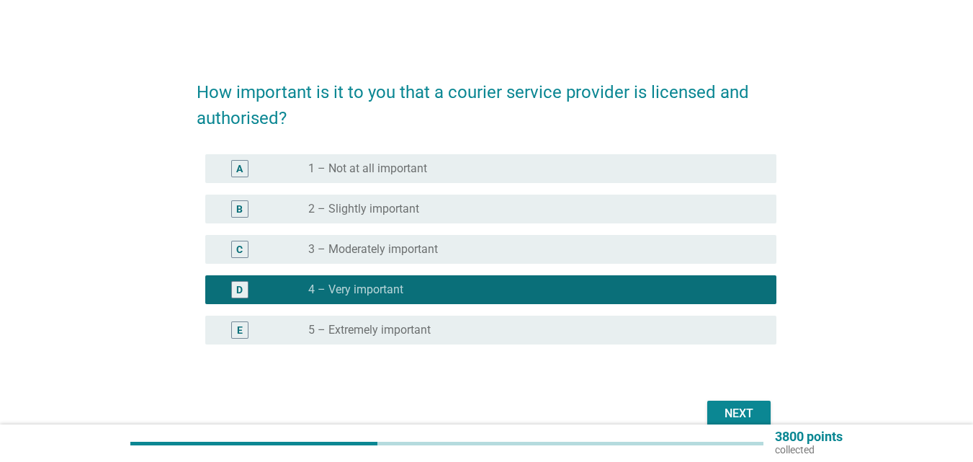
click at [746, 409] on div "Next" at bounding box center [739, 413] width 40 height 17
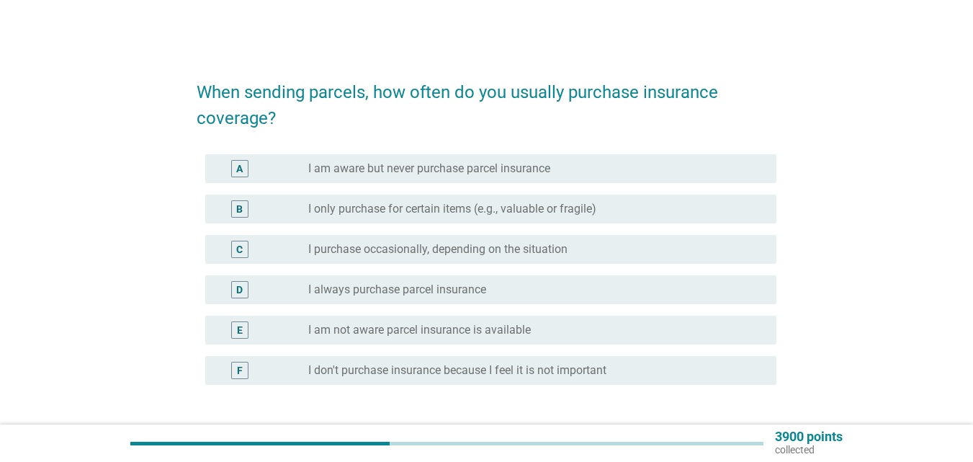
click at [484, 256] on label "I purchase occasionally, depending on the situation" at bounding box center [437, 249] width 259 height 14
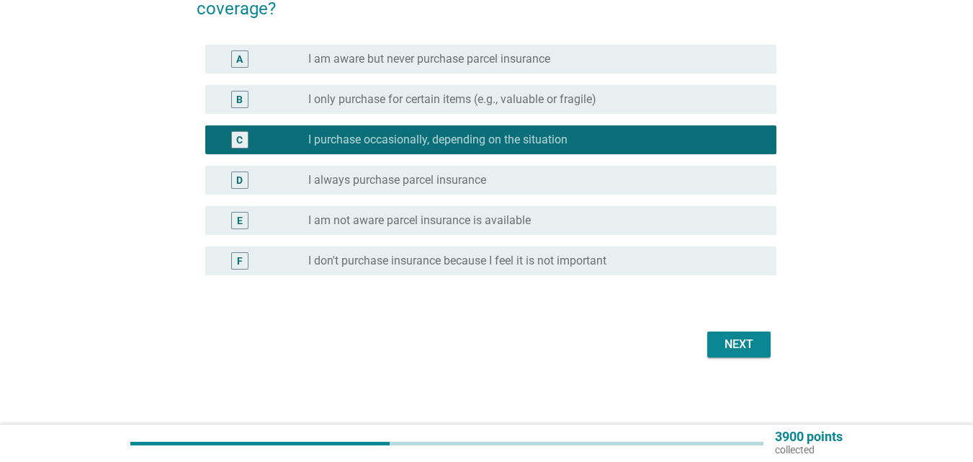
scroll to position [112, 0]
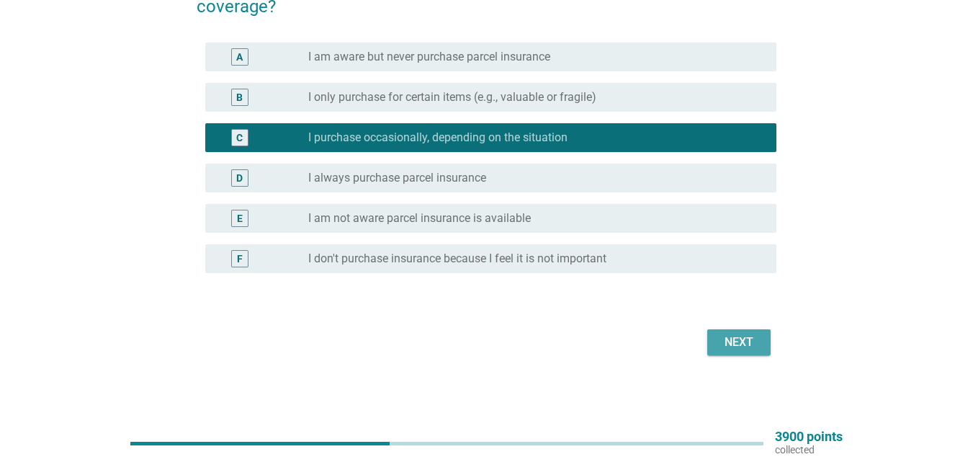
click at [739, 343] on div "Next" at bounding box center [739, 342] width 40 height 17
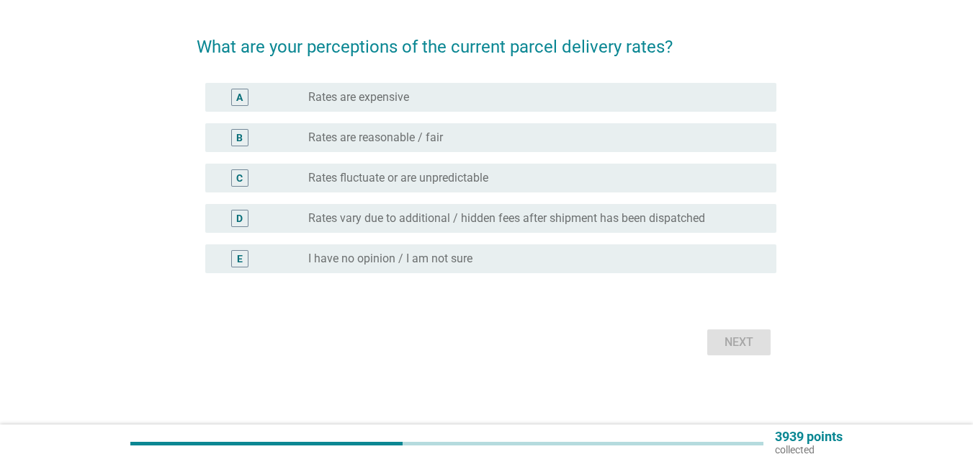
scroll to position [0, 0]
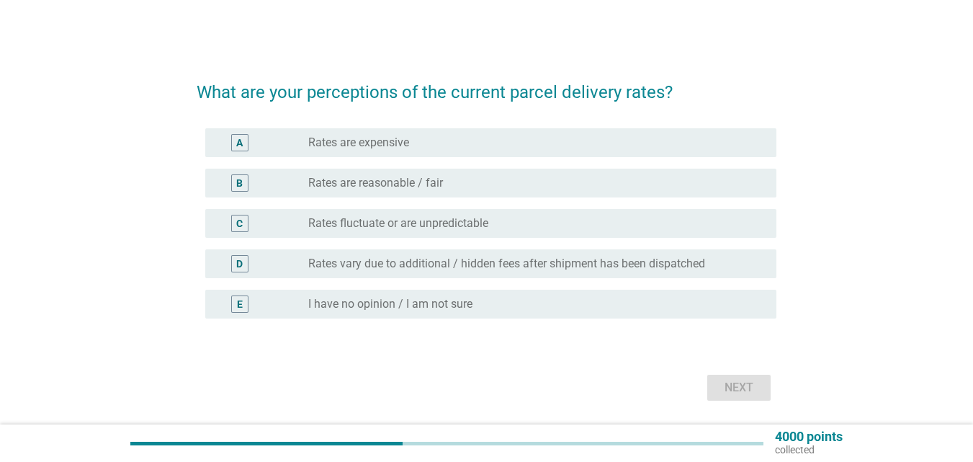
click at [423, 267] on label "Rates vary due to additional / hidden fees after shipment has been dispatched" at bounding box center [506, 264] width 397 height 14
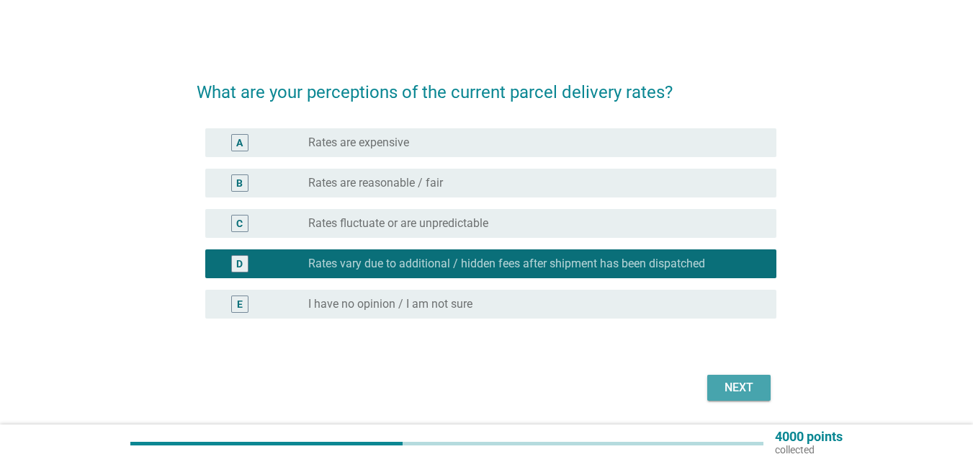
click at [754, 380] on div "Next" at bounding box center [739, 387] width 40 height 17
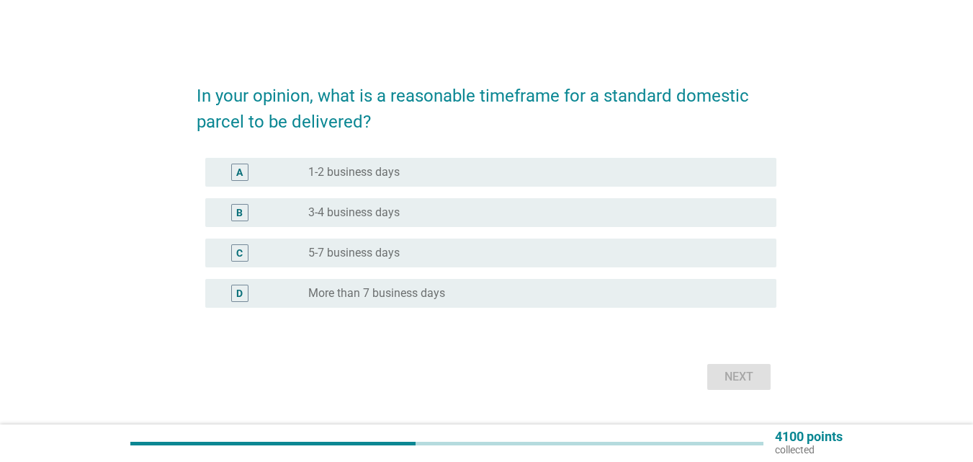
click at [367, 174] on label "1-2 business days" at bounding box center [354, 172] width 92 height 14
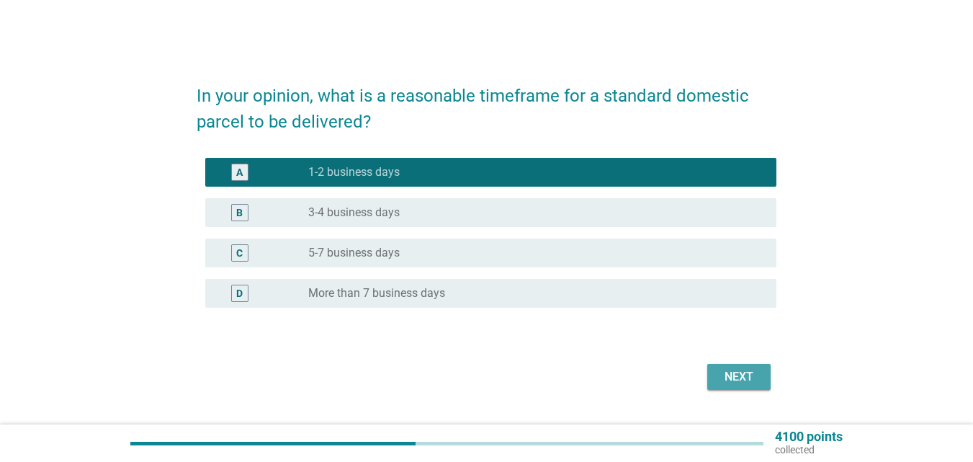
click at [744, 375] on div "Next" at bounding box center [739, 376] width 40 height 17
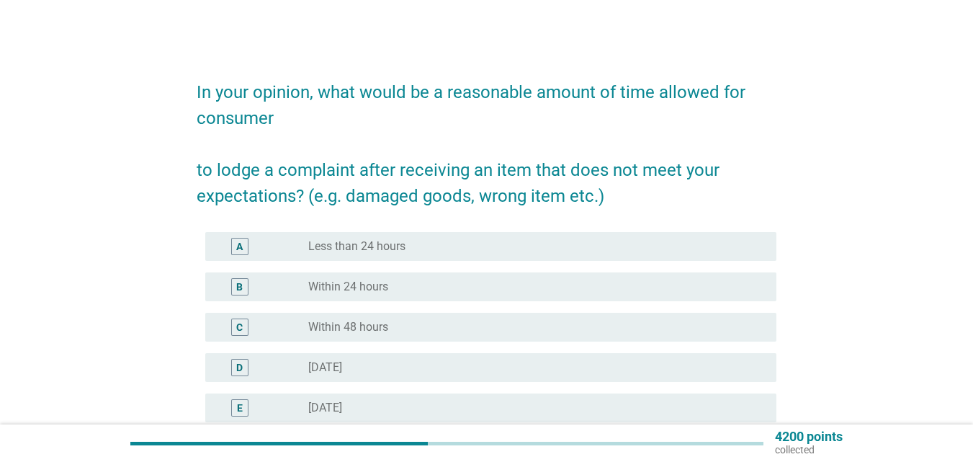
click at [424, 281] on div "radio_button_unchecked Within 24 hours" at bounding box center [530, 287] width 445 height 14
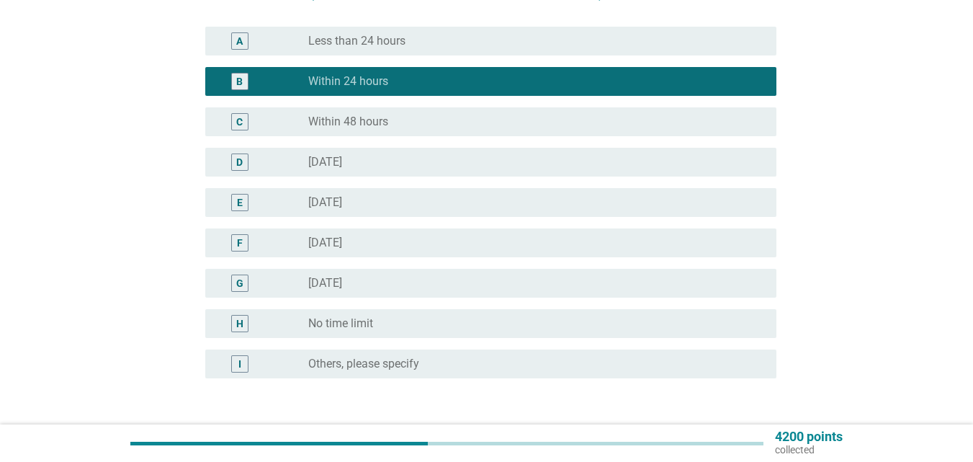
scroll to position [288, 0]
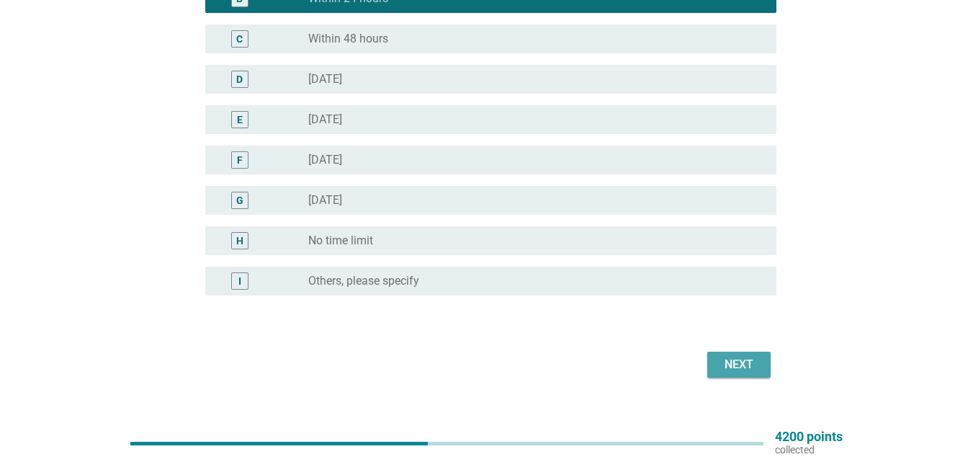
click at [745, 357] on div "Next" at bounding box center [739, 364] width 40 height 17
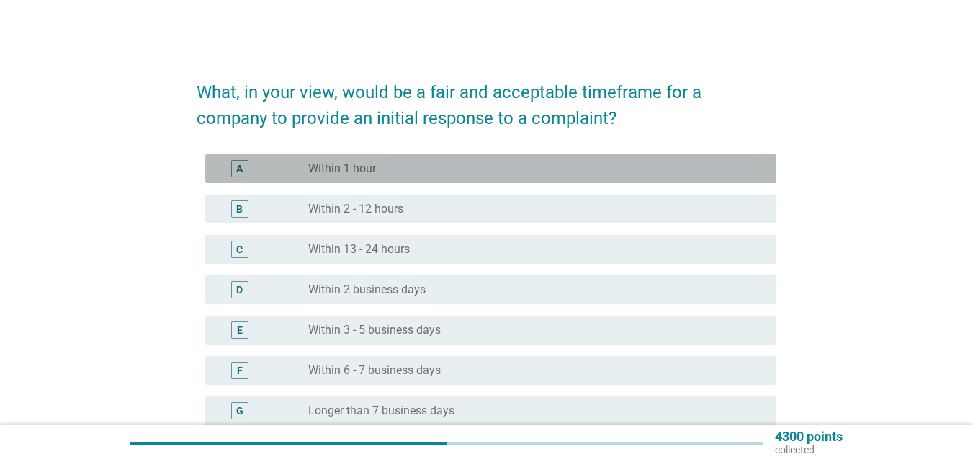
click at [443, 171] on div "radio_button_unchecked Within 1 hour" at bounding box center [530, 168] width 445 height 14
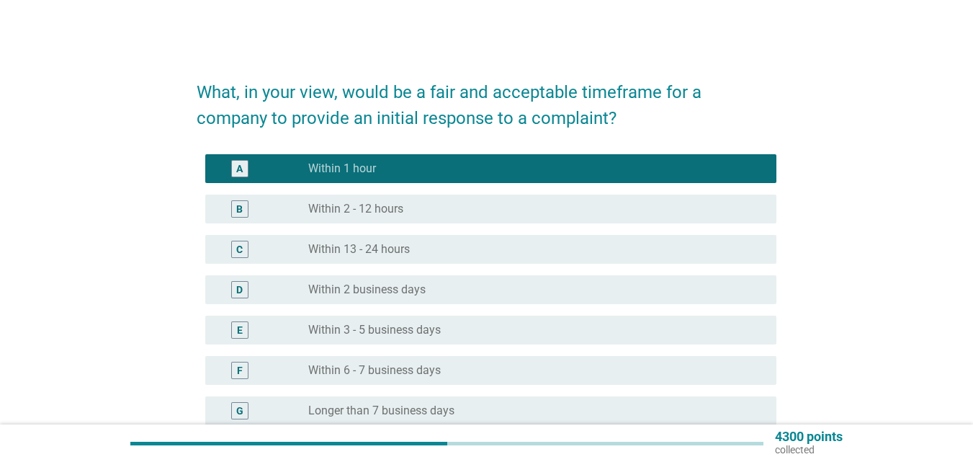
click at [435, 216] on div "radio_button_unchecked Within 2 - 12 hours" at bounding box center [536, 208] width 457 height 17
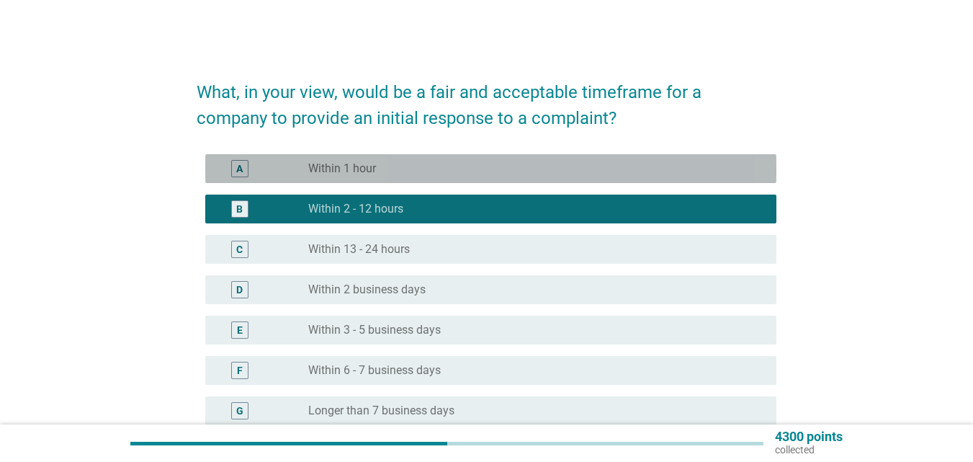
click at [435, 179] on div "A radio_button_unchecked Within 1 hour" at bounding box center [490, 168] width 571 height 29
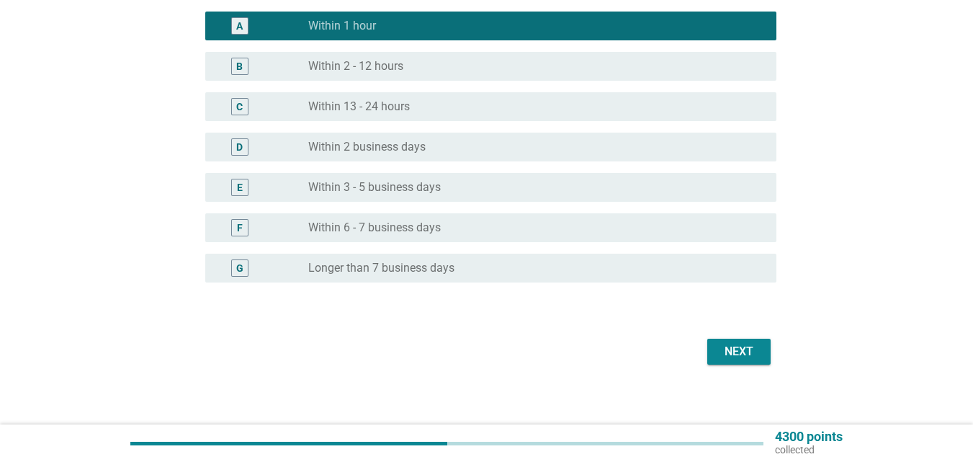
scroll to position [144, 0]
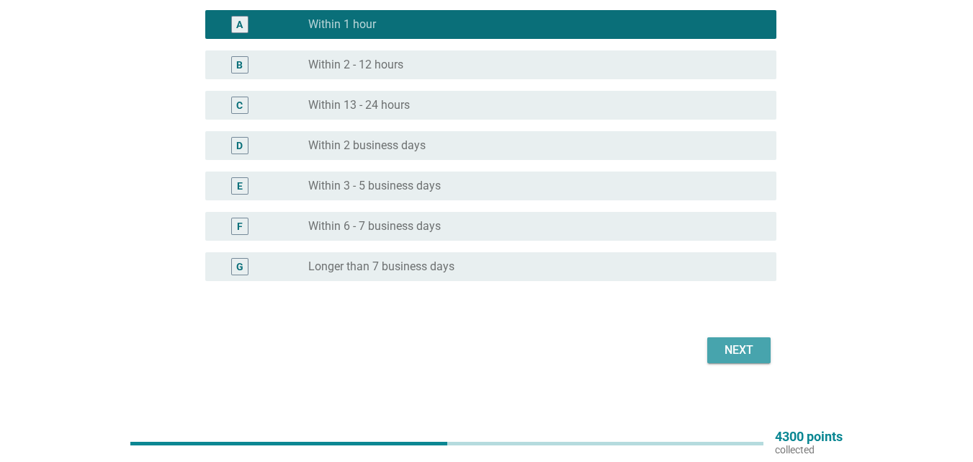
click at [718, 344] on button "Next" at bounding box center [739, 350] width 63 height 26
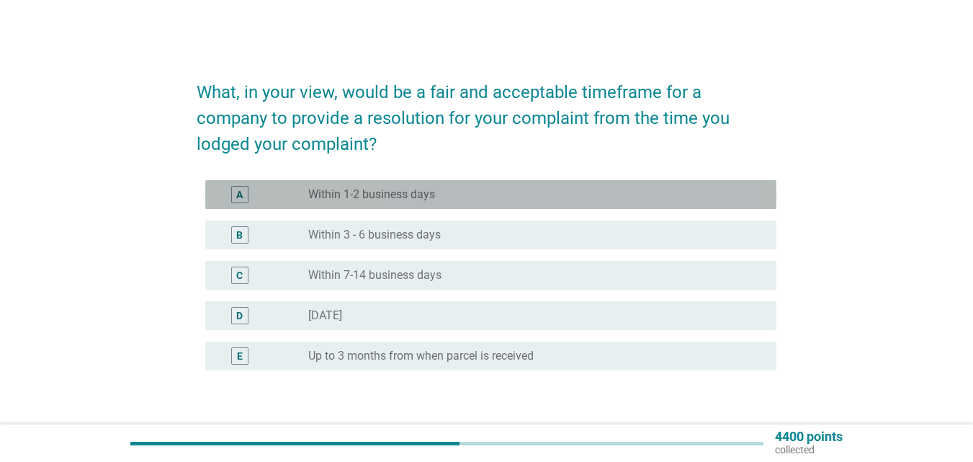
click at [381, 190] on label "Within 1-2 business days" at bounding box center [371, 194] width 127 height 14
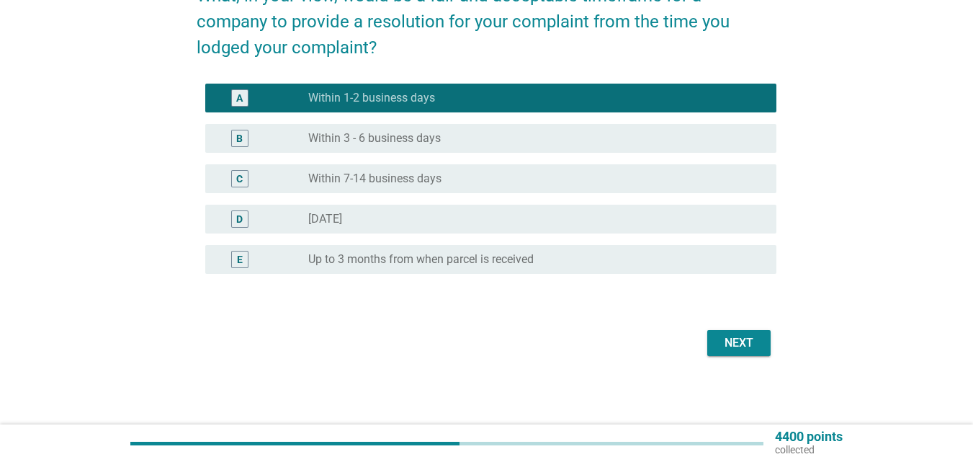
scroll to position [97, 0]
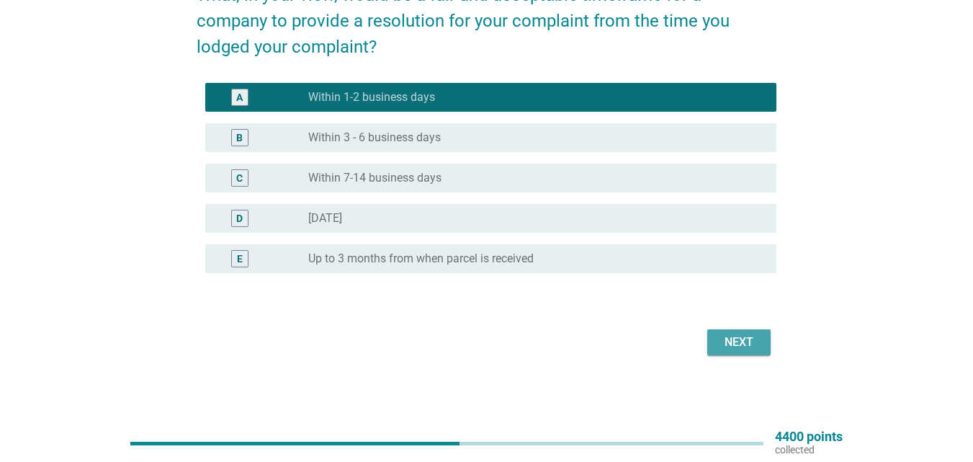
click at [732, 336] on div "Next" at bounding box center [739, 342] width 40 height 17
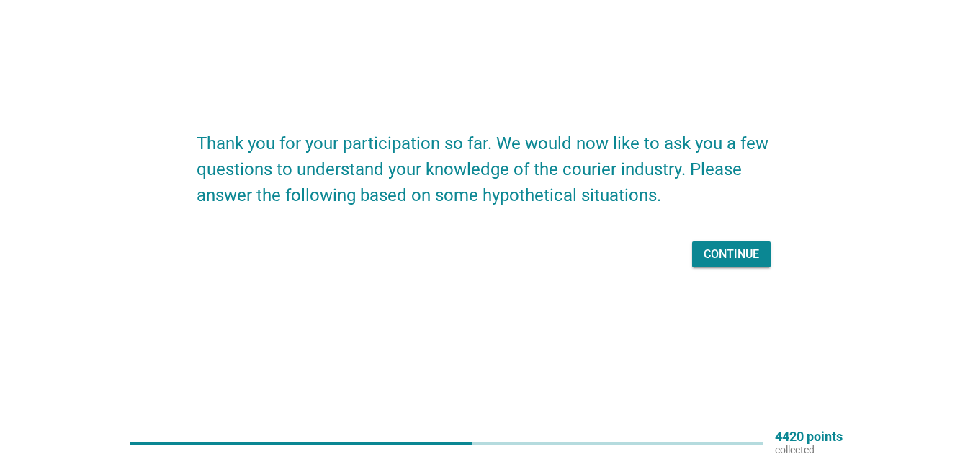
scroll to position [0, 0]
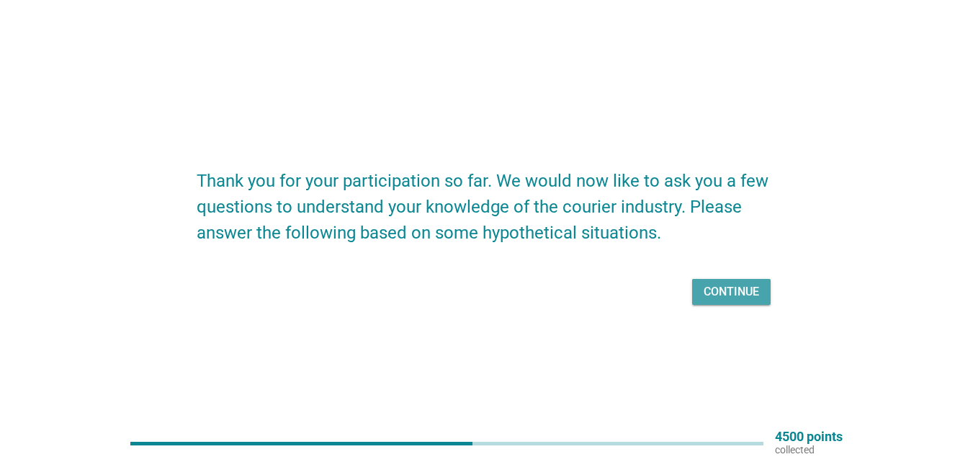
click at [726, 287] on div "Continue" at bounding box center [731, 291] width 55 height 17
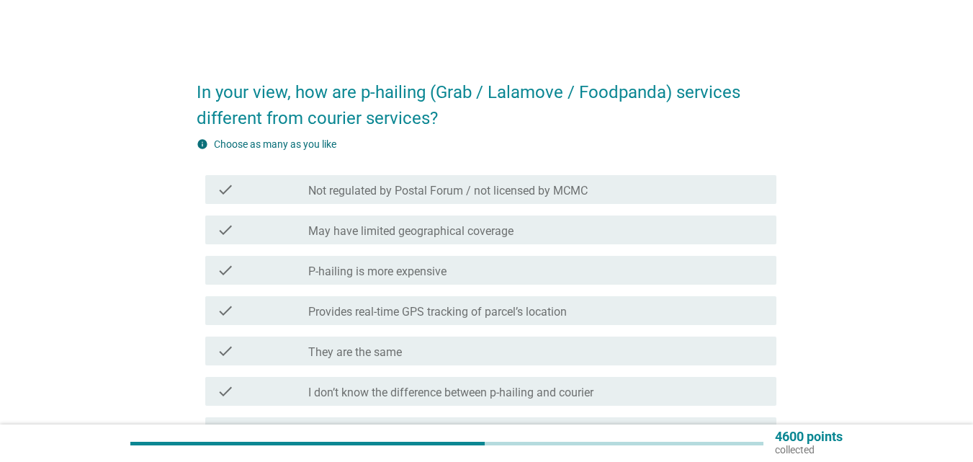
click at [586, 280] on div "check check_box_outline_blank P-hailing is more expensive" at bounding box center [490, 270] width 571 height 29
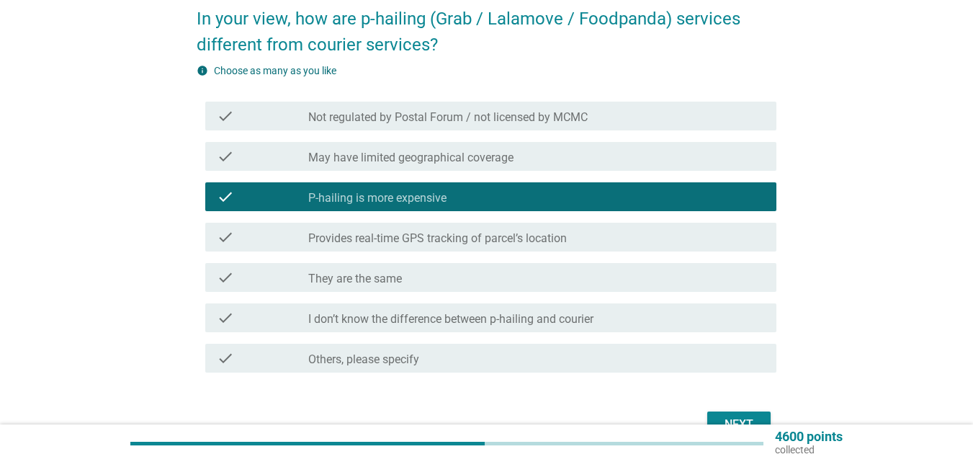
scroll to position [144, 0]
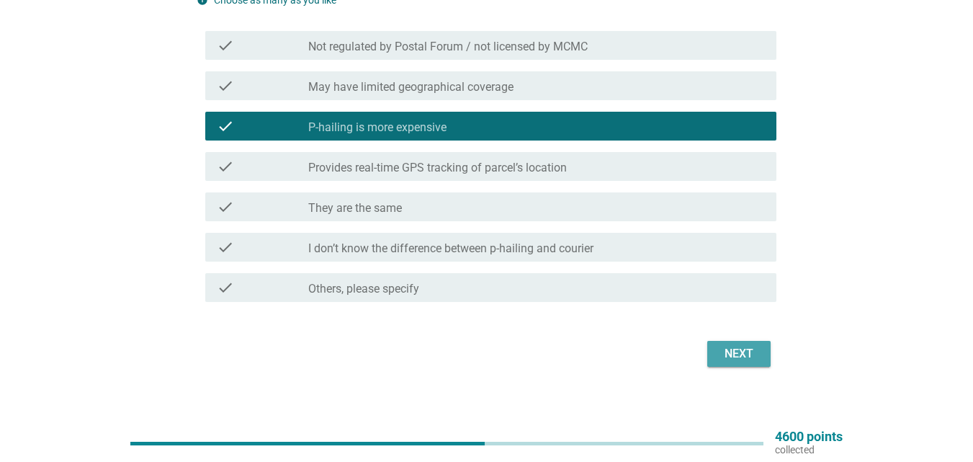
click at [731, 357] on div "Next" at bounding box center [739, 353] width 40 height 17
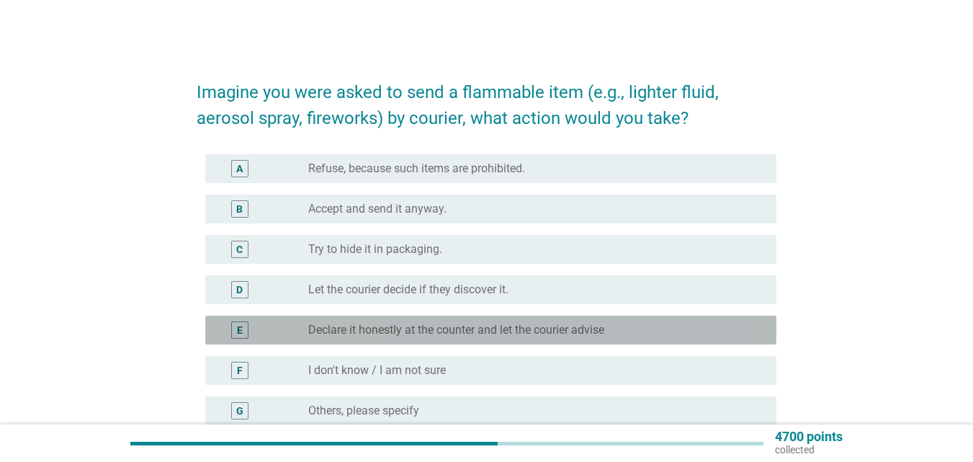
click at [648, 324] on div "radio_button_unchecked Declare it honestly at the counter and let the courier a…" at bounding box center [530, 330] width 445 height 14
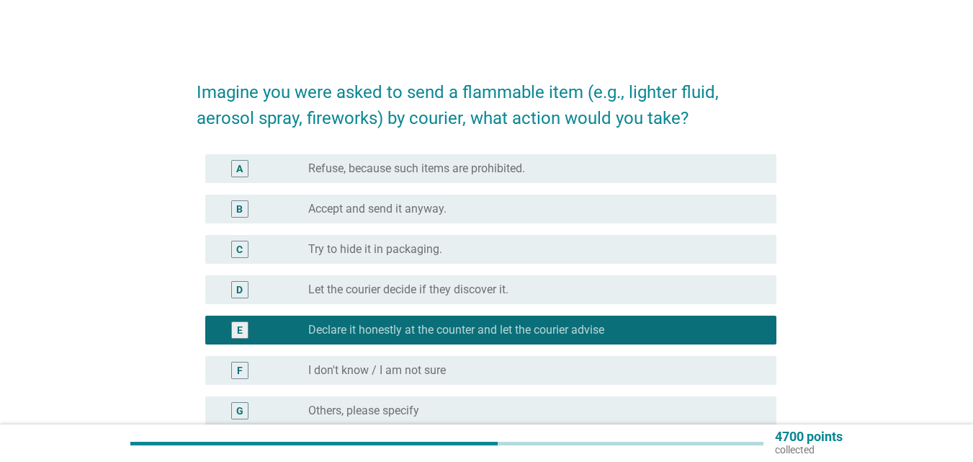
scroll to position [72, 0]
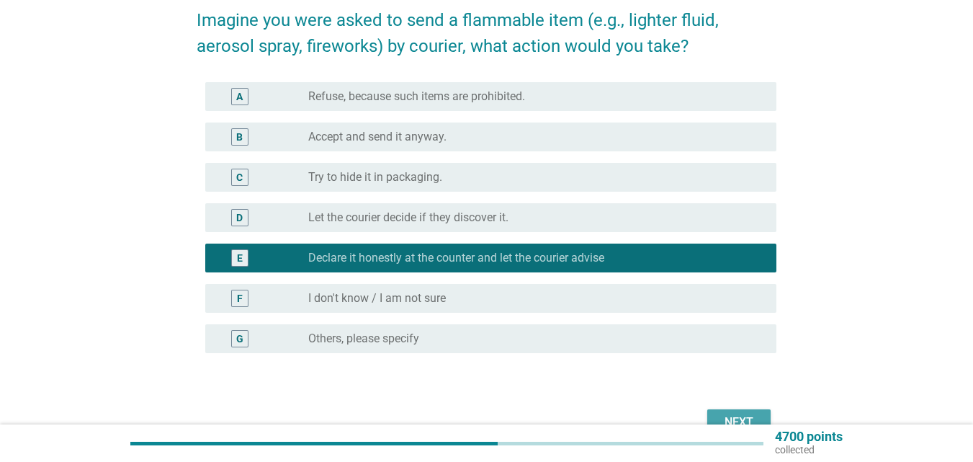
click at [748, 412] on button "Next" at bounding box center [739, 422] width 63 height 26
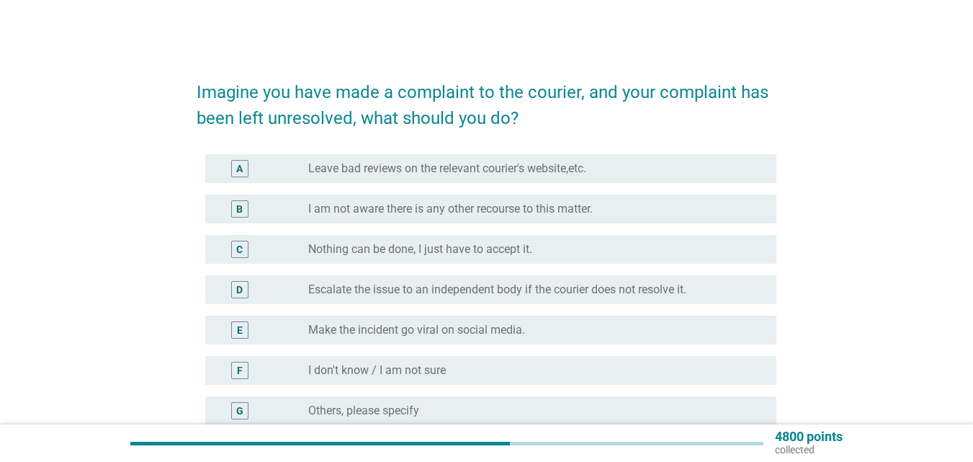
click at [585, 240] on div "C radio_button_unchecked Nothing can be done, I just have to accept it." at bounding box center [490, 249] width 571 height 29
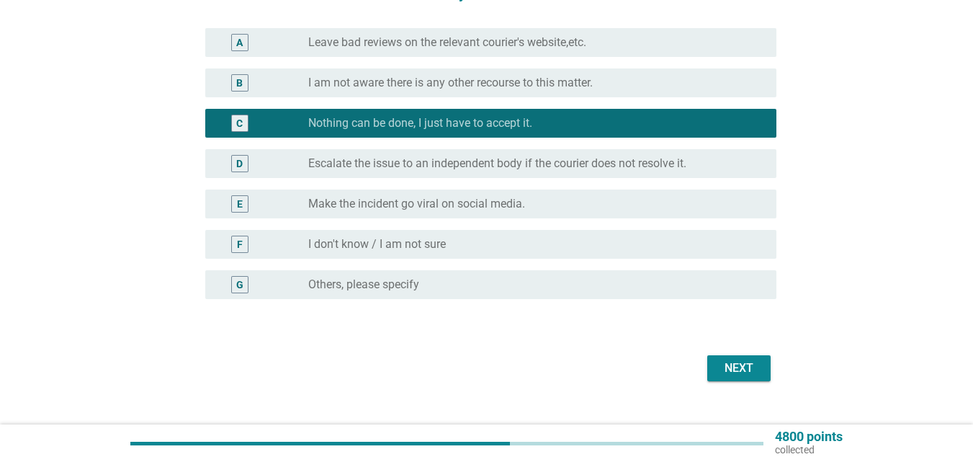
scroll to position [144, 0]
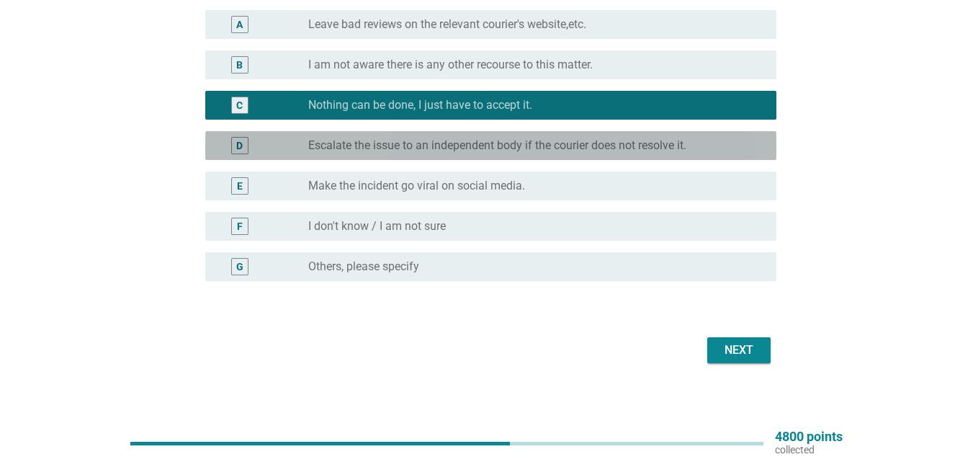
click at [588, 152] on label "Escalate the issue to an independent body if the courier does not resolve it." at bounding box center [497, 145] width 378 height 14
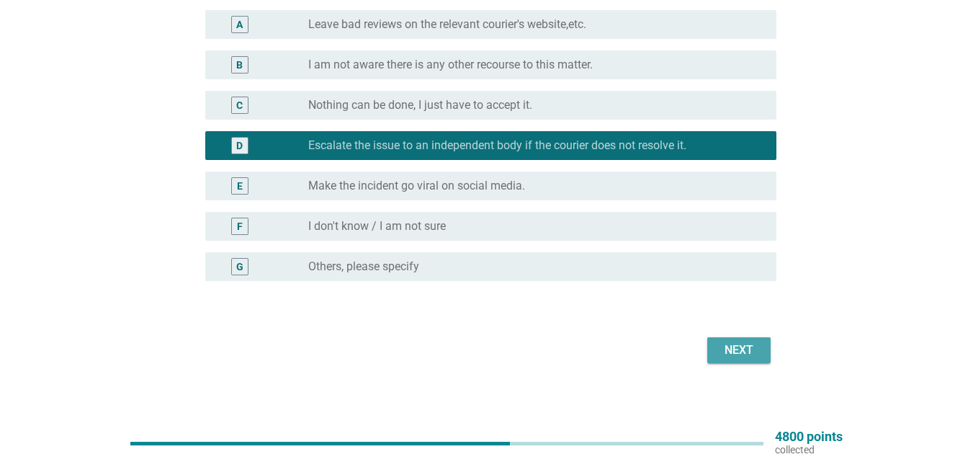
click at [749, 351] on div "Next" at bounding box center [739, 350] width 40 height 17
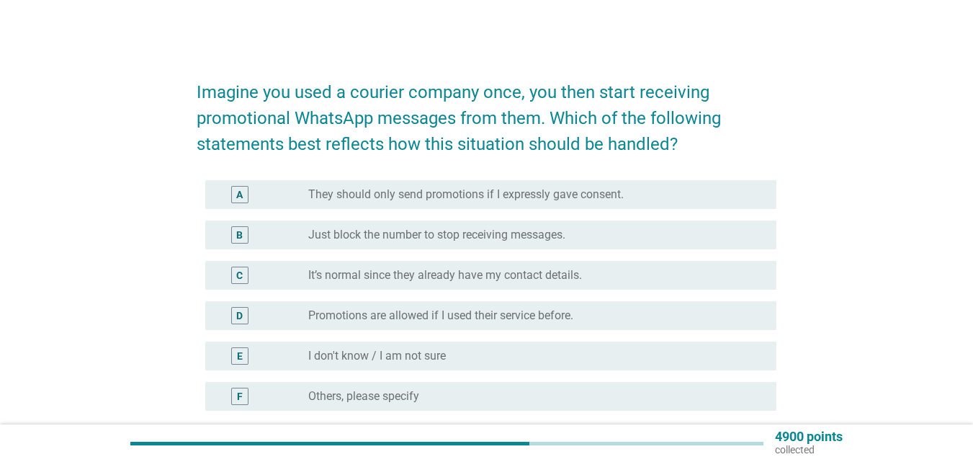
click at [433, 199] on label "They should only send promotions if I expressly gave consent." at bounding box center [466, 194] width 316 height 14
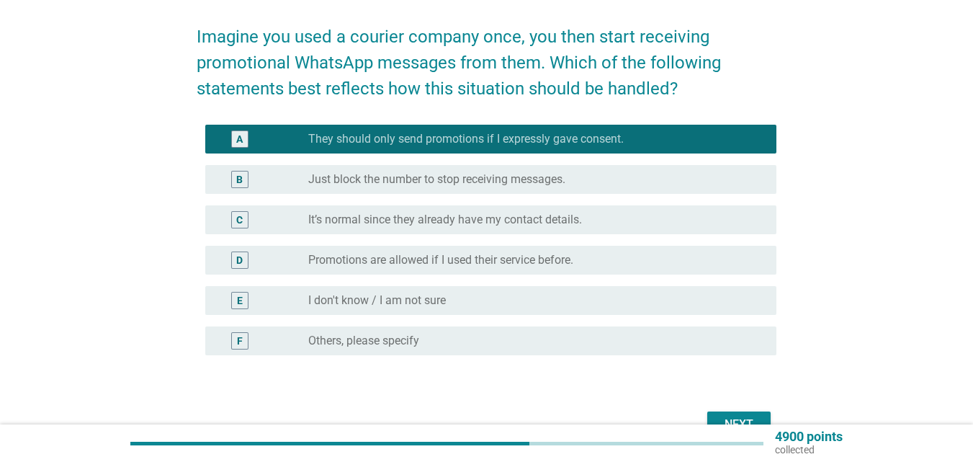
scroll to position [72, 0]
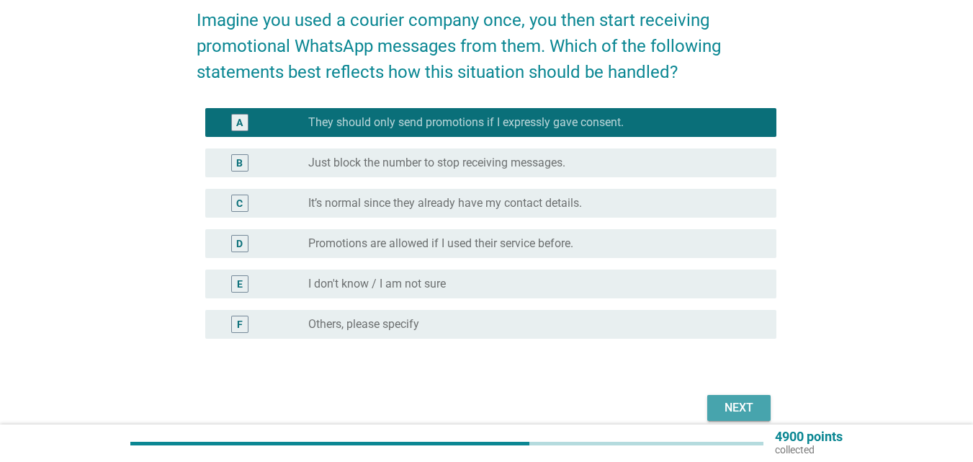
click at [739, 398] on button "Next" at bounding box center [739, 408] width 63 height 26
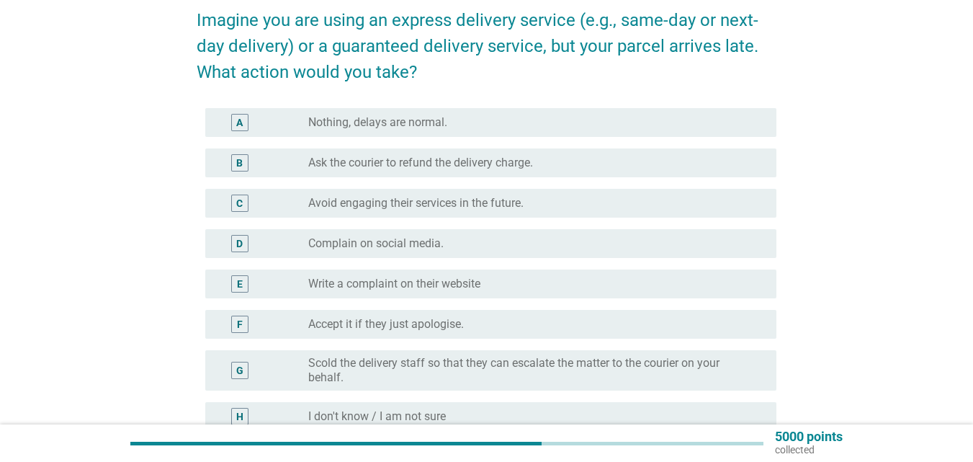
click at [563, 169] on div "radio_button_unchecked Ask the courier to refund the delivery charge." at bounding box center [530, 163] width 445 height 14
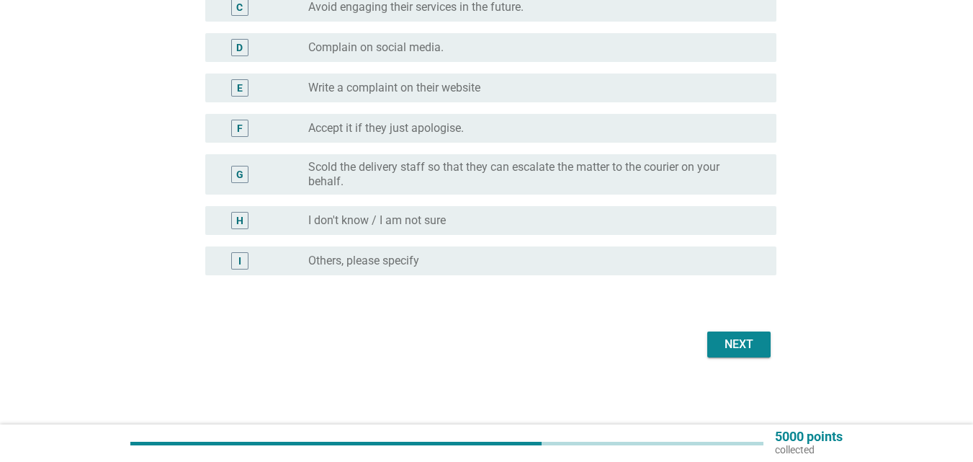
scroll to position [270, 0]
click at [747, 338] on div "Next" at bounding box center [739, 342] width 40 height 17
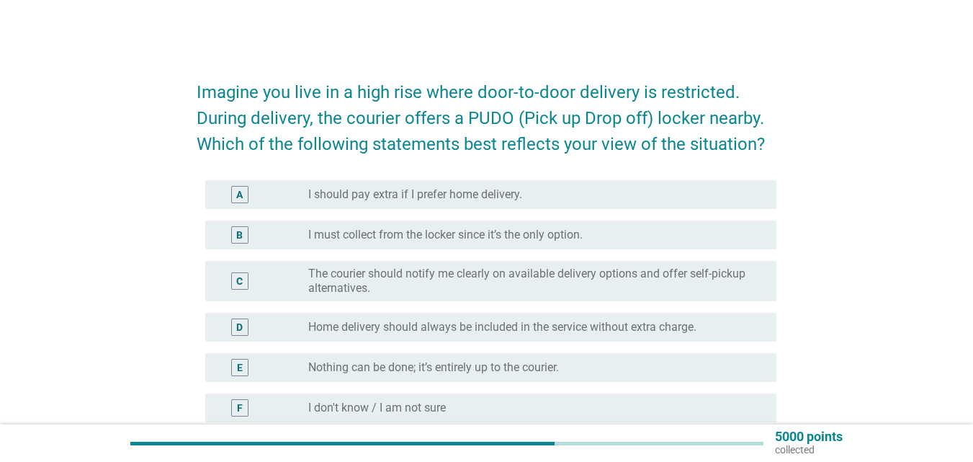
drag, startPoint x: 422, startPoint y: 239, endPoint x: 415, endPoint y: 238, distance: 7.2
click at [418, 238] on label "I must collect from the locker since it’s the only option." at bounding box center [445, 235] width 275 height 14
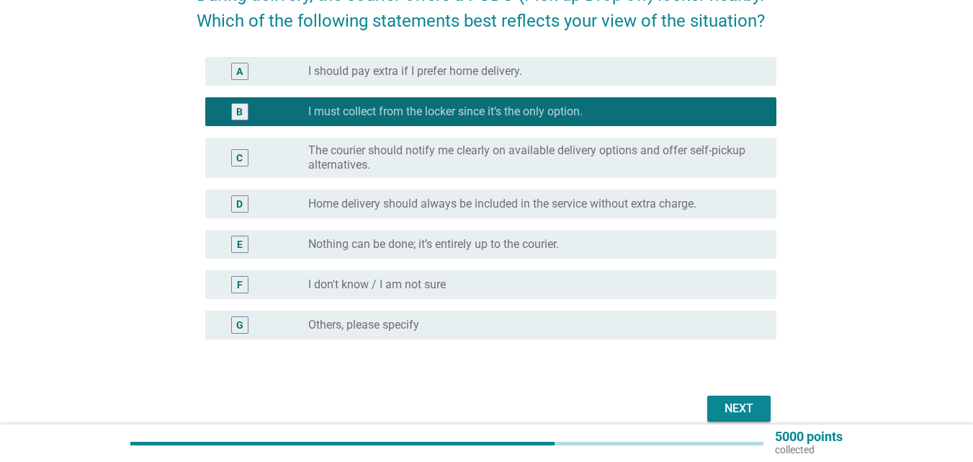
scroll to position [189, 0]
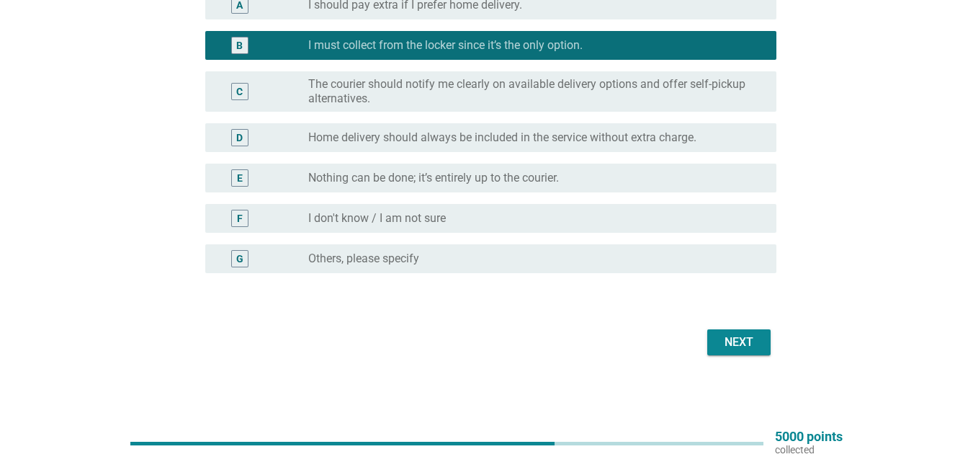
click at [762, 353] on button "Next" at bounding box center [739, 342] width 63 height 26
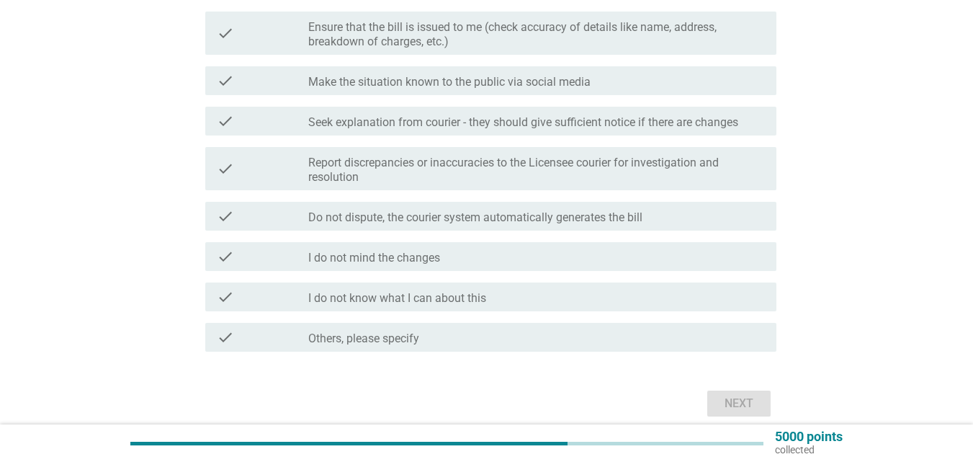
scroll to position [0, 0]
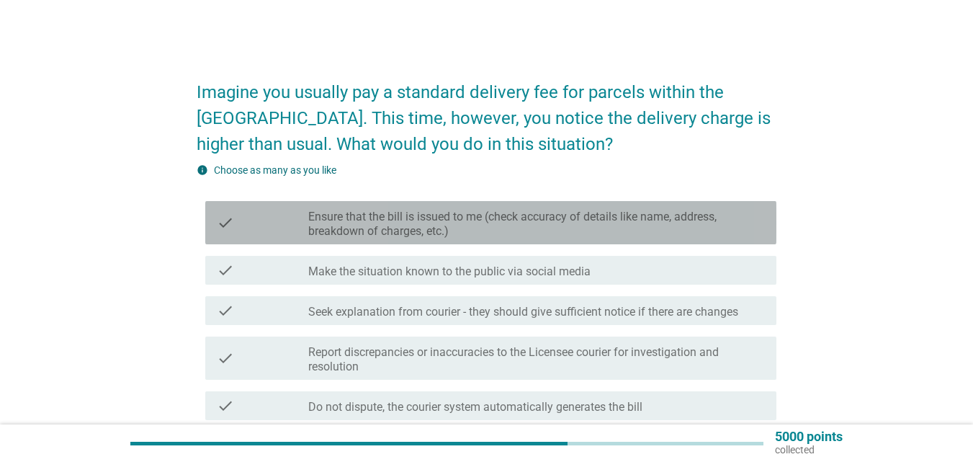
click at [576, 231] on label "Ensure that the bill is issued to me (check accuracy of details like name, addr…" at bounding box center [536, 224] width 457 height 29
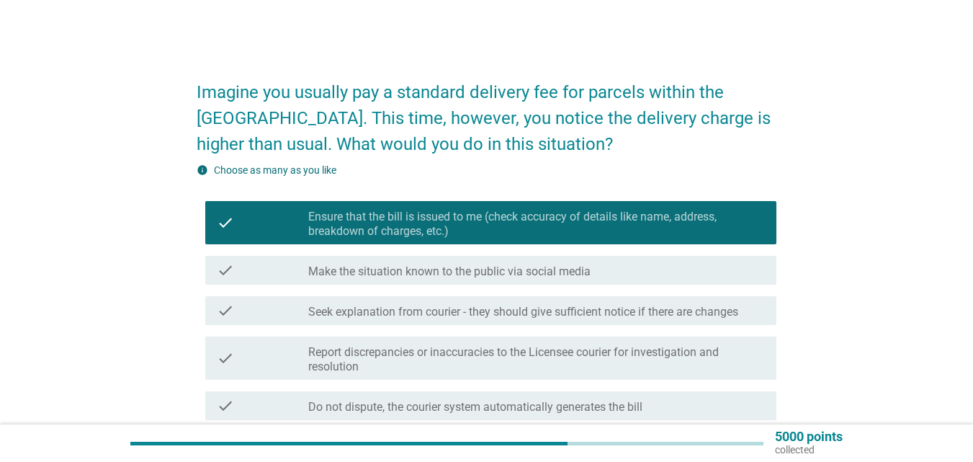
click at [539, 322] on div "check check_box_outline_blank Seek explanation from courier - they should give …" at bounding box center [490, 310] width 571 height 29
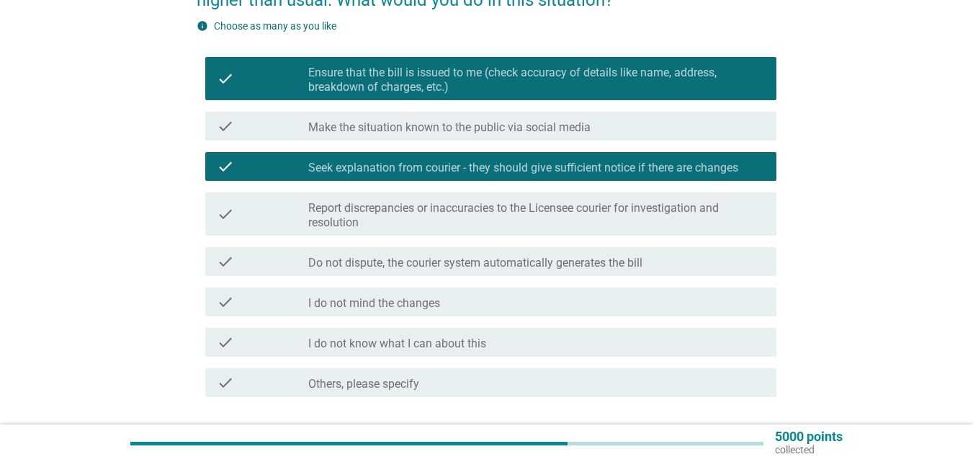
scroll to position [216, 0]
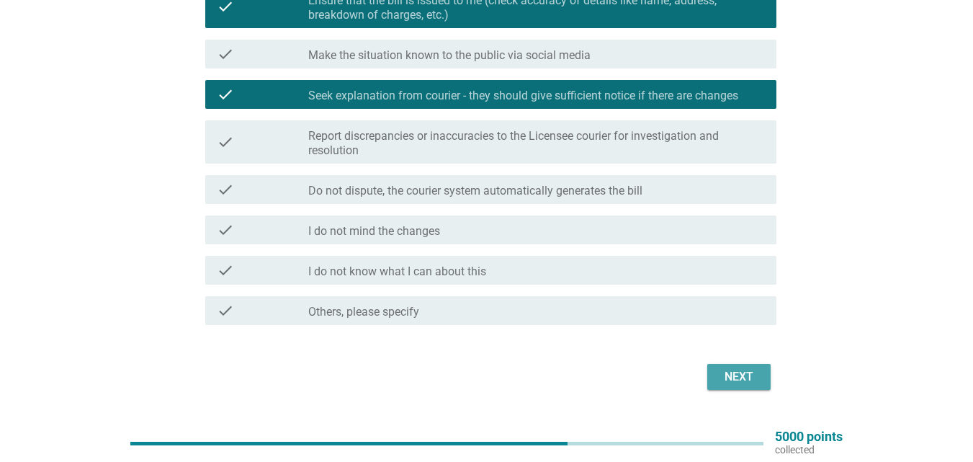
click at [749, 371] on div "Next" at bounding box center [739, 376] width 40 height 17
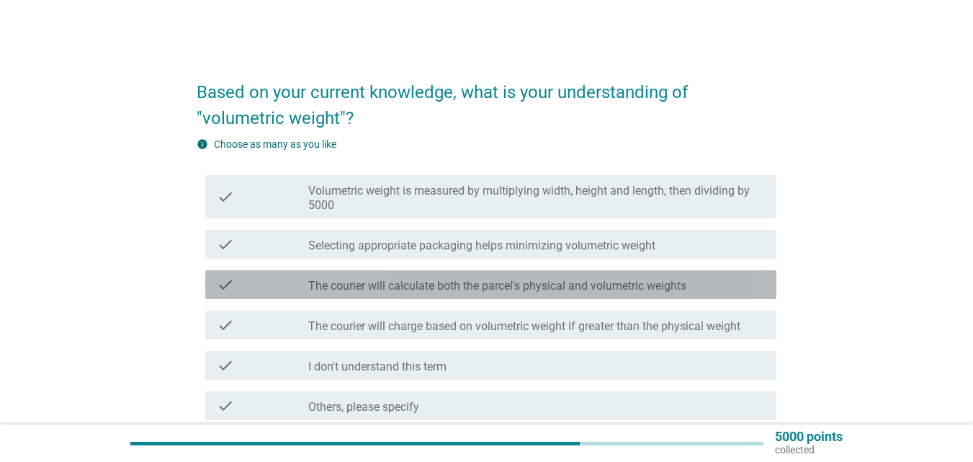
click at [558, 275] on div "check check_box_outline_blank The courier will calculate both the parcel's phys…" at bounding box center [490, 284] width 571 height 29
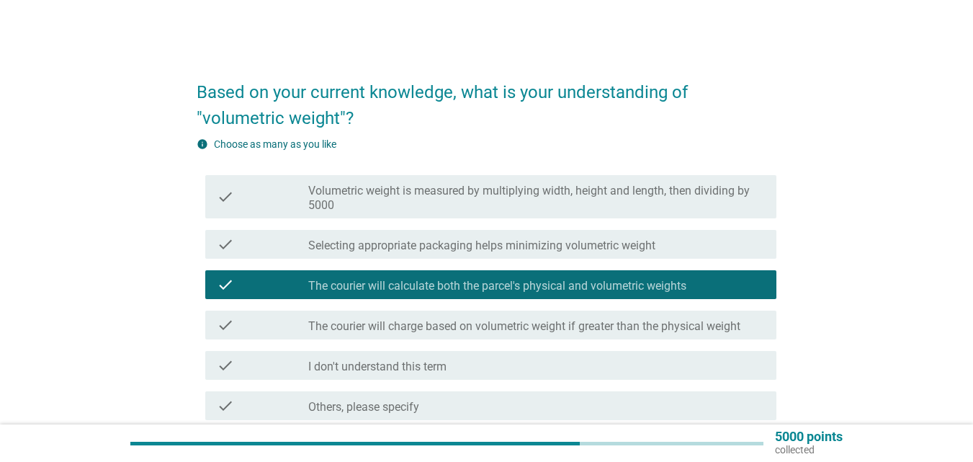
click at [522, 322] on label "The courier will charge based on volumetric weight if greater than the physical…" at bounding box center [524, 326] width 432 height 14
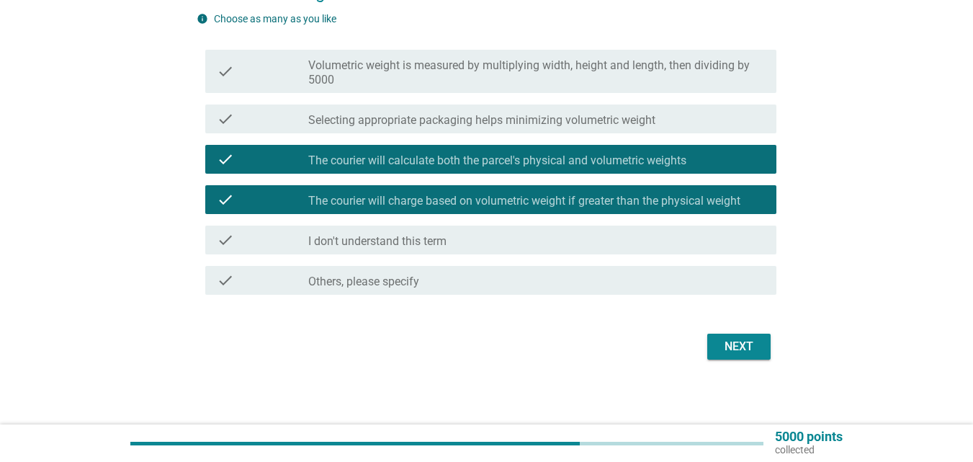
scroll to position [130, 0]
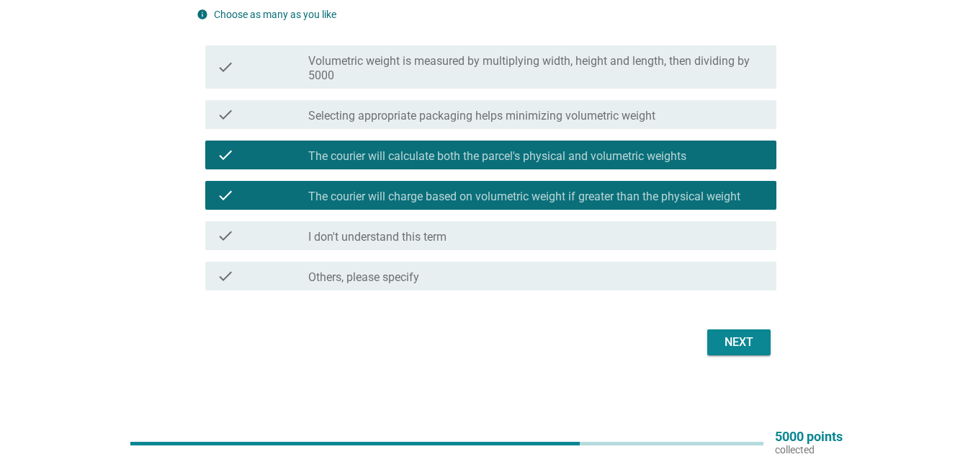
click at [767, 349] on button "Next" at bounding box center [739, 342] width 63 height 26
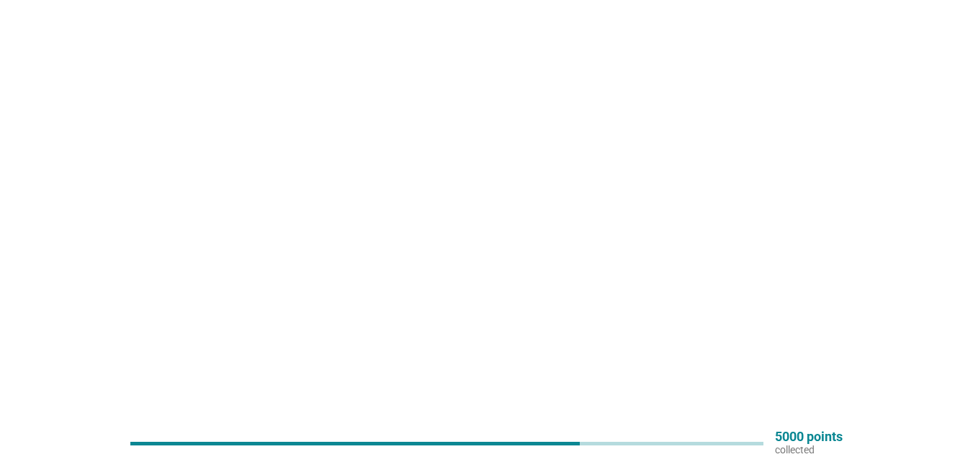
scroll to position [0, 0]
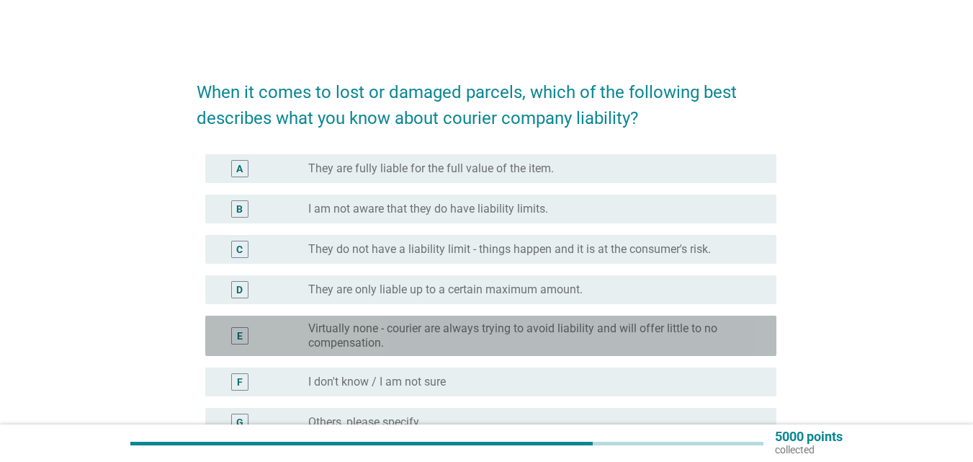
click at [411, 339] on label "Virtually none - courier are always trying to avoid liability and will offer li…" at bounding box center [530, 335] width 445 height 29
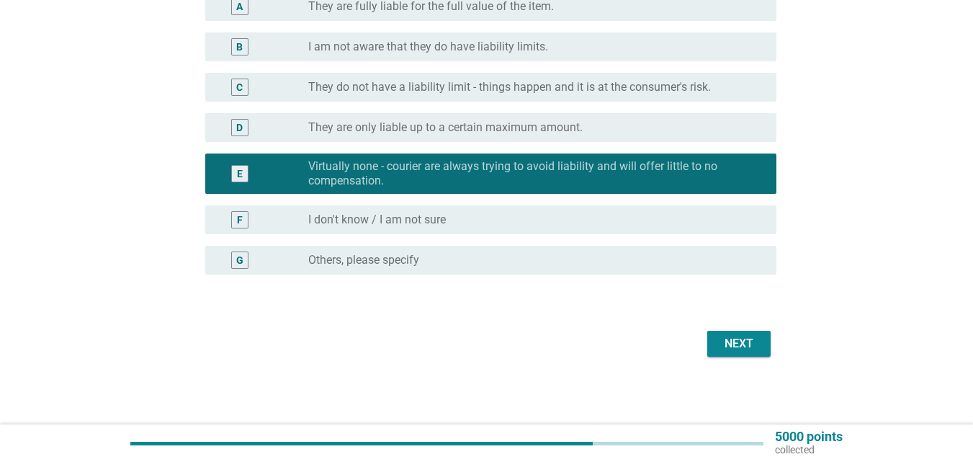
scroll to position [164, 0]
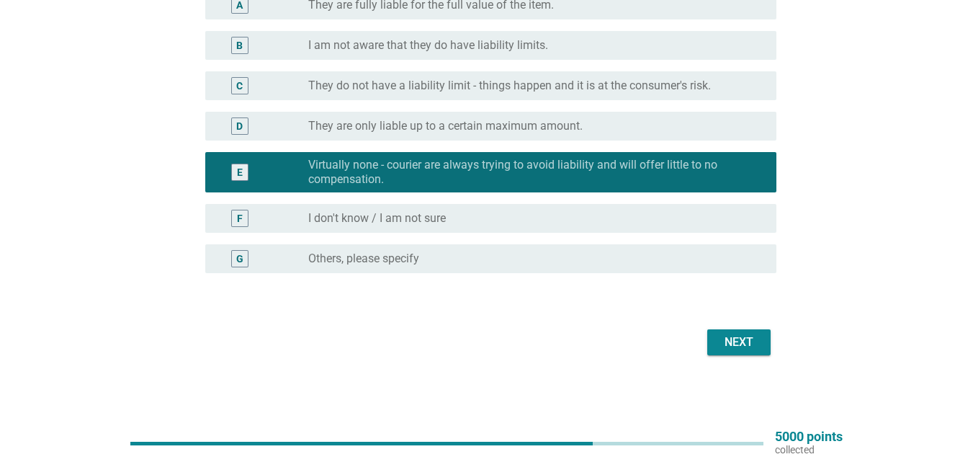
click at [757, 339] on div "Next" at bounding box center [739, 342] width 40 height 17
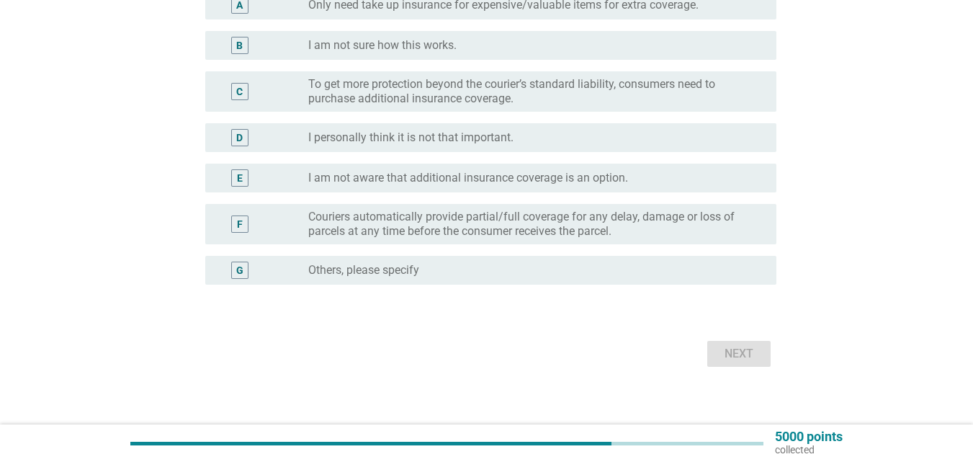
scroll to position [0, 0]
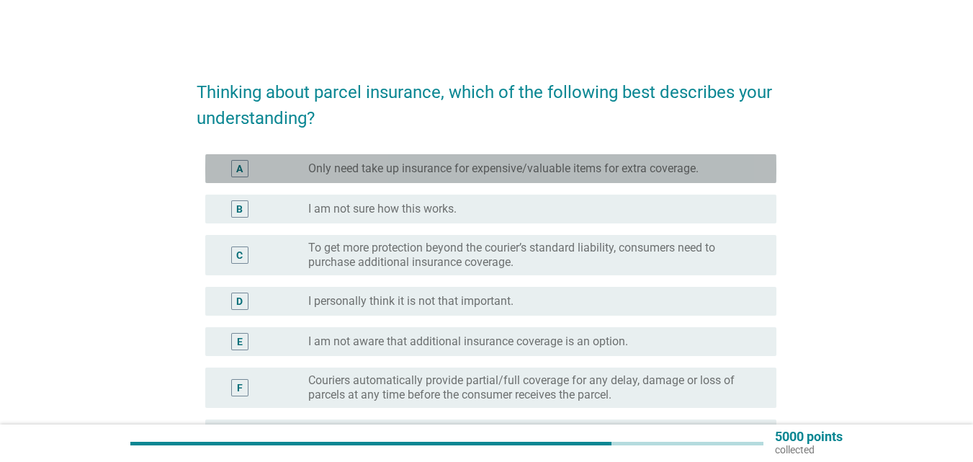
click at [491, 171] on label "Only need take up insurance for expensive/valuable items for extra coverage." at bounding box center [503, 168] width 391 height 14
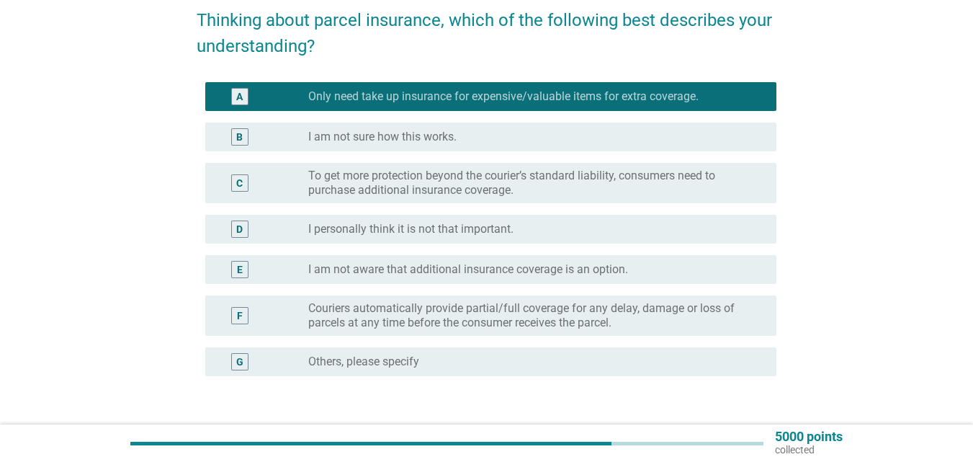
scroll to position [144, 0]
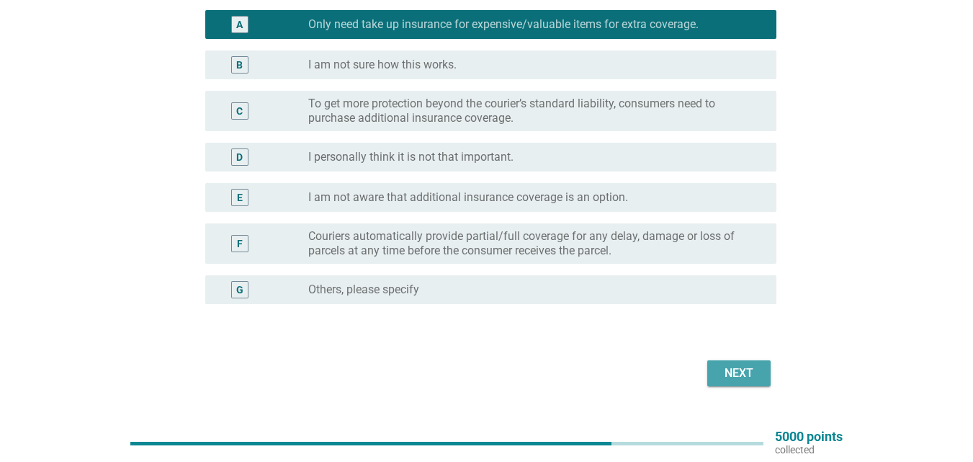
click at [759, 373] on div "Next" at bounding box center [739, 373] width 40 height 17
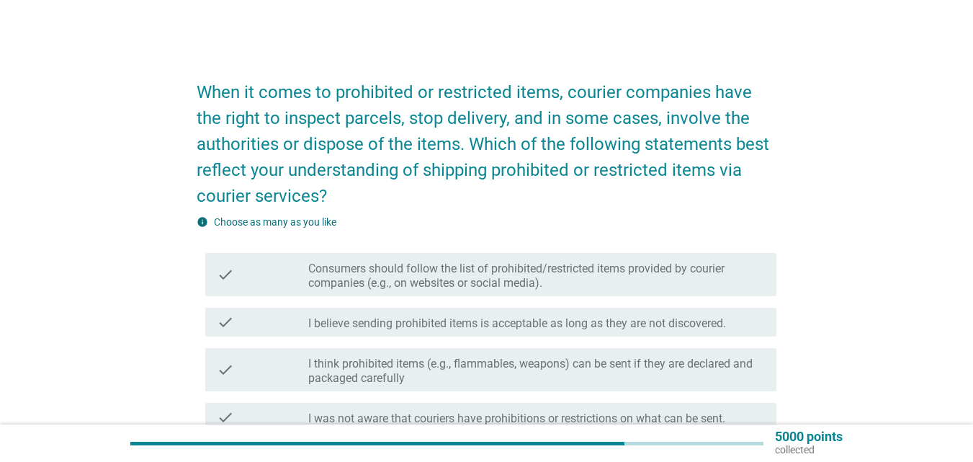
scroll to position [72, 0]
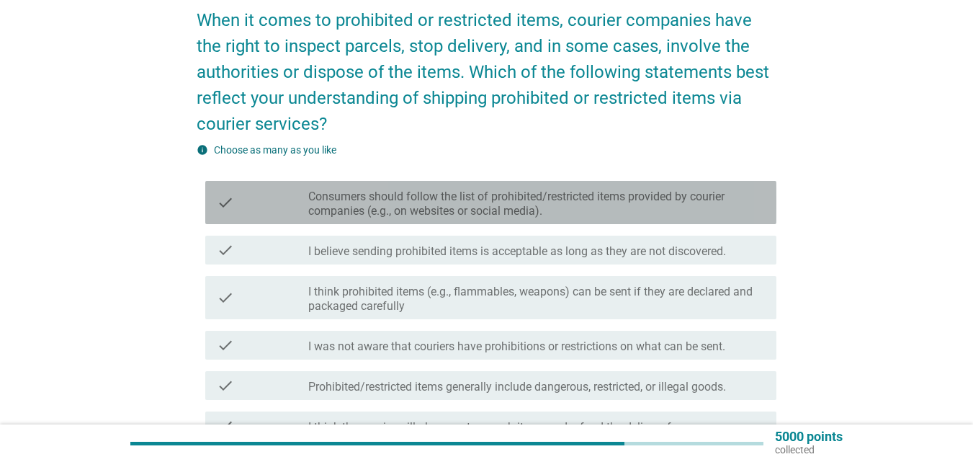
click at [455, 210] on label "Consumers should follow the list of prohibited/restricted items provided by cou…" at bounding box center [536, 203] width 457 height 29
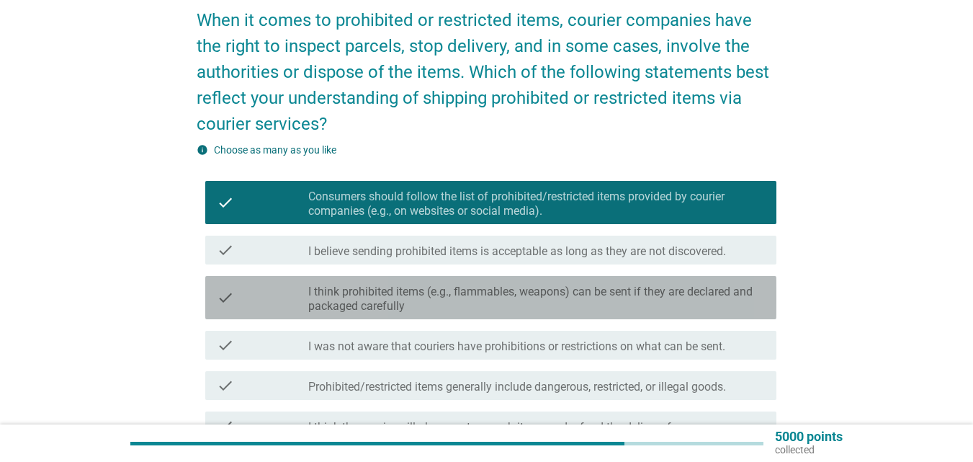
click at [454, 295] on label "I think prohibited items (e.g., flammables, weapons) can be sent if they are de…" at bounding box center [536, 299] width 457 height 29
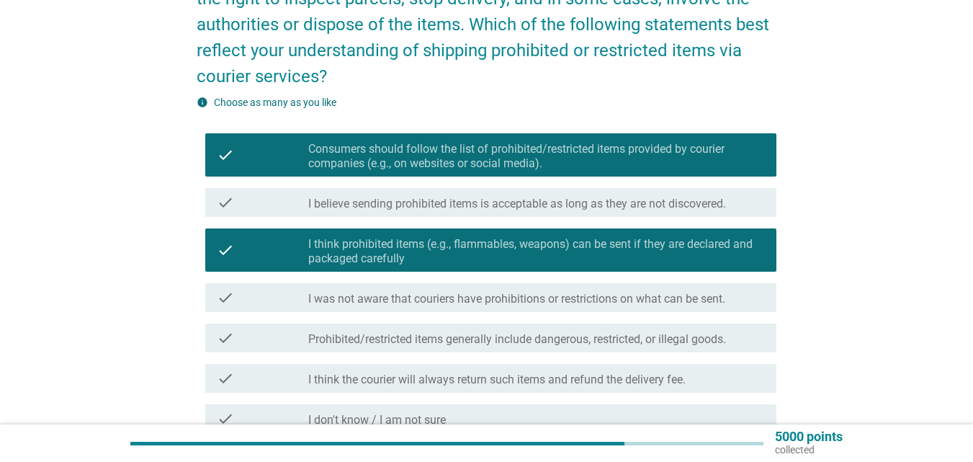
scroll to position [144, 0]
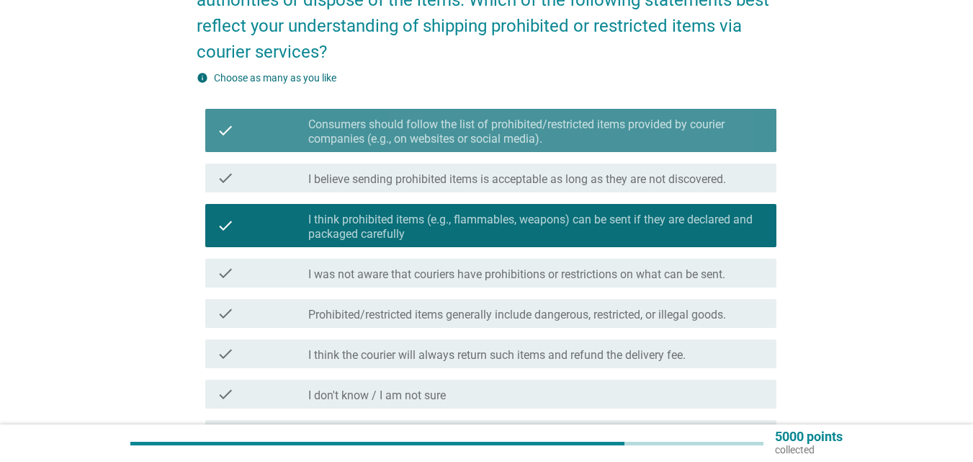
click at [555, 143] on label "Consumers should follow the list of prohibited/restricted items provided by cou…" at bounding box center [536, 131] width 457 height 29
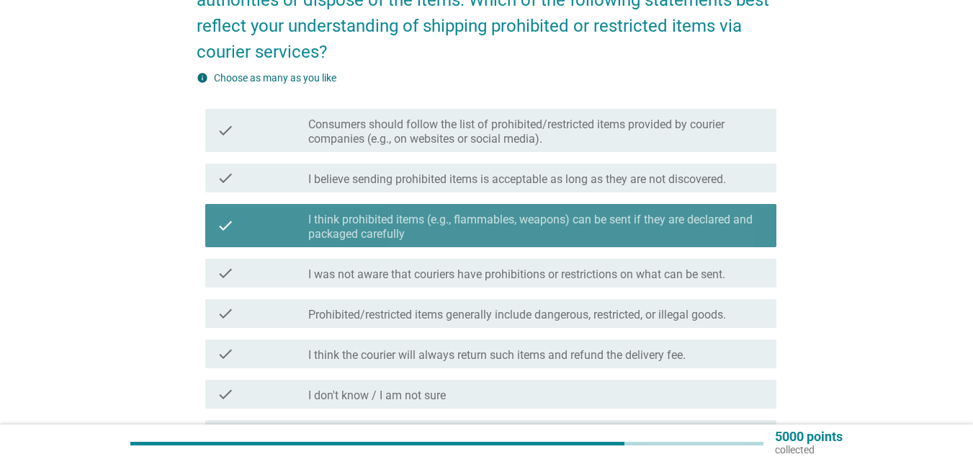
click at [520, 212] on div "check_box I think prohibited items (e.g., flammables, weapons) can be sent if t…" at bounding box center [536, 226] width 457 height 32
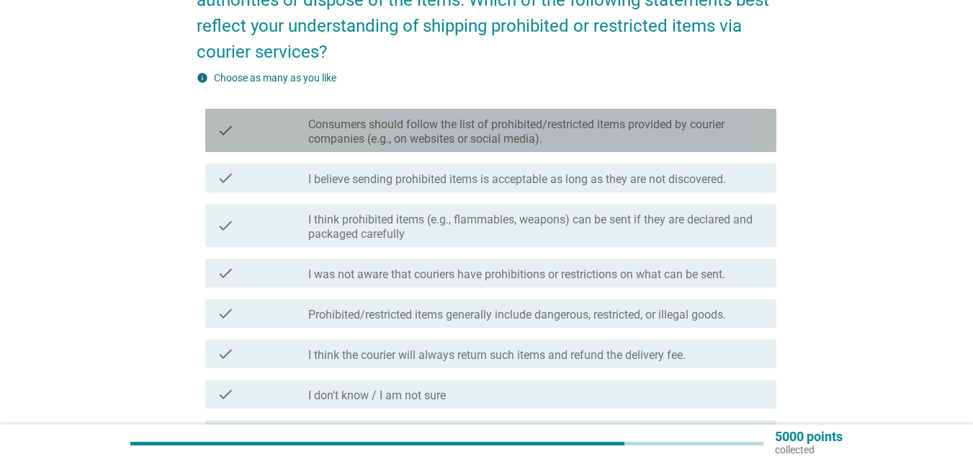
click at [554, 128] on label "Consumers should follow the list of prohibited/restricted items provided by cou…" at bounding box center [536, 131] width 457 height 29
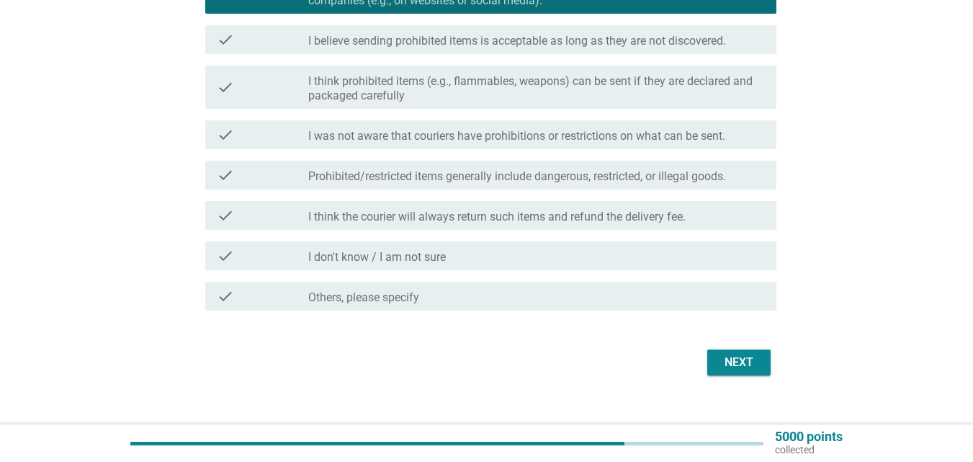
scroll to position [288, 0]
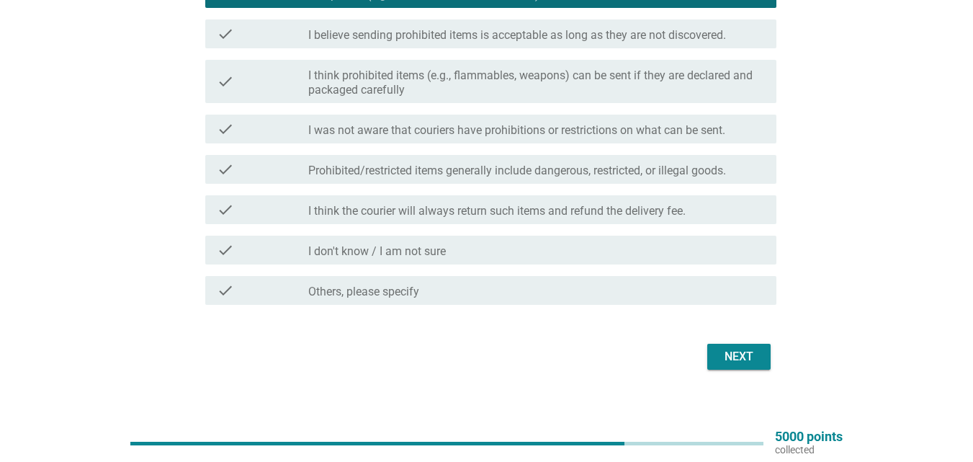
click at [654, 166] on label "Prohibited/restricted items generally include dangerous, restricted, or illegal…" at bounding box center [517, 171] width 418 height 14
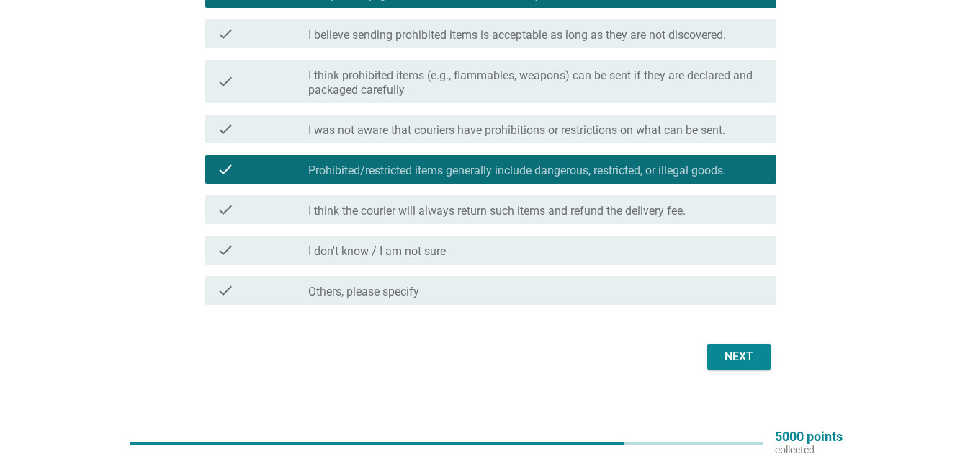
click at [728, 367] on button "Next" at bounding box center [739, 357] width 63 height 26
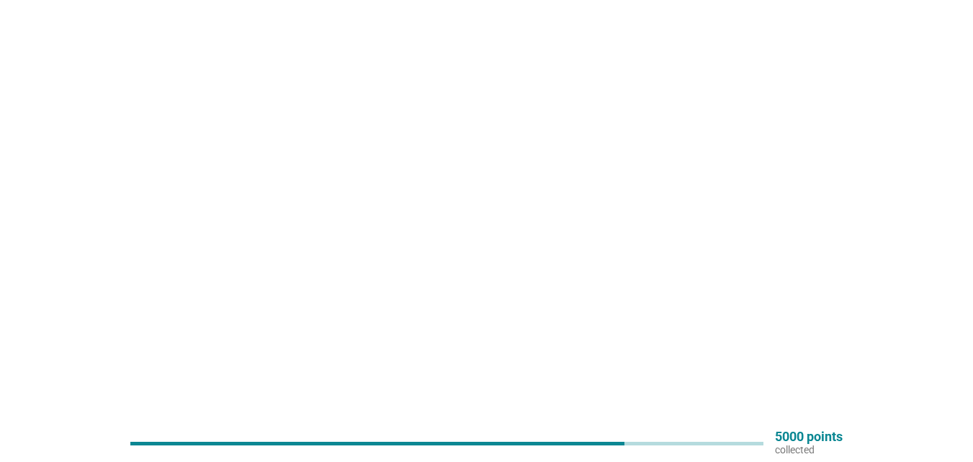
scroll to position [0, 0]
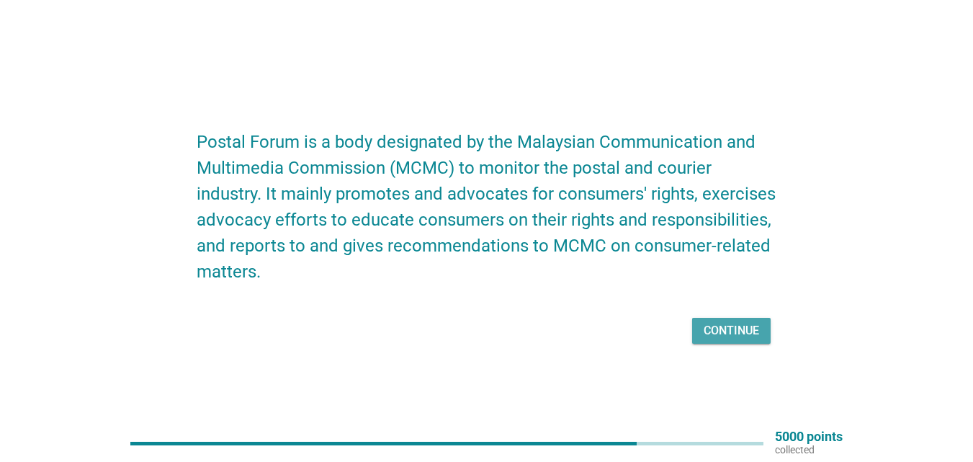
click at [716, 326] on div "Continue" at bounding box center [731, 330] width 55 height 17
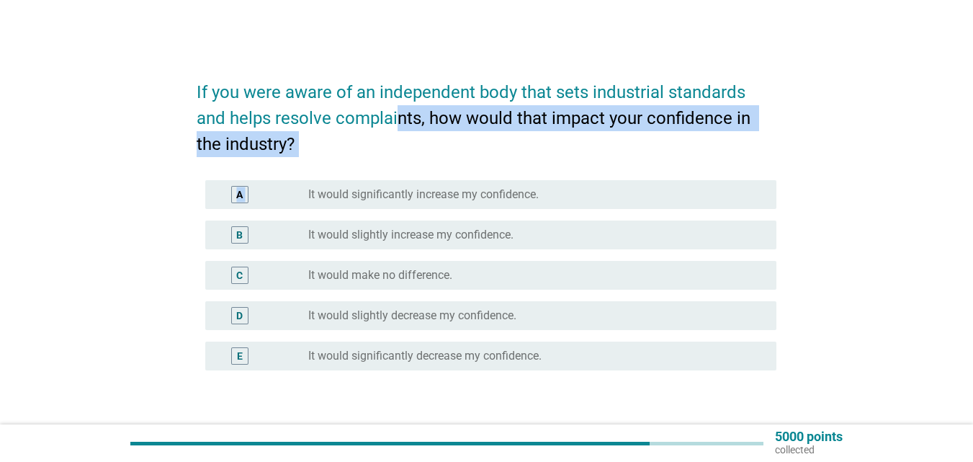
drag, startPoint x: 401, startPoint y: 121, endPoint x: 661, endPoint y: 162, distance: 263.3
click at [661, 162] on form "If you were aware of an independent body that sets industrial standards and hel…" at bounding box center [487, 261] width 580 height 392
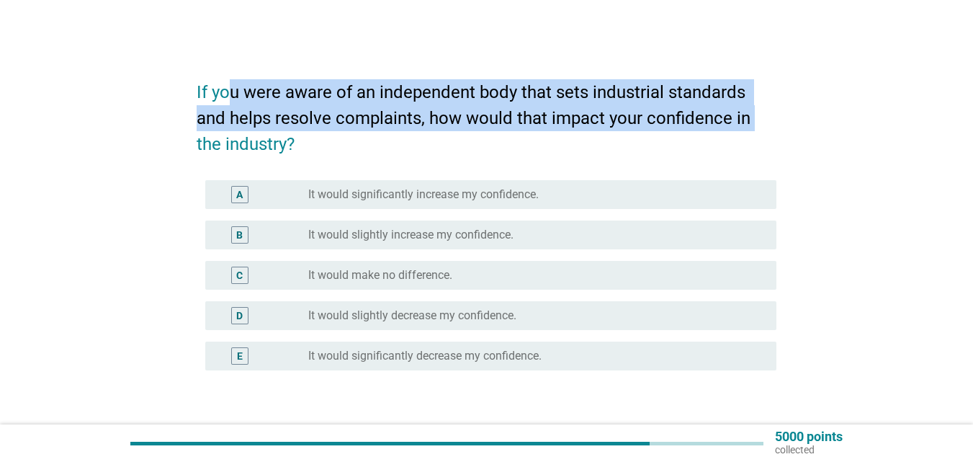
drag, startPoint x: 230, startPoint y: 97, endPoint x: 786, endPoint y: 106, distance: 556.3
click at [785, 108] on div "If you were aware of an independent body that sets industrial standards and hel…" at bounding box center [486, 260] width 603 height 415
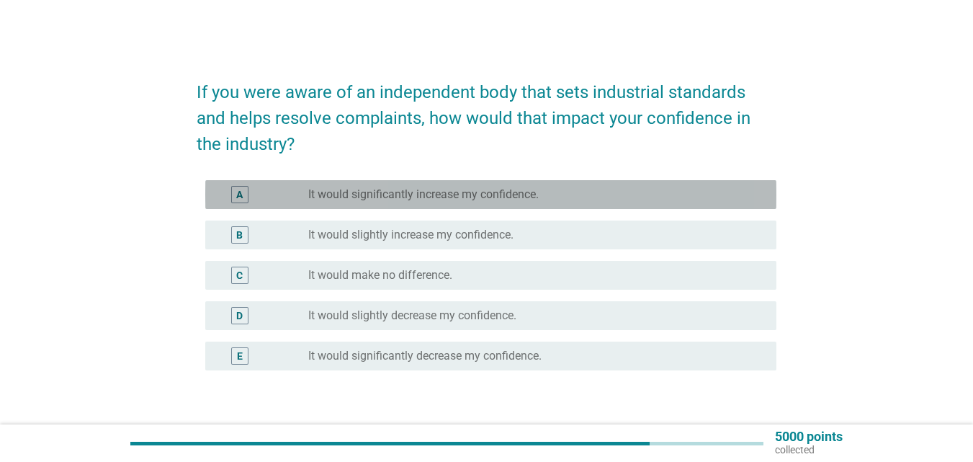
click at [626, 195] on div "radio_button_unchecked It would significantly increase my confidence." at bounding box center [530, 194] width 445 height 14
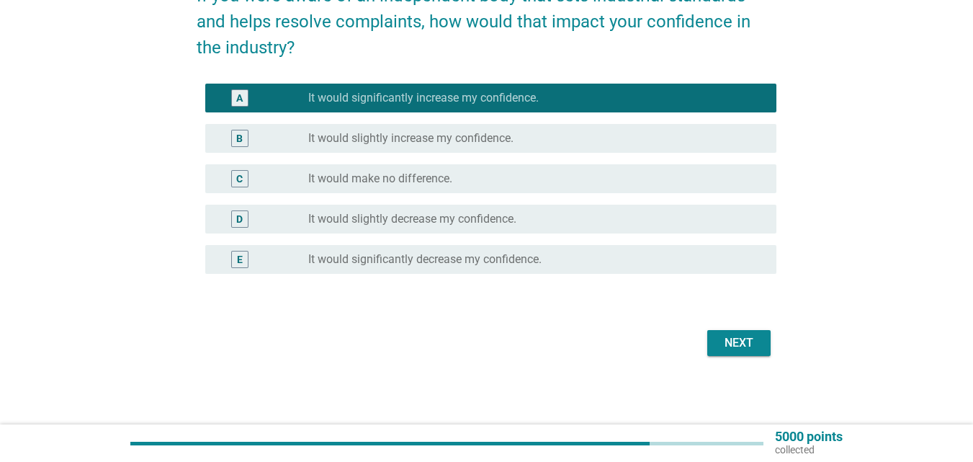
scroll to position [97, 0]
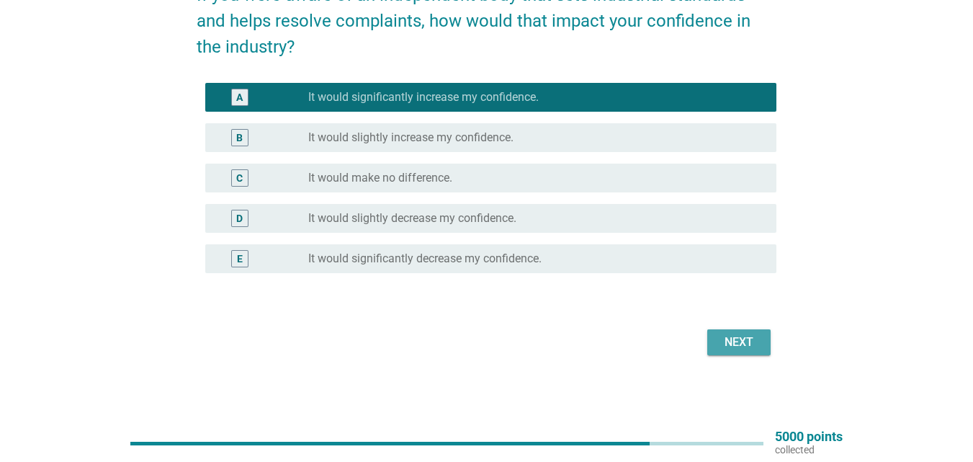
click at [740, 339] on div "Next" at bounding box center [739, 342] width 40 height 17
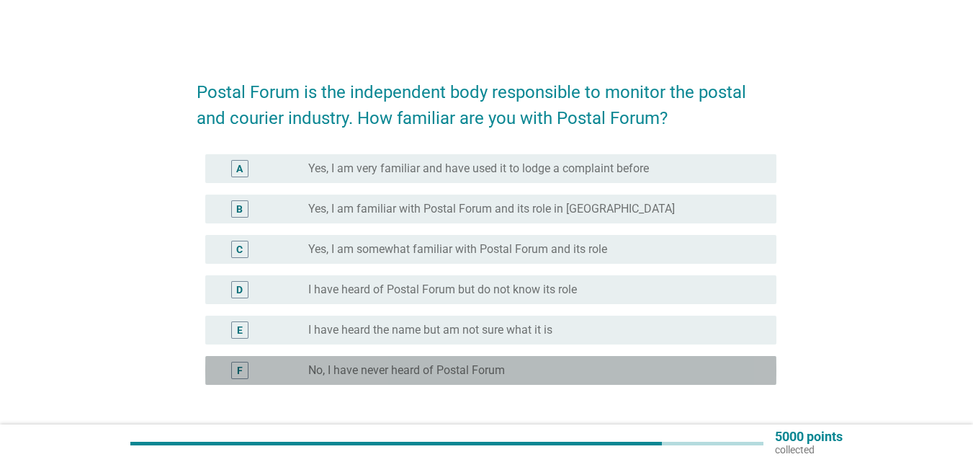
click at [575, 376] on div "radio_button_unchecked No, I have never heard of Postal Forum" at bounding box center [530, 370] width 445 height 14
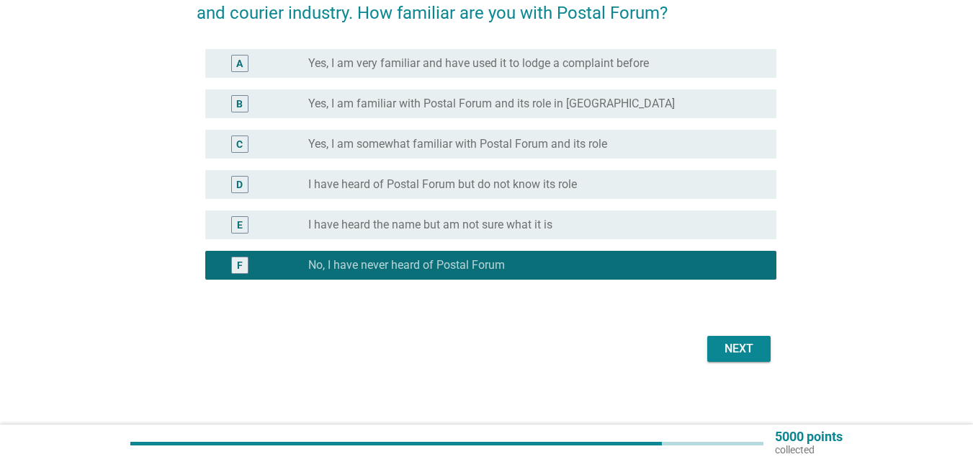
scroll to position [112, 0]
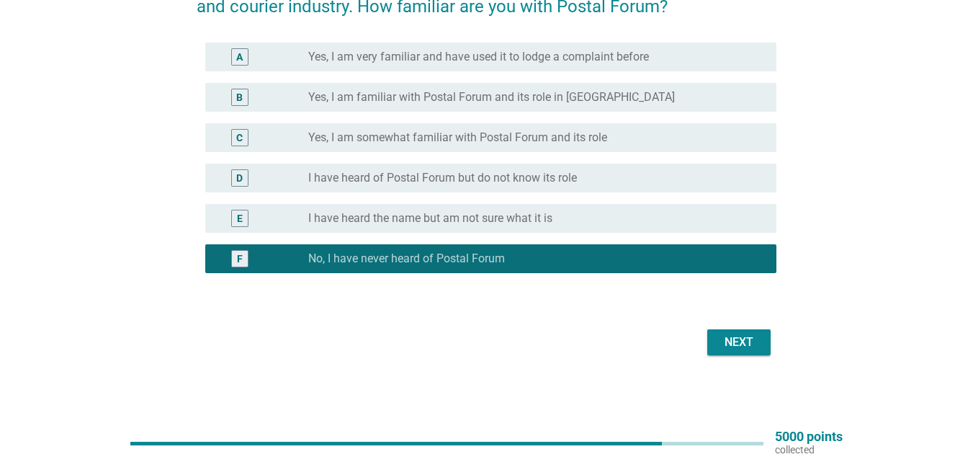
click at [746, 326] on div "Next" at bounding box center [487, 342] width 580 height 35
click at [741, 337] on div "Next" at bounding box center [739, 342] width 40 height 17
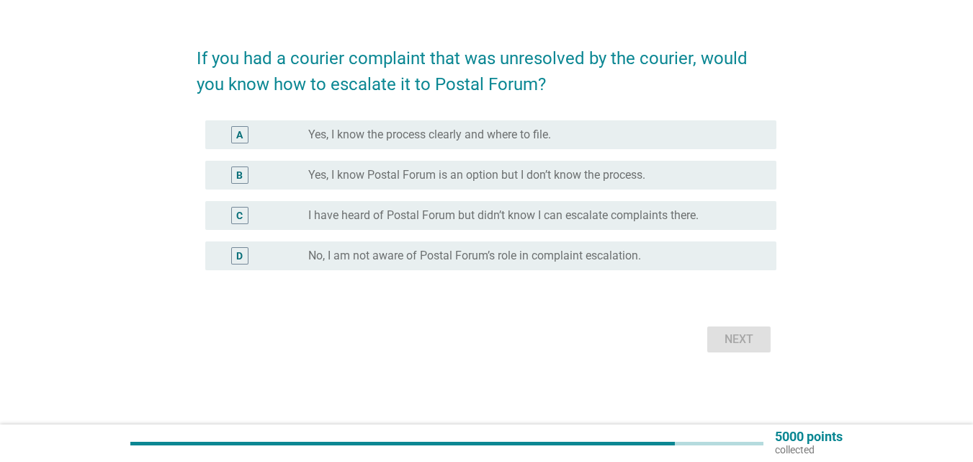
scroll to position [0, 0]
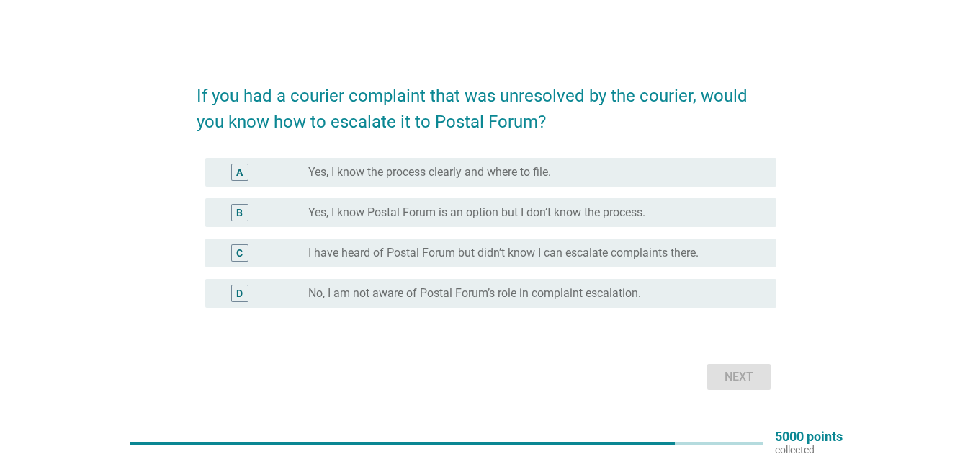
click at [389, 293] on label "No, I am not aware of Postal Forum’s role in complaint escalation." at bounding box center [474, 293] width 333 height 14
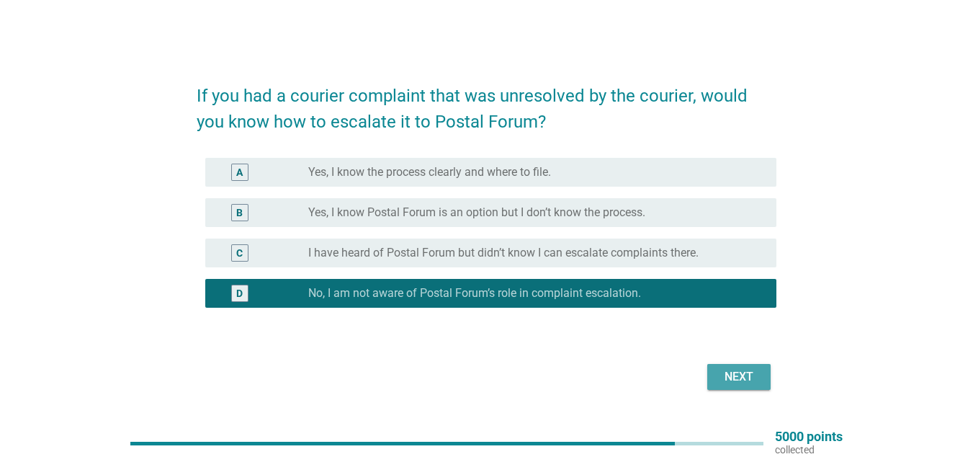
click at [748, 380] on div "Next" at bounding box center [739, 376] width 40 height 17
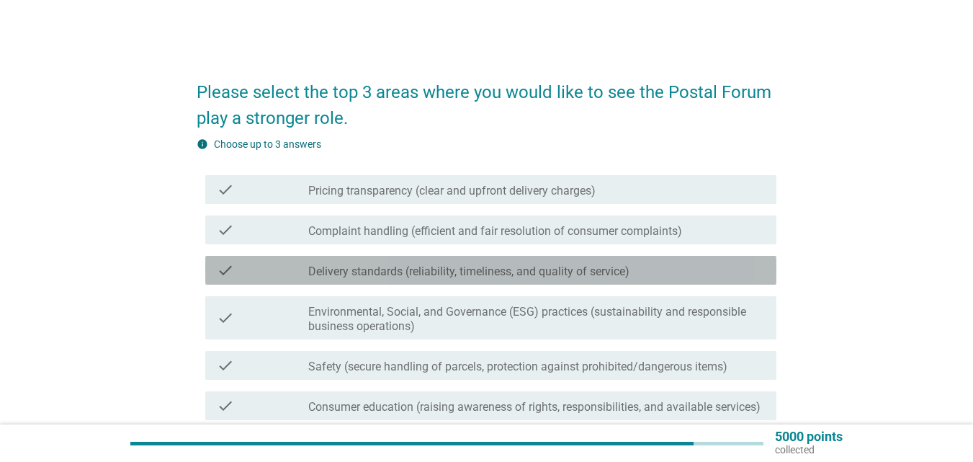
click at [445, 272] on label "Delivery standards (reliability, timeliness, and quality of service)" at bounding box center [468, 271] width 321 height 14
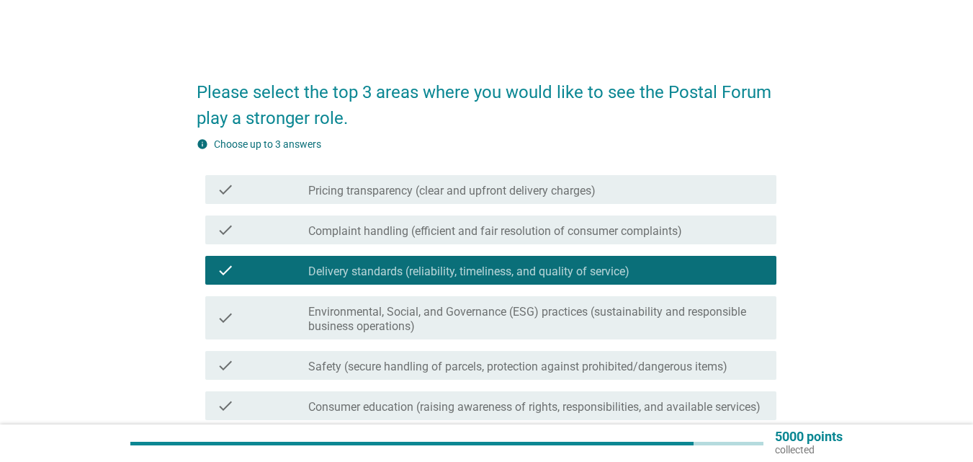
click at [509, 239] on div "check check_box_outline_blank Complaint handling (efficient and fair resolution…" at bounding box center [490, 229] width 571 height 29
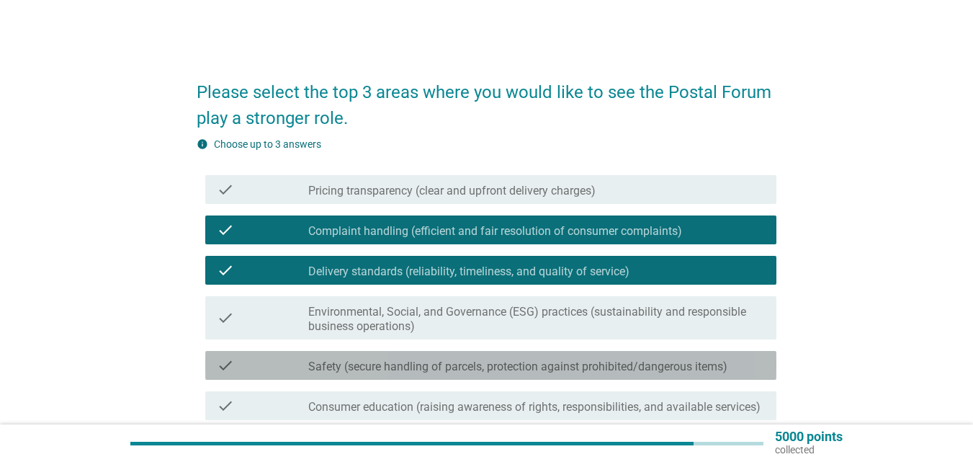
click at [508, 363] on label "Safety (secure handling of parcels, protection against prohibited/dangerous ite…" at bounding box center [517, 367] width 419 height 14
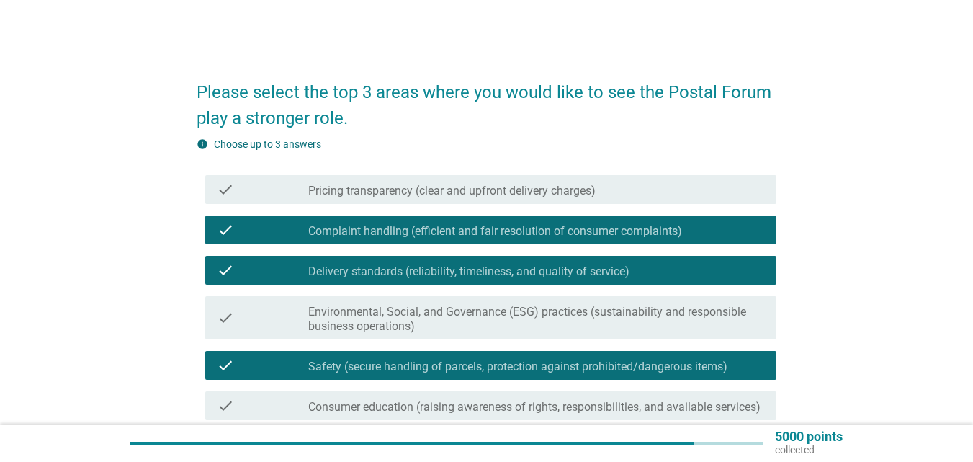
scroll to position [72, 0]
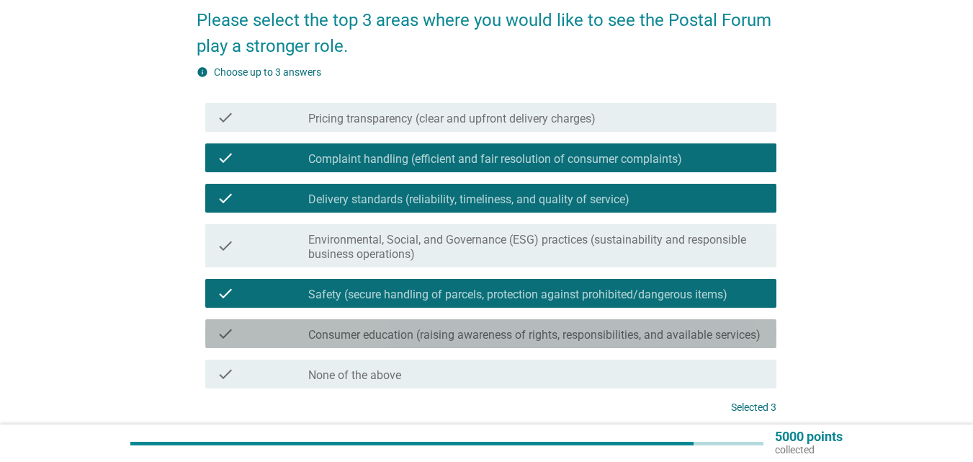
click at [427, 340] on label "Consumer education (raising awareness of rights, responsibilities, and availabl…" at bounding box center [534, 335] width 452 height 14
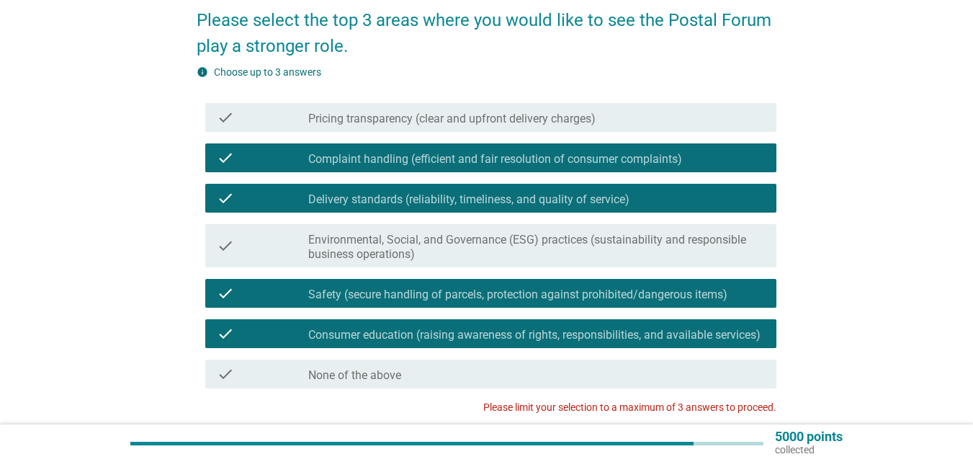
click at [459, 318] on div "check check_box Consumer education (raising awareness of rights, responsibiliti…" at bounding box center [487, 333] width 580 height 40
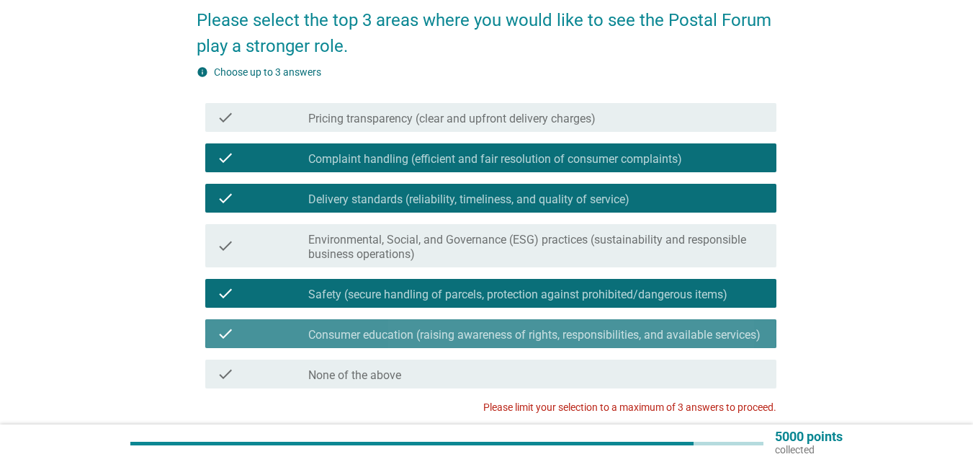
click at [455, 336] on label "Consumer education (raising awareness of rights, responsibilities, and availabl…" at bounding box center [534, 335] width 452 height 14
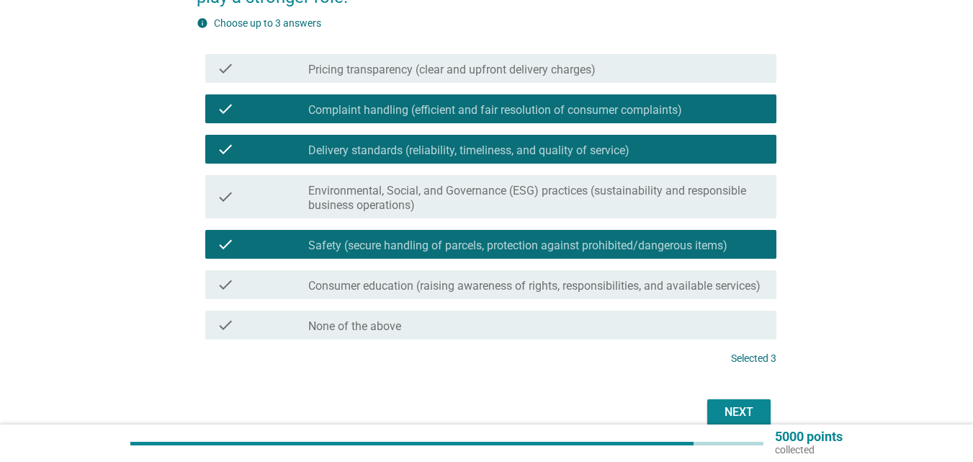
scroll to position [144, 0]
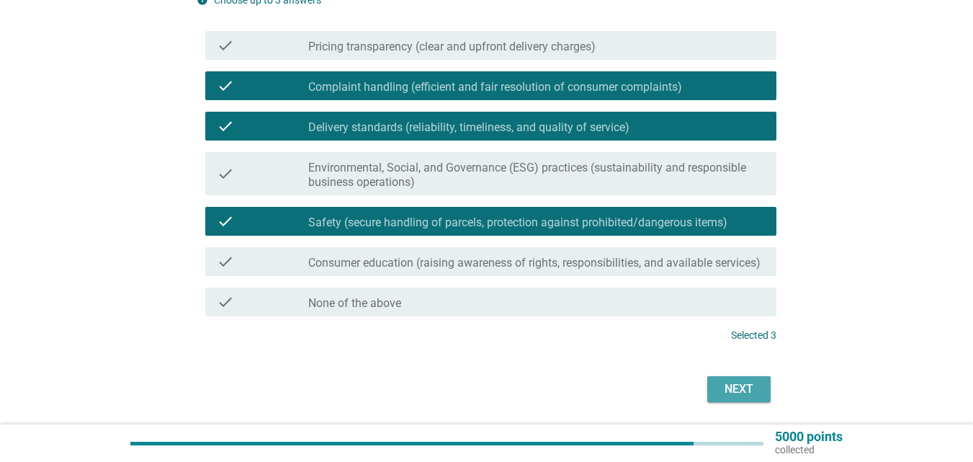
click at [749, 381] on div "Next" at bounding box center [739, 388] width 40 height 17
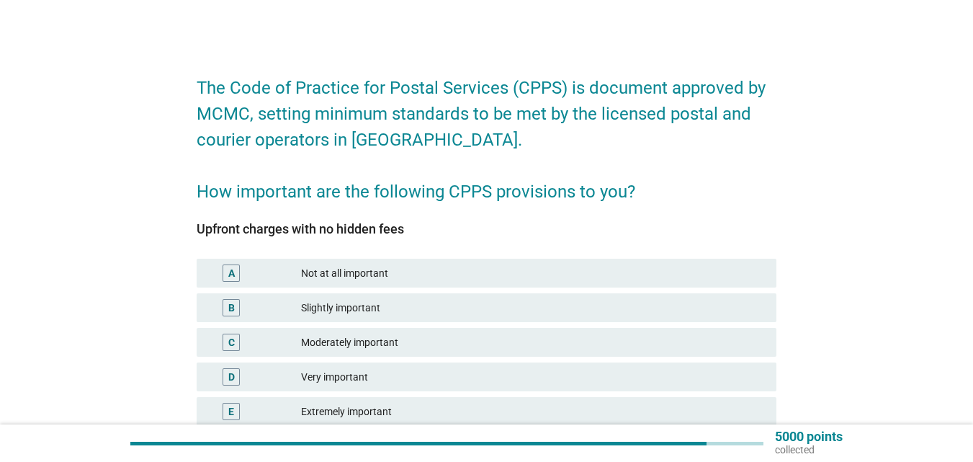
scroll to position [72, 0]
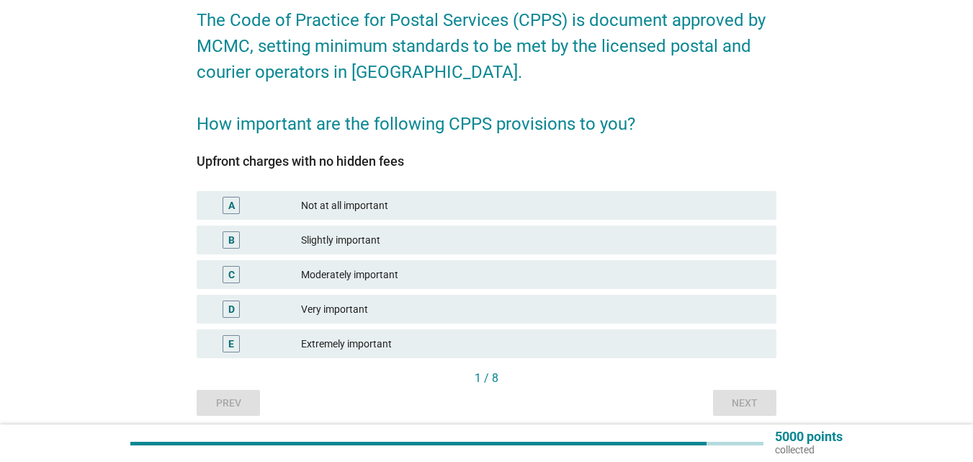
click at [363, 311] on div "Very important" at bounding box center [533, 308] width 464 height 17
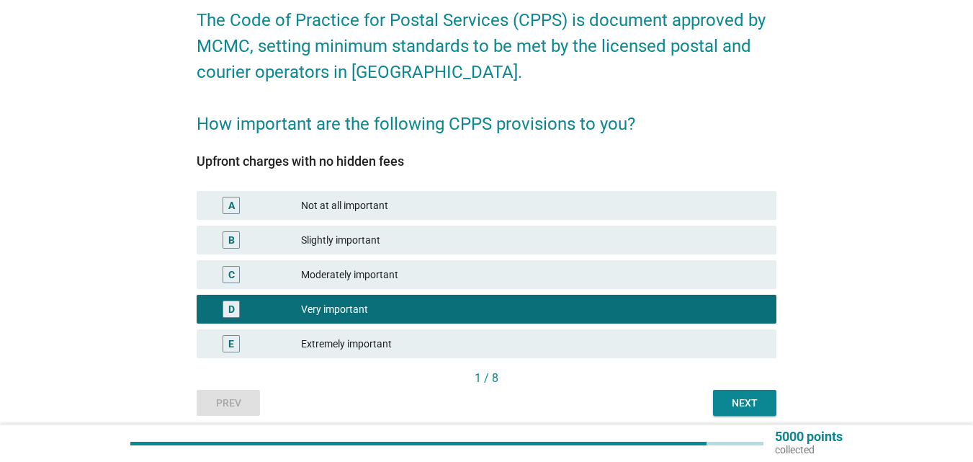
click at [762, 408] on div "Next" at bounding box center [745, 403] width 40 height 15
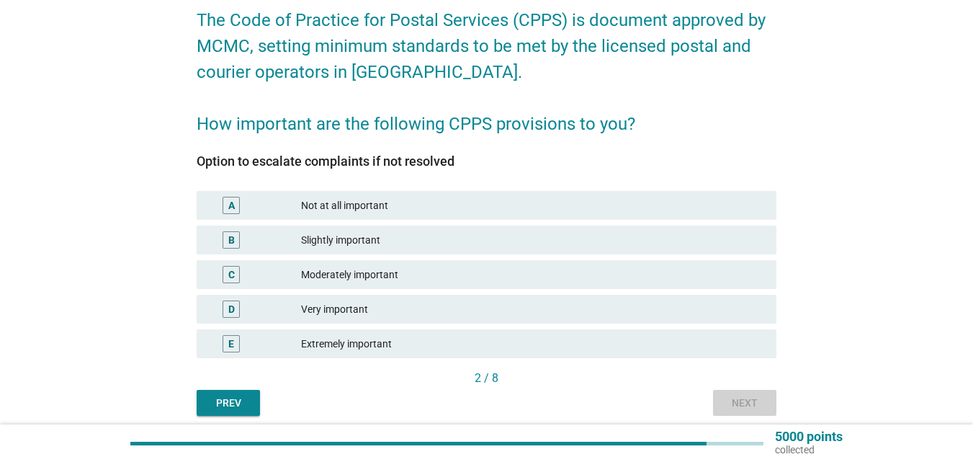
scroll to position [0, 0]
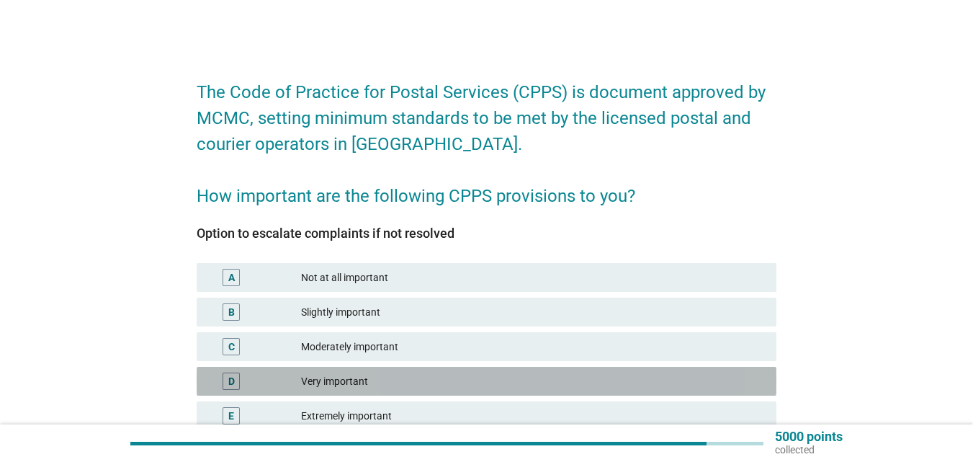
click at [538, 383] on div "Very important" at bounding box center [533, 381] width 464 height 17
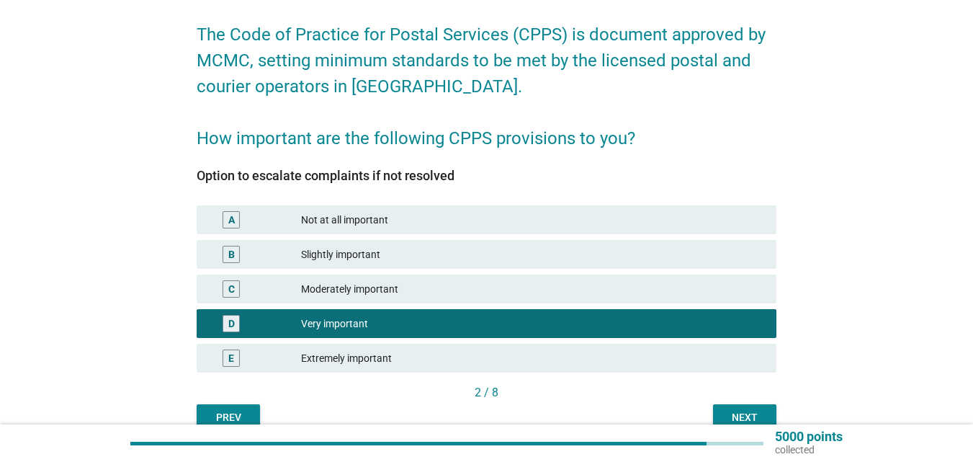
scroll to position [128, 0]
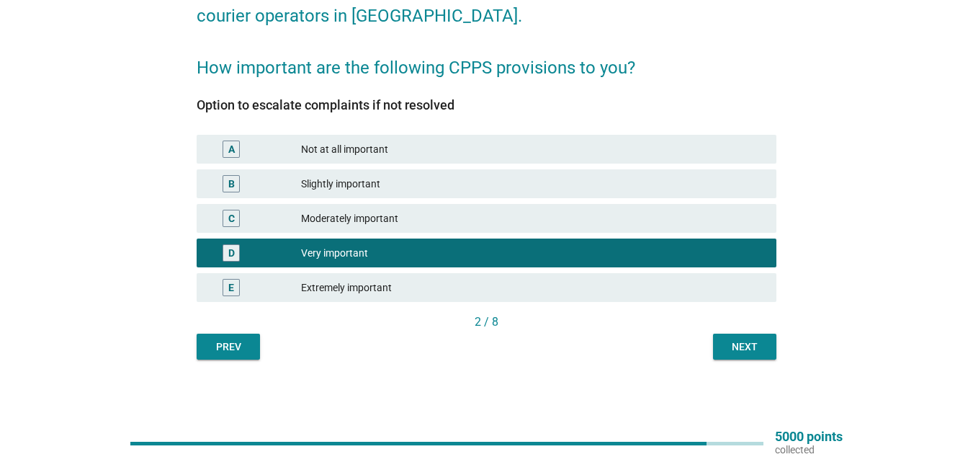
click at [749, 340] on div "Next" at bounding box center [745, 346] width 40 height 15
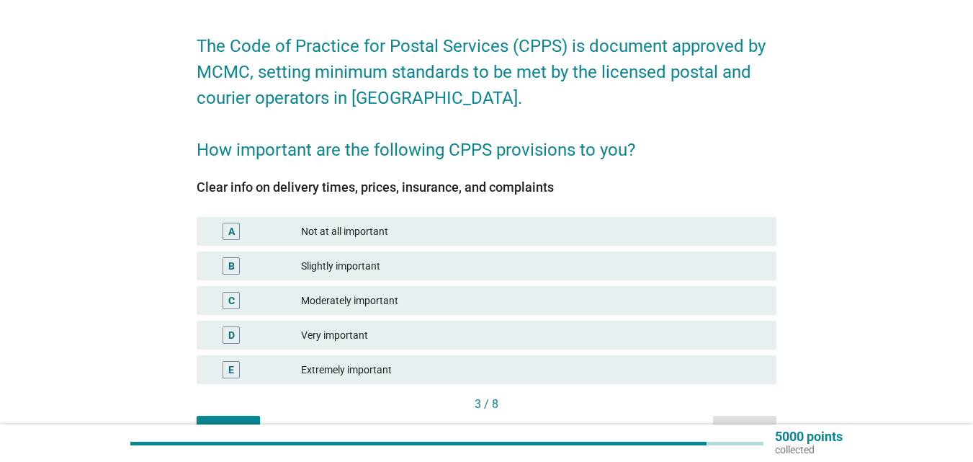
scroll to position [72, 0]
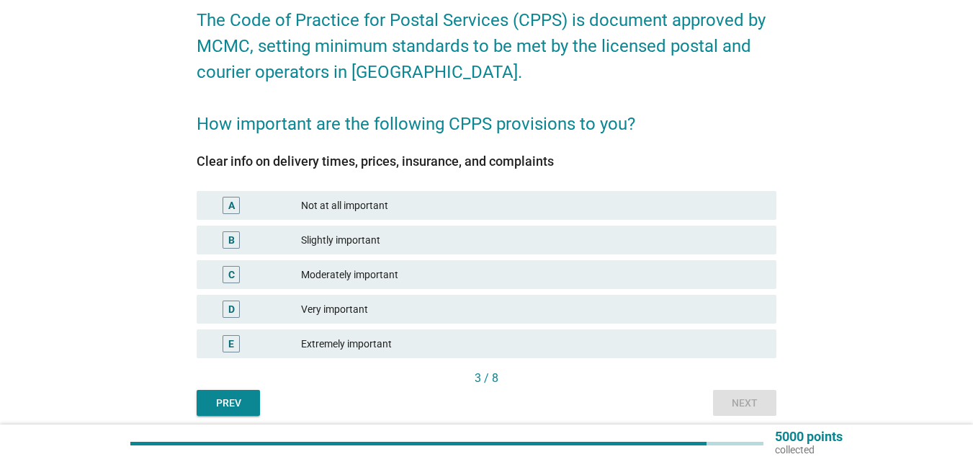
click at [564, 305] on div "Very important" at bounding box center [533, 308] width 464 height 17
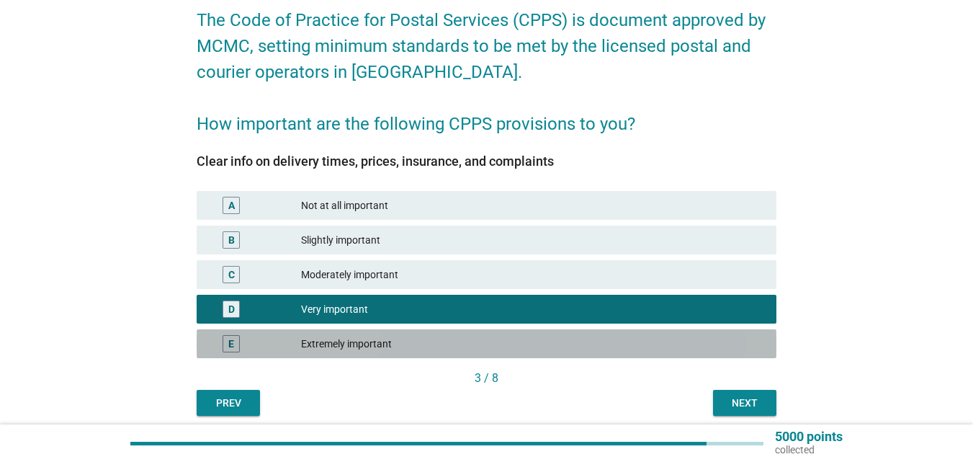
click at [628, 344] on div "Extremely important" at bounding box center [533, 343] width 464 height 17
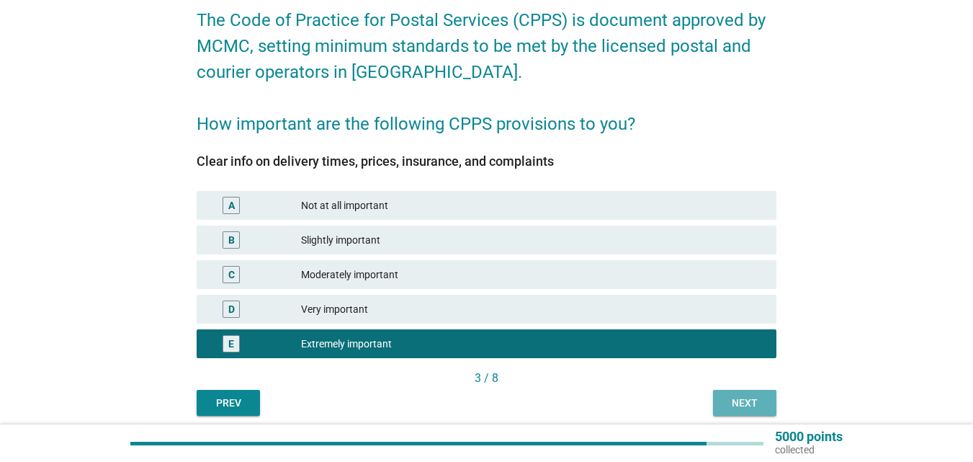
drag, startPoint x: 719, startPoint y: 393, endPoint x: 731, endPoint y: 393, distance: 12.2
click at [725, 393] on button "Next" at bounding box center [744, 403] width 63 height 26
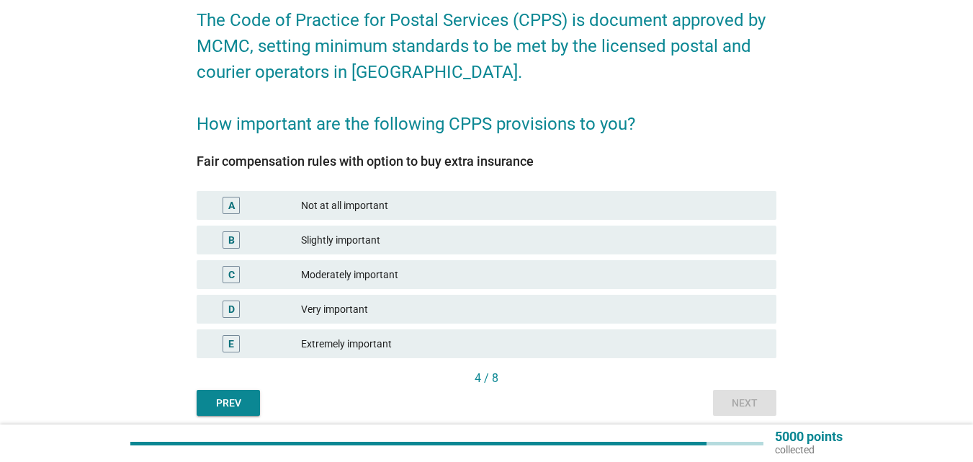
click at [461, 309] on div "Very important" at bounding box center [533, 308] width 464 height 17
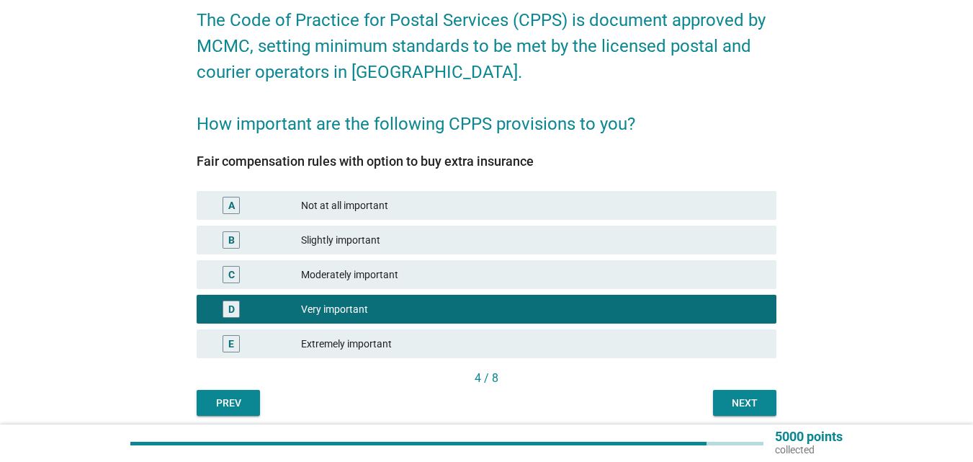
click at [754, 403] on div "Next" at bounding box center [745, 403] width 40 height 15
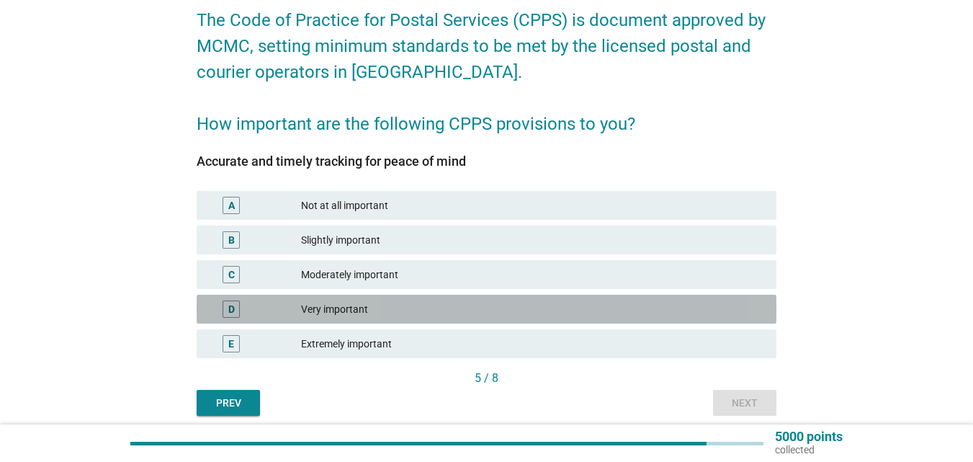
click at [467, 312] on div "Very important" at bounding box center [533, 308] width 464 height 17
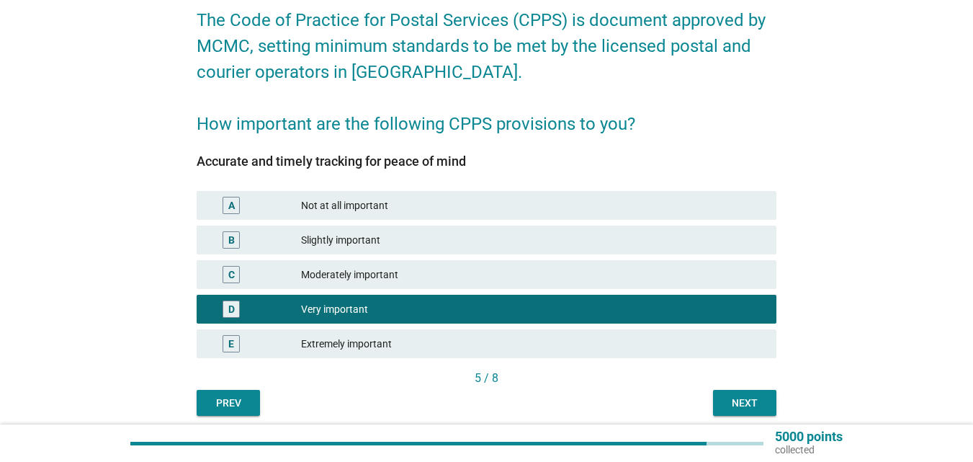
click at [465, 333] on div "E Extremely important" at bounding box center [487, 343] width 580 height 29
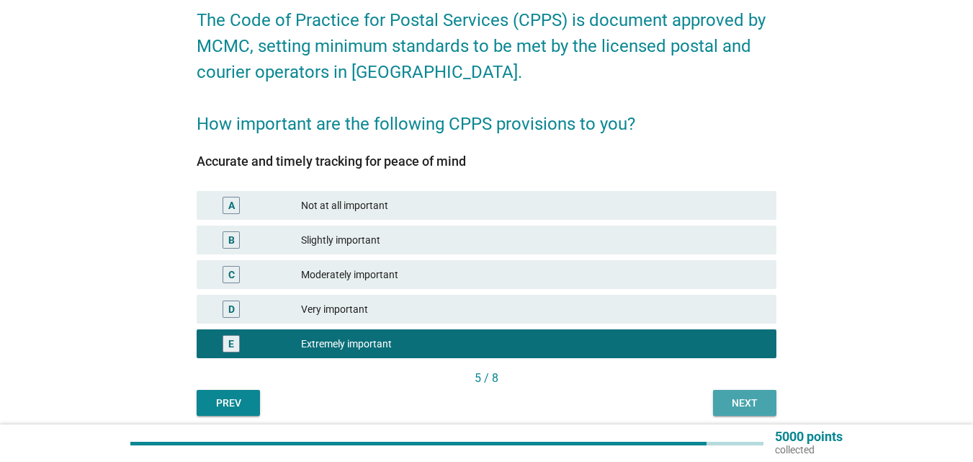
click at [741, 400] on div "Next" at bounding box center [745, 403] width 40 height 15
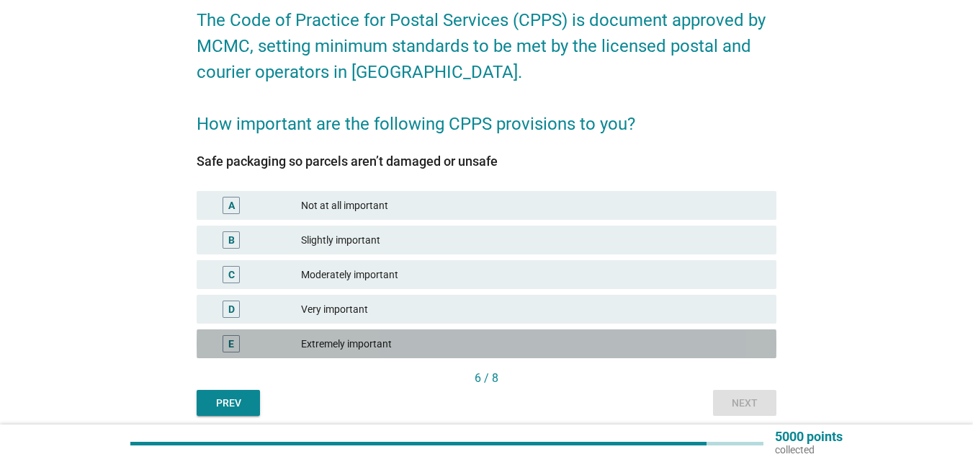
click at [455, 334] on div "E Extremely important" at bounding box center [487, 343] width 580 height 29
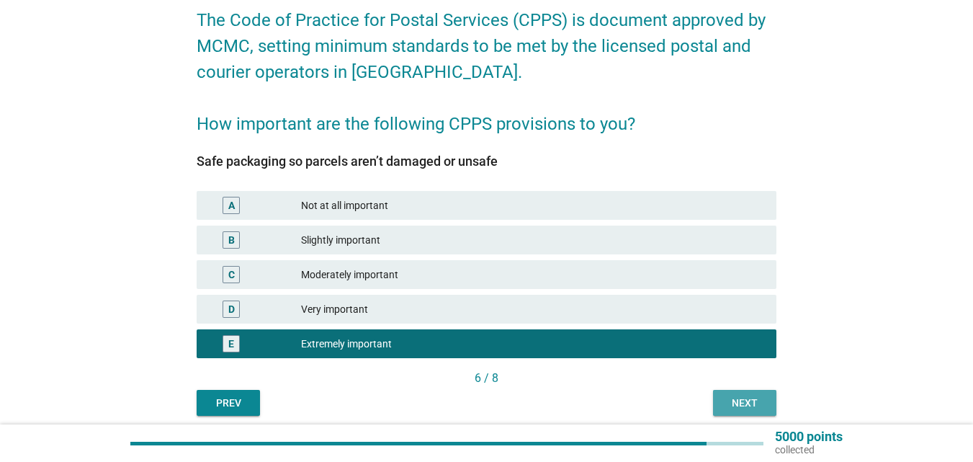
click at [734, 400] on div "Next" at bounding box center [745, 403] width 40 height 15
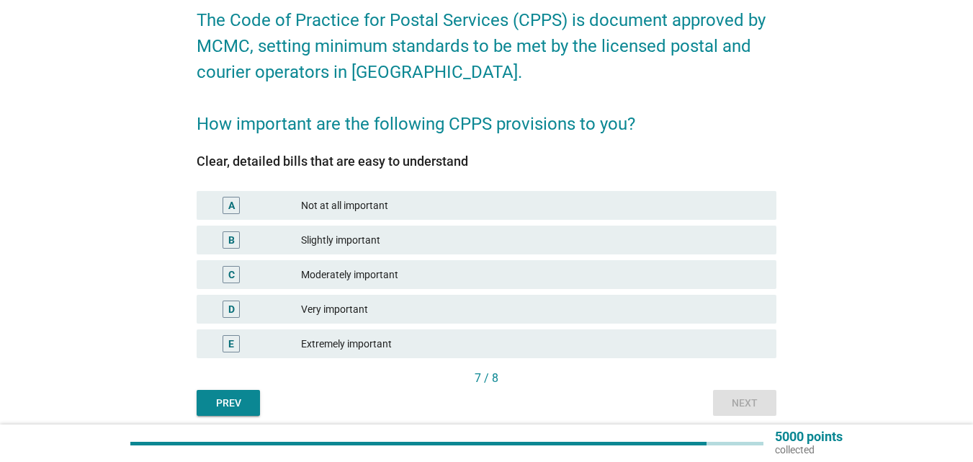
click at [496, 347] on div "Extremely important" at bounding box center [533, 343] width 464 height 17
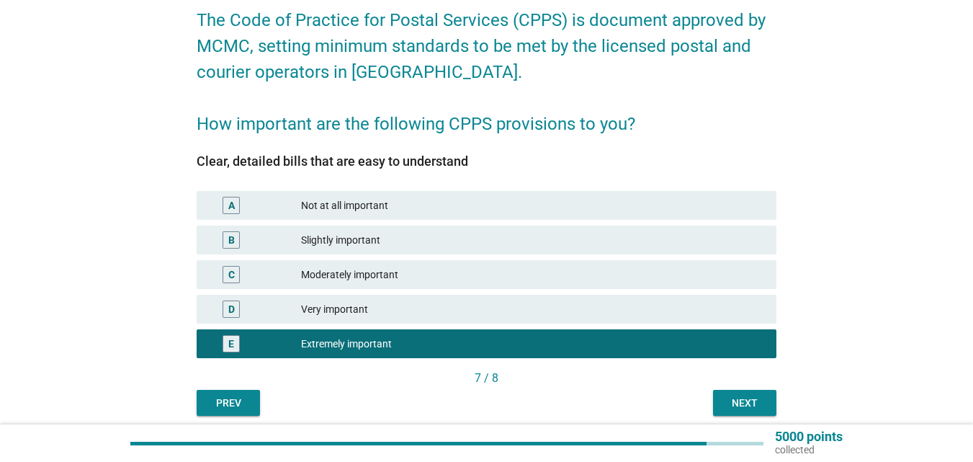
click at [746, 401] on div "Next" at bounding box center [745, 403] width 40 height 15
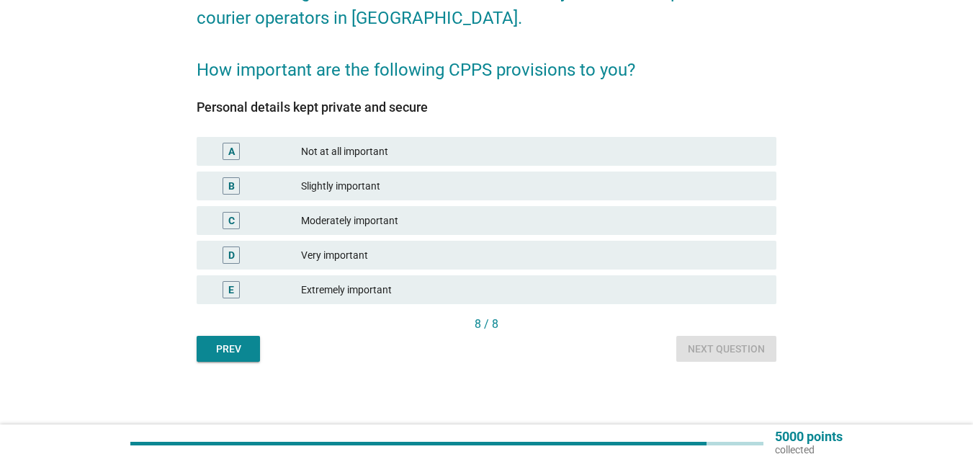
scroll to position [128, 0]
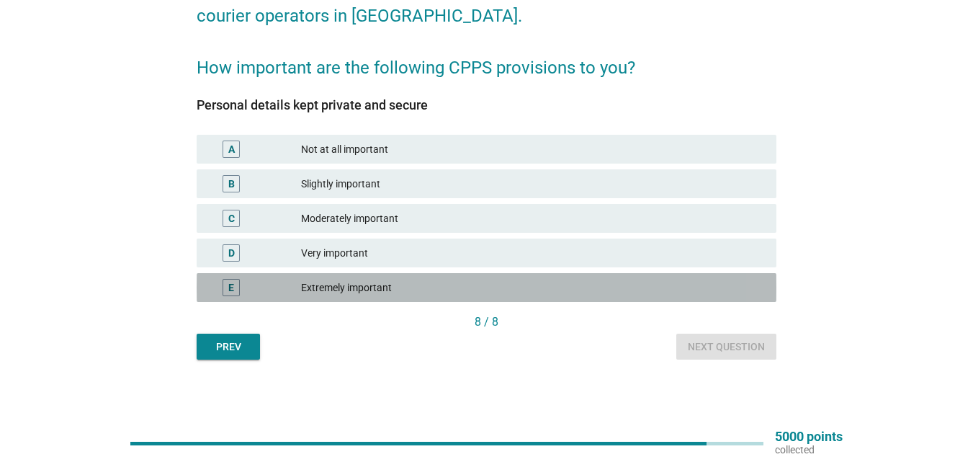
click at [477, 285] on div "Extremely important" at bounding box center [533, 287] width 464 height 17
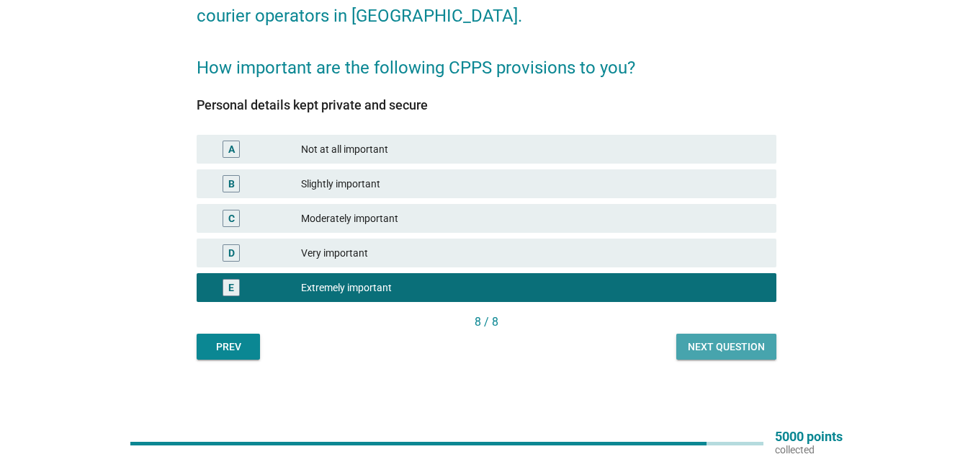
click at [755, 347] on div "Next question" at bounding box center [726, 346] width 77 height 15
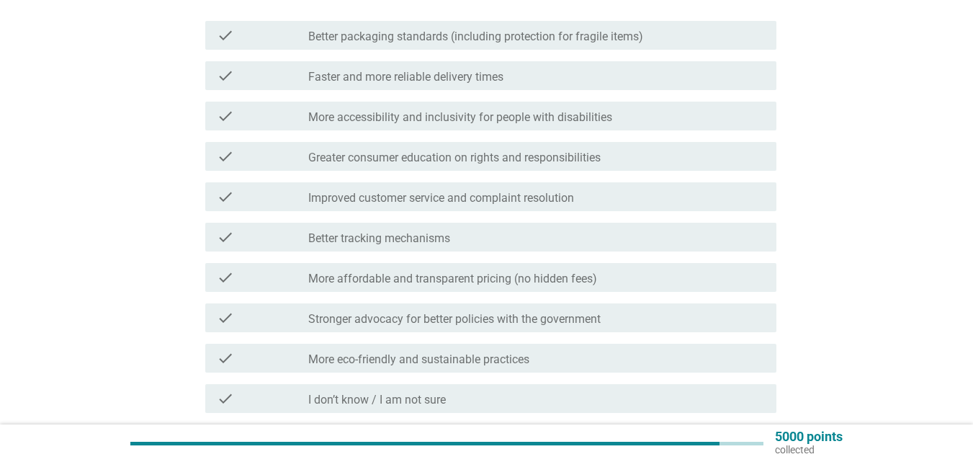
scroll to position [0, 0]
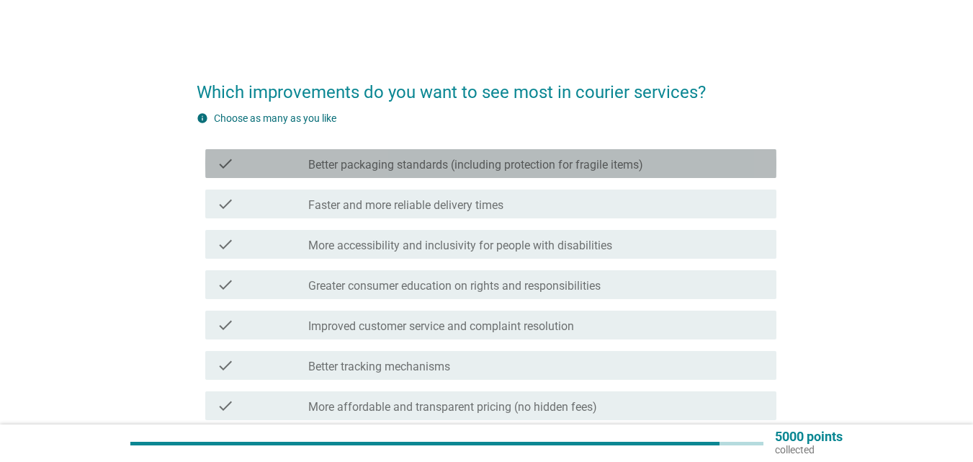
click at [450, 168] on label "Better packaging standards (including protection for fragile items)" at bounding box center [475, 165] width 335 height 14
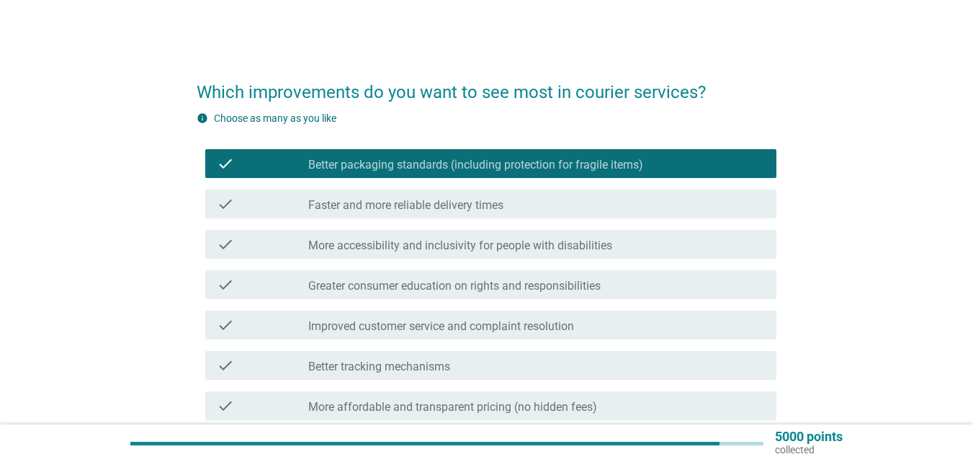
click at [443, 212] on label "Faster and more reliable delivery times" at bounding box center [405, 205] width 195 height 14
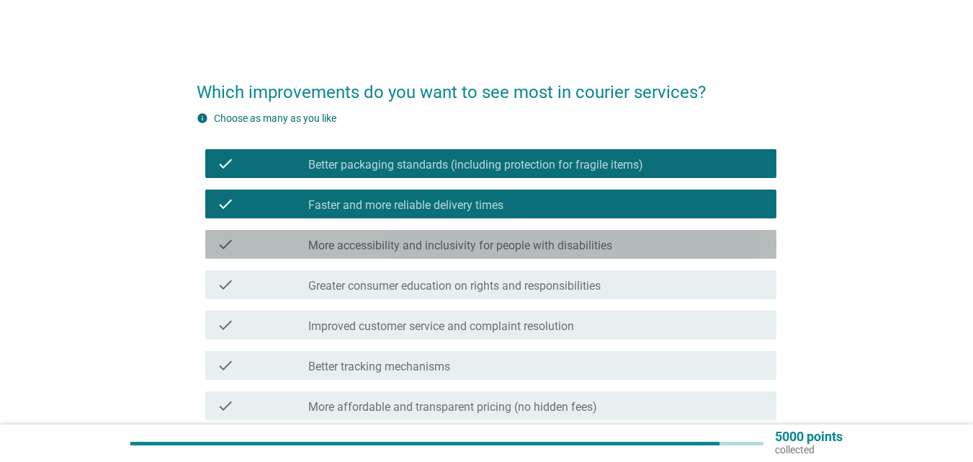
click at [442, 251] on label "More accessibility and inclusivity for people with disabilities" at bounding box center [460, 245] width 304 height 14
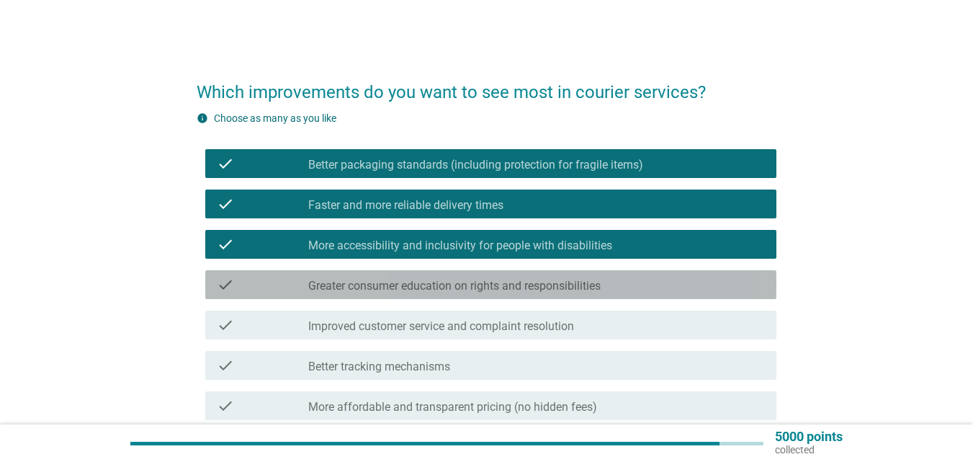
click at [447, 292] on label "Greater consumer education on rights and responsibilities" at bounding box center [454, 286] width 293 height 14
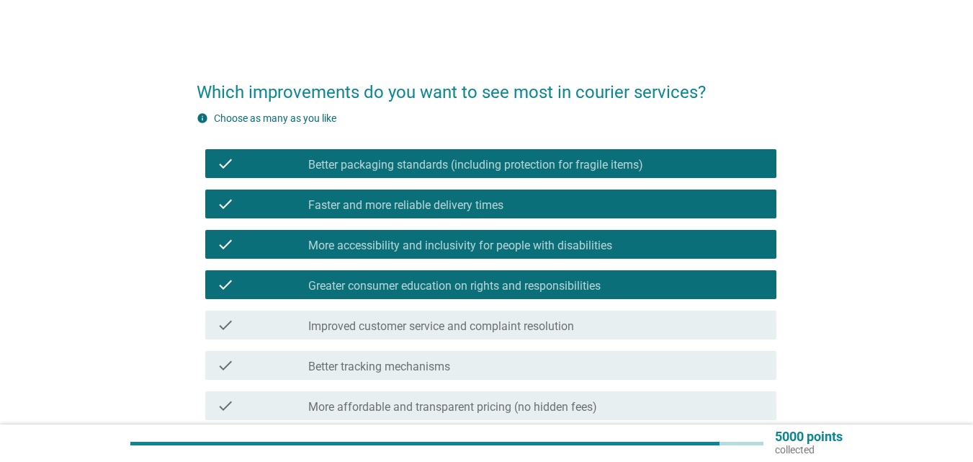
click at [494, 319] on label "Improved customer service and complaint resolution" at bounding box center [441, 326] width 266 height 14
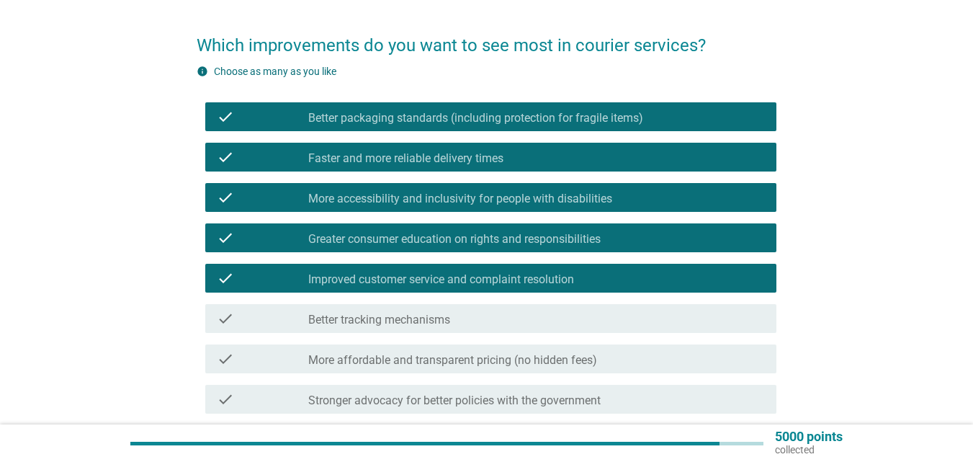
scroll to position [72, 0]
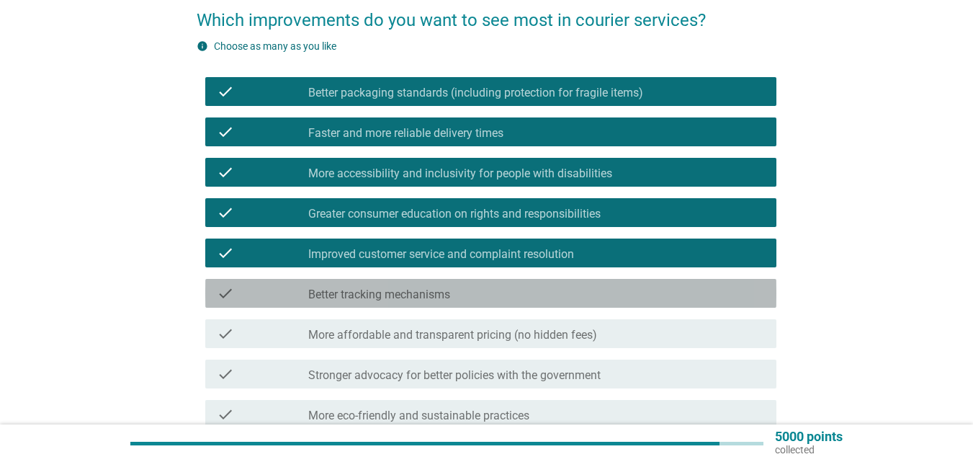
click at [510, 290] on div "check_box_outline_blank Better tracking mechanisms" at bounding box center [536, 293] width 457 height 17
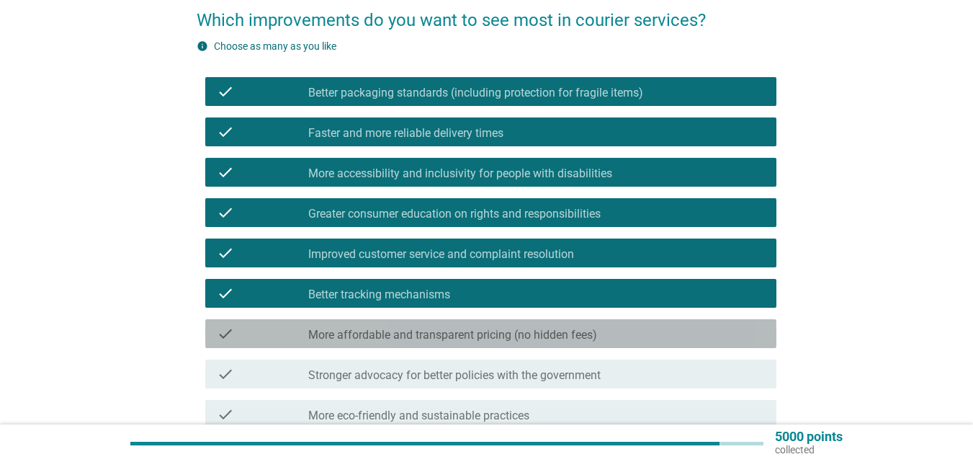
click at [509, 335] on label "More affordable and transparent pricing (no hidden fees)" at bounding box center [452, 335] width 289 height 14
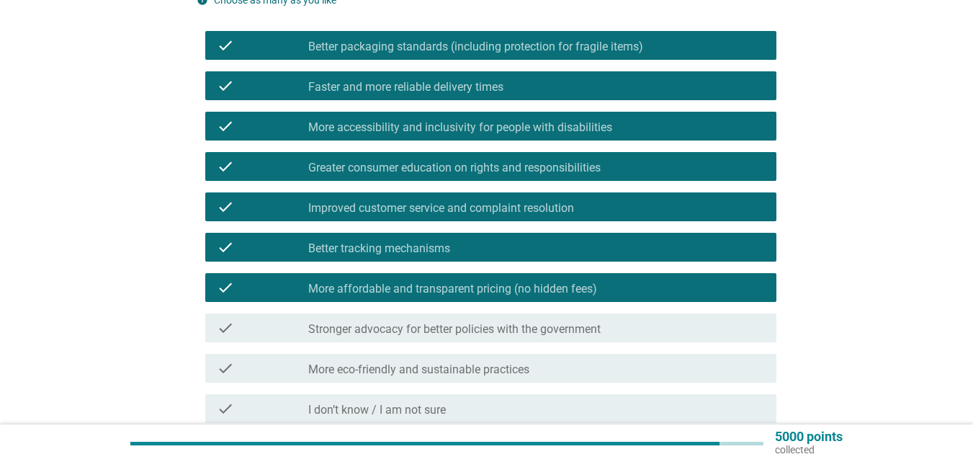
scroll to position [144, 0]
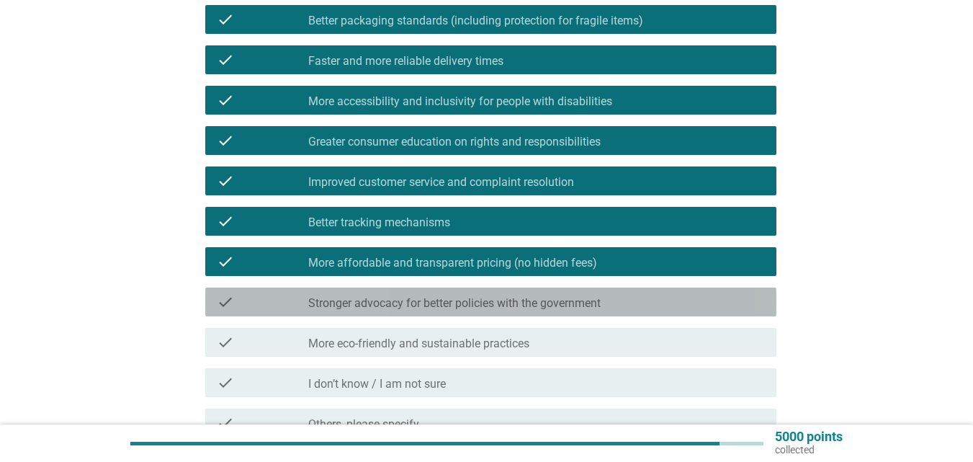
click at [522, 303] on label "Stronger advocacy for better policies with the government" at bounding box center [454, 303] width 293 height 14
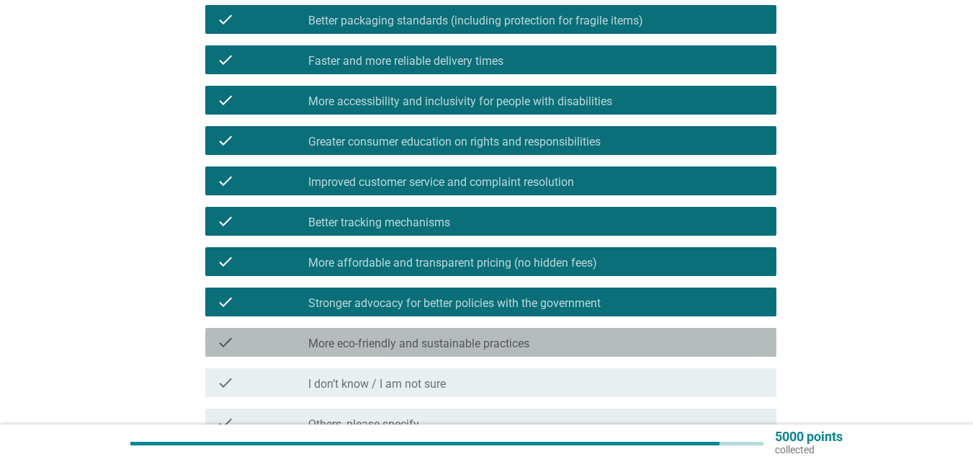
click at [514, 336] on label "More eco-friendly and sustainable practices" at bounding box center [418, 343] width 221 height 14
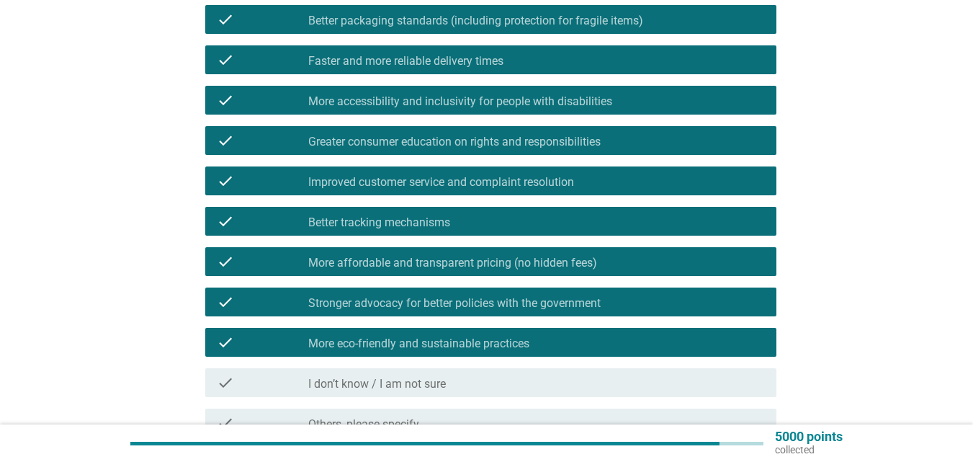
scroll to position [216, 0]
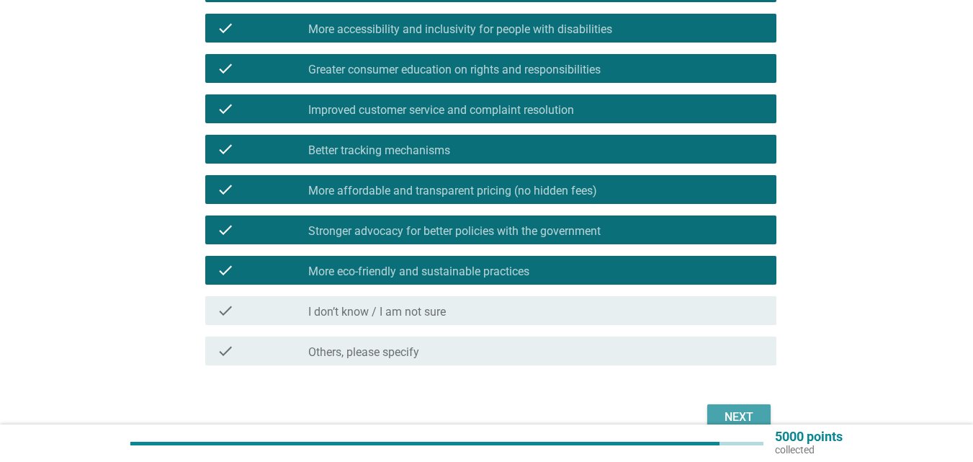
click at [757, 413] on div "Next" at bounding box center [739, 417] width 40 height 17
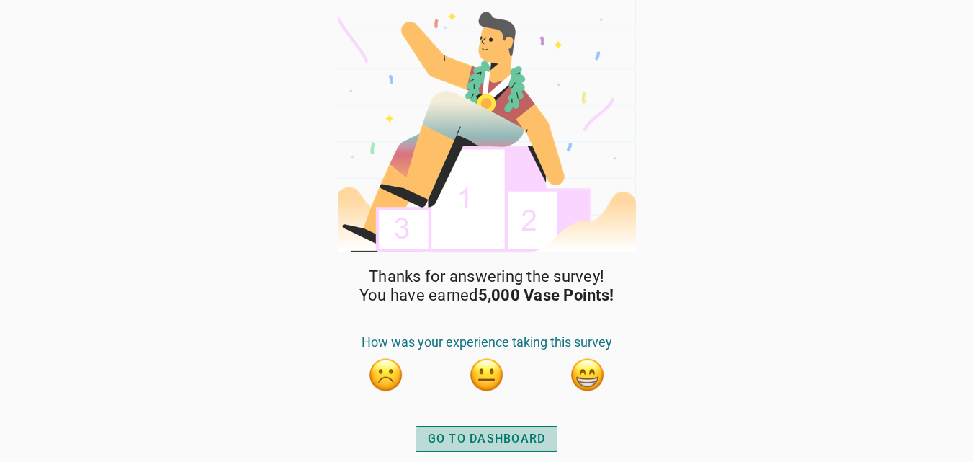
drag, startPoint x: 486, startPoint y: 437, endPoint x: 753, endPoint y: 424, distance: 266.9
click at [487, 437] on div "GO TO DASHBOARD" at bounding box center [487, 438] width 118 height 17
